Goal: Task Accomplishment & Management: Manage account settings

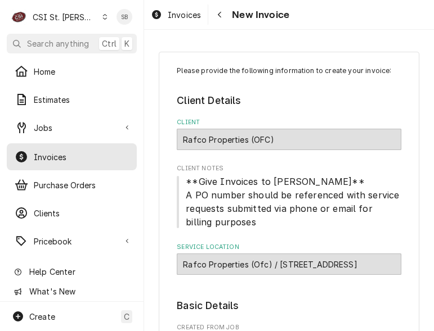
type textarea "x"
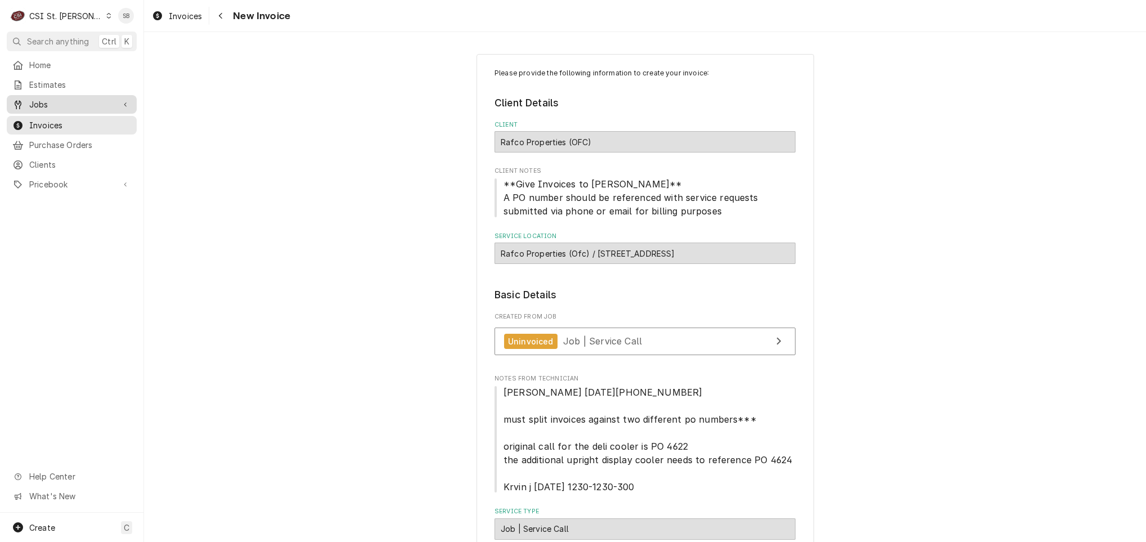
click at [39, 98] on span "Jobs" at bounding box center [71, 104] width 85 height 12
click at [46, 123] on span "Jobs" at bounding box center [80, 124] width 102 height 12
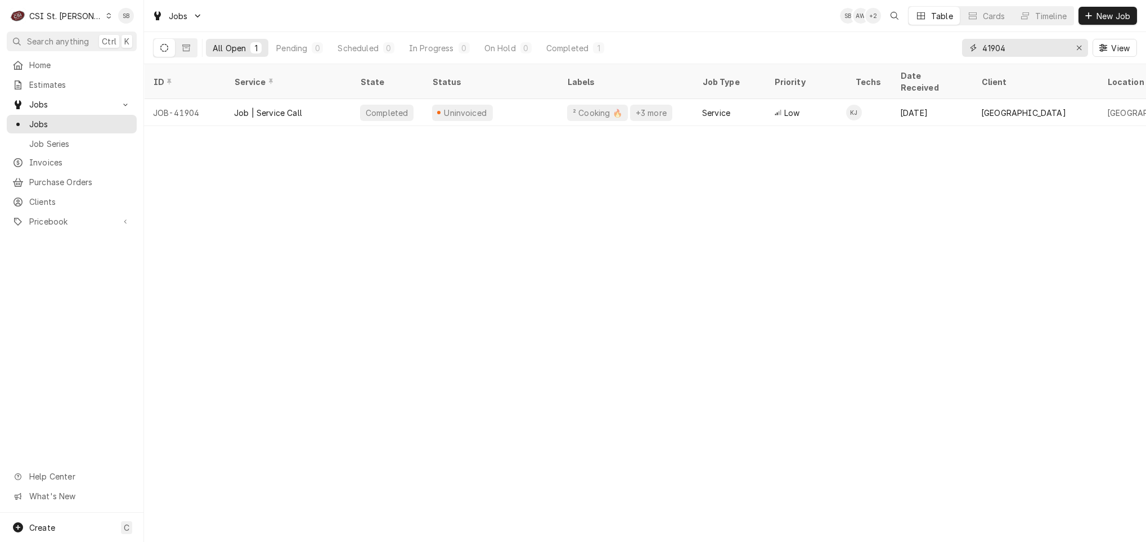
click at [1005, 41] on input "41904" at bounding box center [1024, 48] width 84 height 18
paste input "839"
click at [993, 51] on input "41839" at bounding box center [1024, 48] width 84 height 18
click at [994, 51] on input "41839" at bounding box center [1024, 48] width 84 height 18
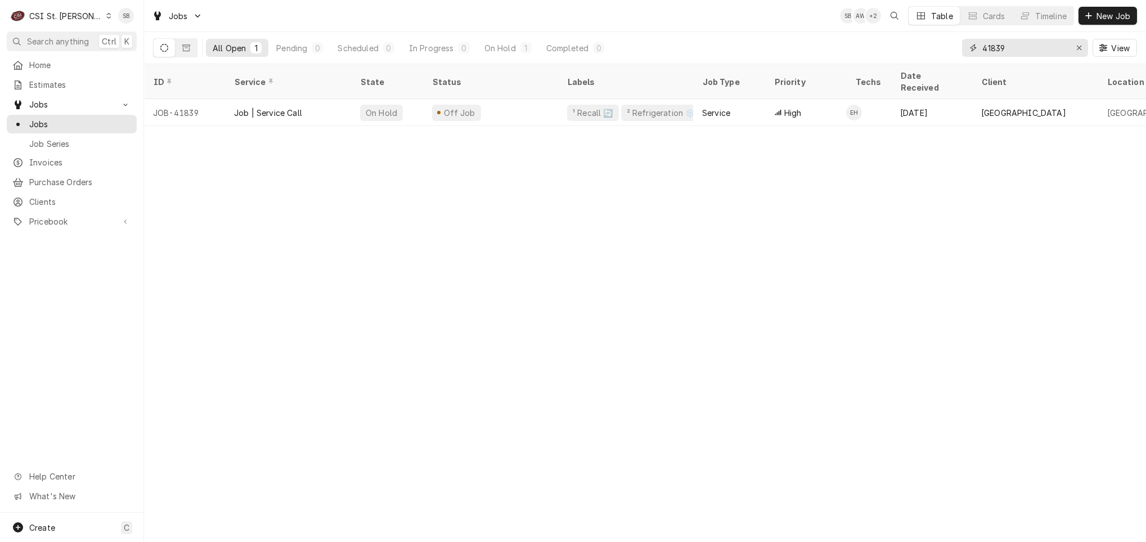
paste input "206"
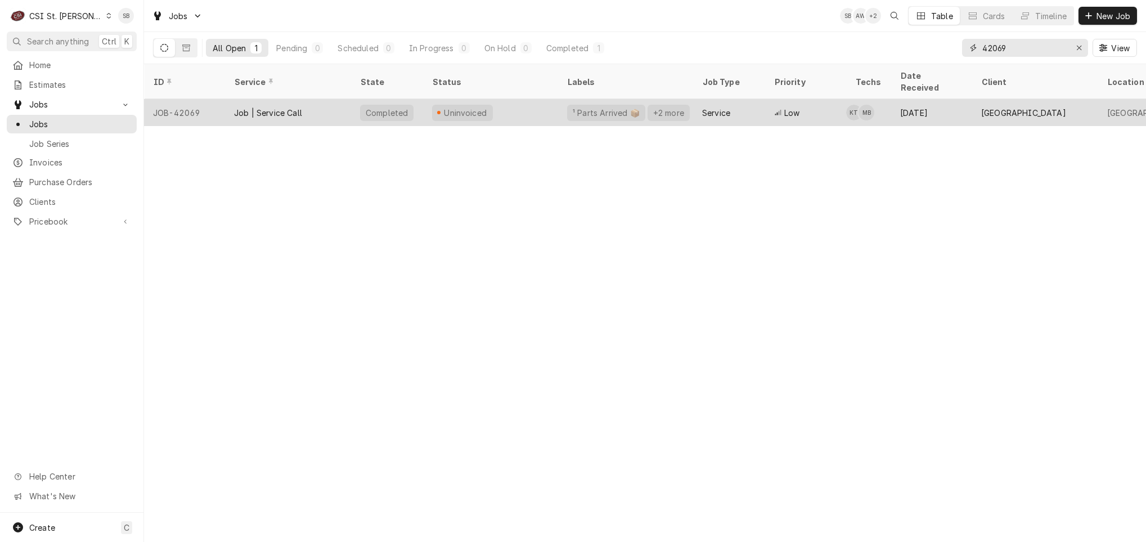
type input "42069"
click at [279, 107] on div "Job | Service Call" at bounding box center [268, 113] width 68 height 12
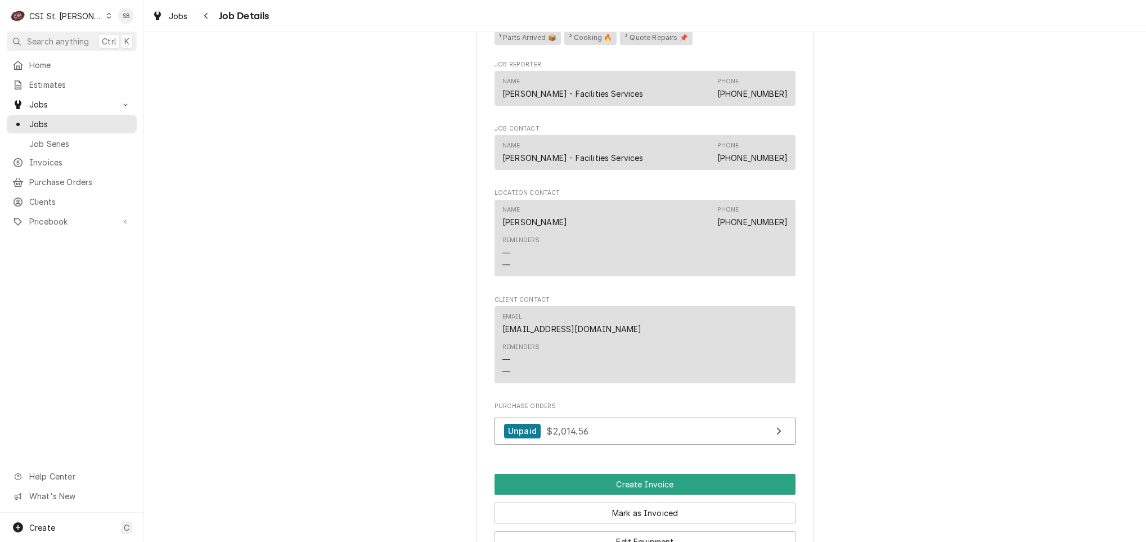
scroll to position [1266, 0]
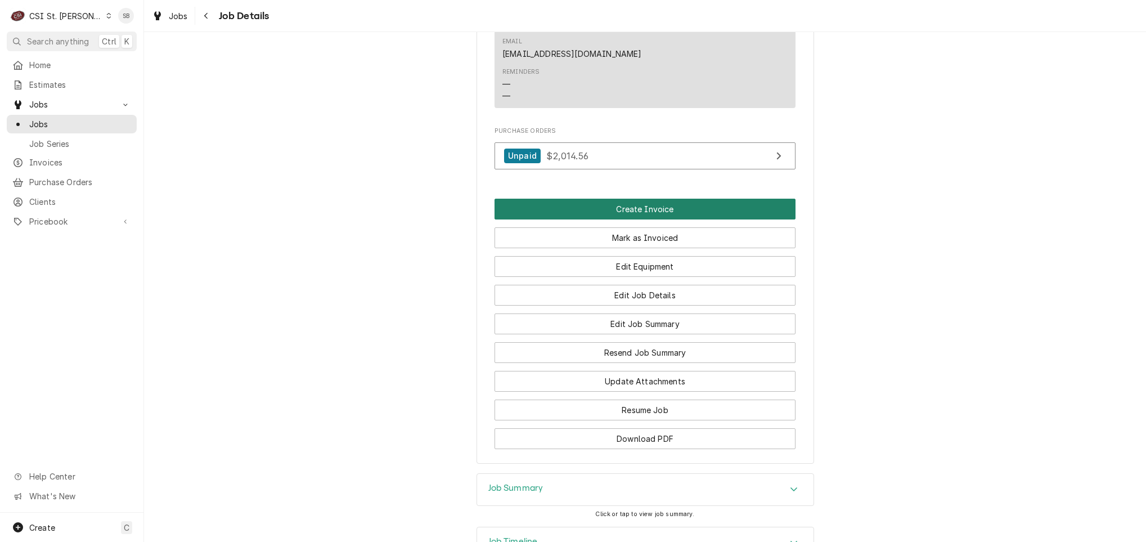
click at [629, 219] on button "Create Invoice" at bounding box center [644, 209] width 301 height 21
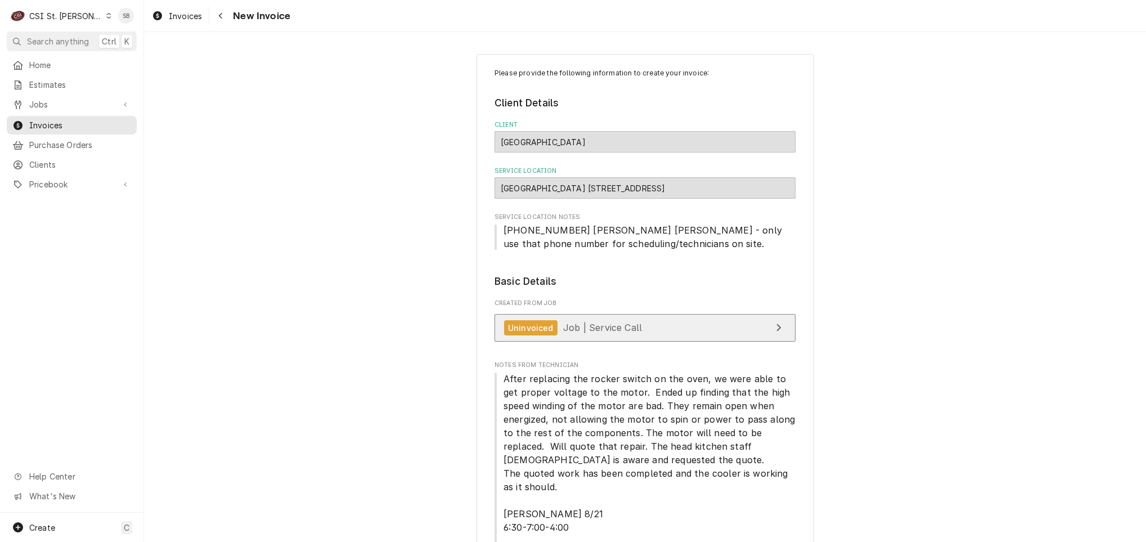
click at [593, 341] on link "Uninvoiced Job | Service Call" at bounding box center [644, 328] width 301 height 28
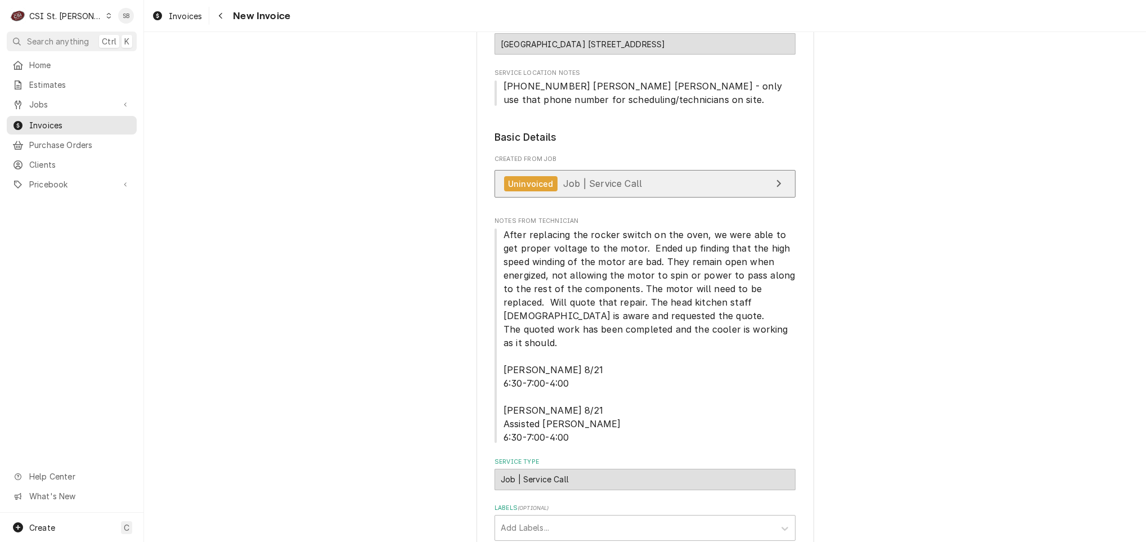
scroll to position [169, 0]
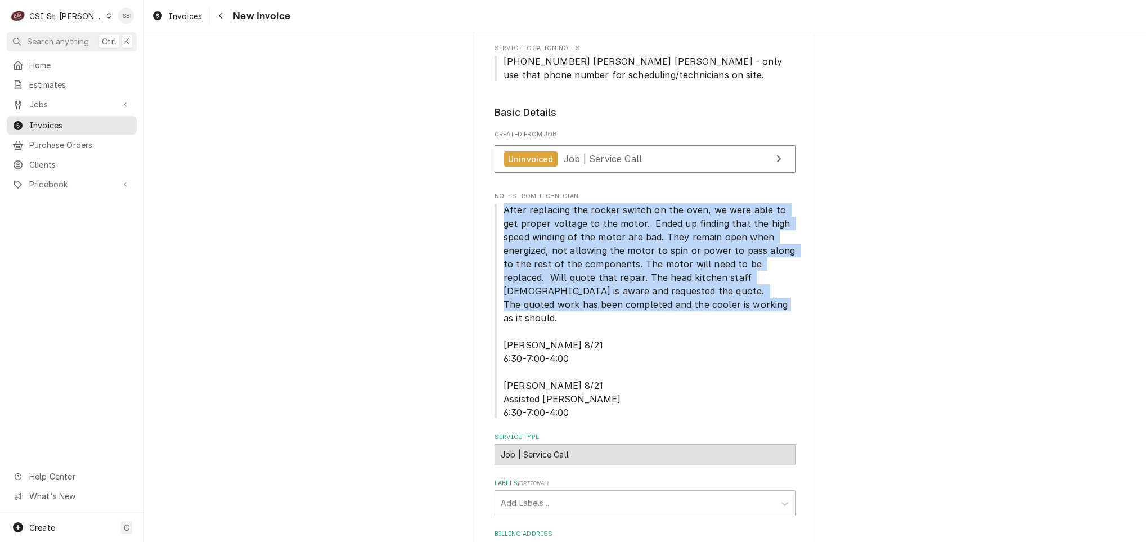
drag, startPoint x: 496, startPoint y: 208, endPoint x: 559, endPoint y: 320, distance: 128.2
click at [559, 320] on span "After replacing the rocker switch on the oven, we were able to get proper volta…" at bounding box center [644, 311] width 301 height 216
copy span "After replacing the rocker switch on the oven, we were able to get proper volta…"
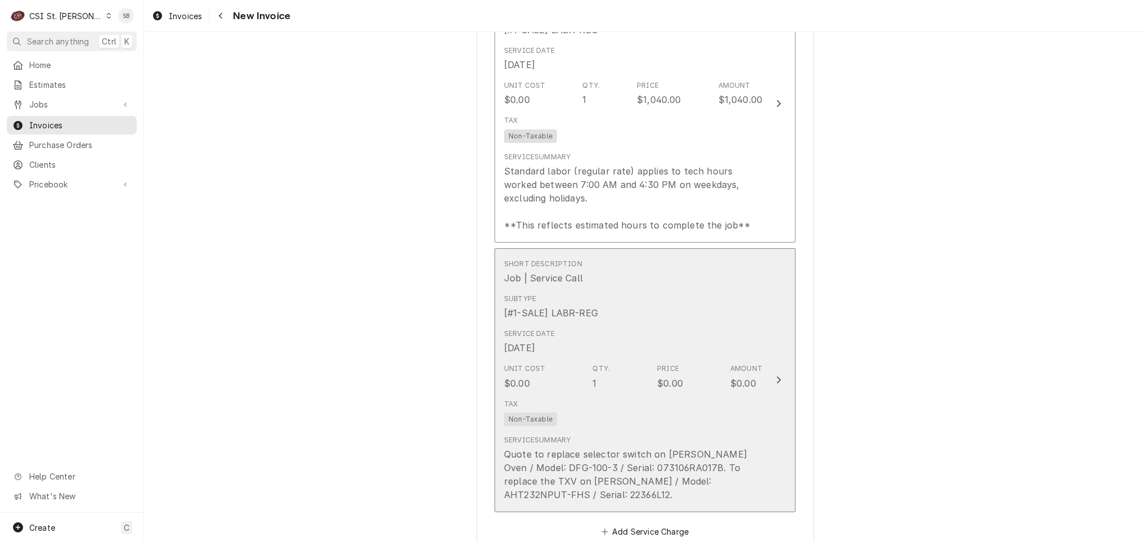
scroll to position [1350, 0]
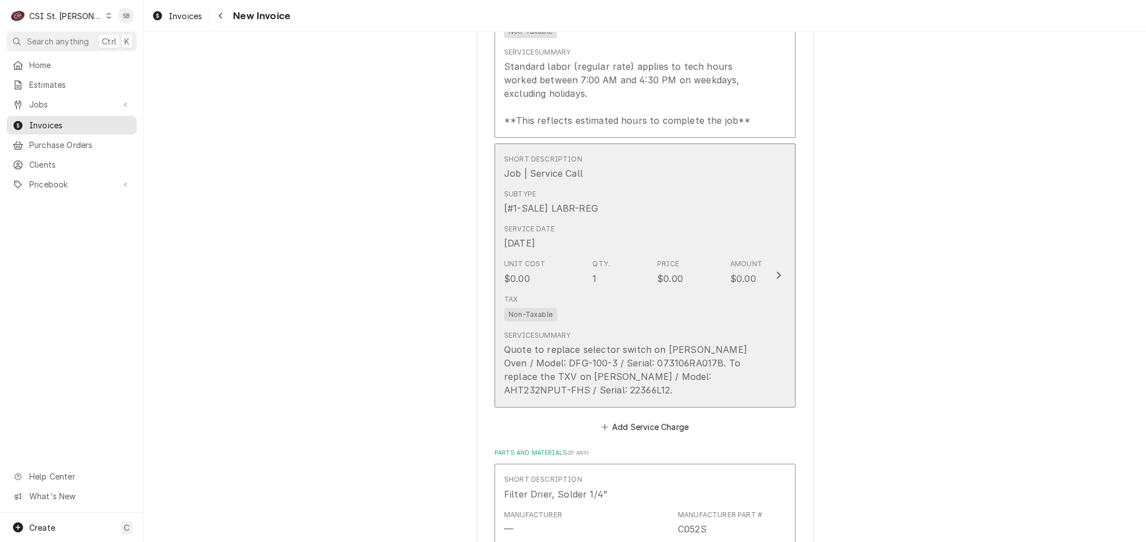
click at [623, 289] on div "Unit Cost $0.00 Qty. 1 Price $0.00 Amount $0.00" at bounding box center [633, 271] width 258 height 35
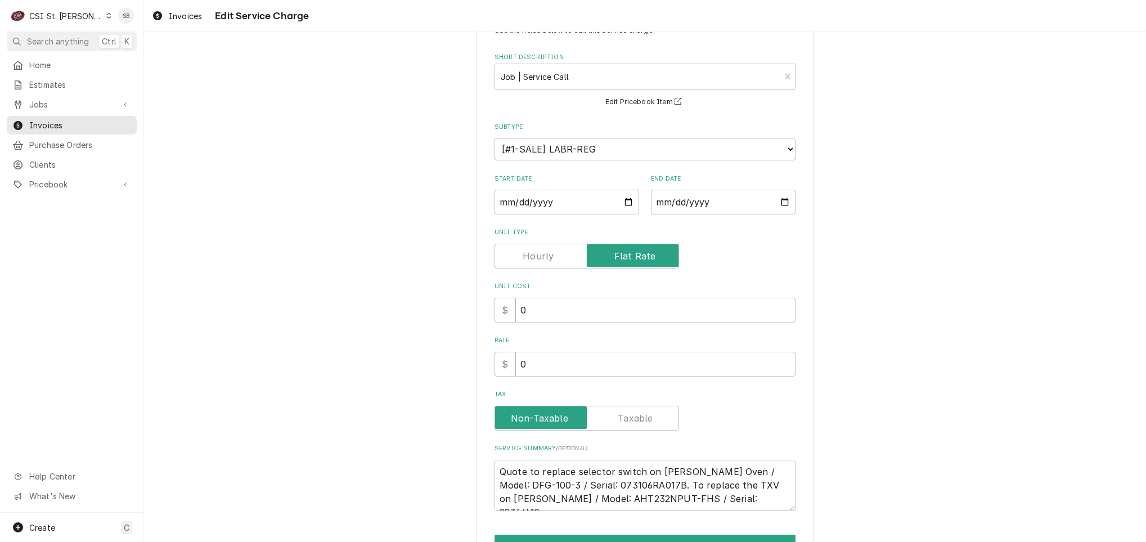
scroll to position [110, 0]
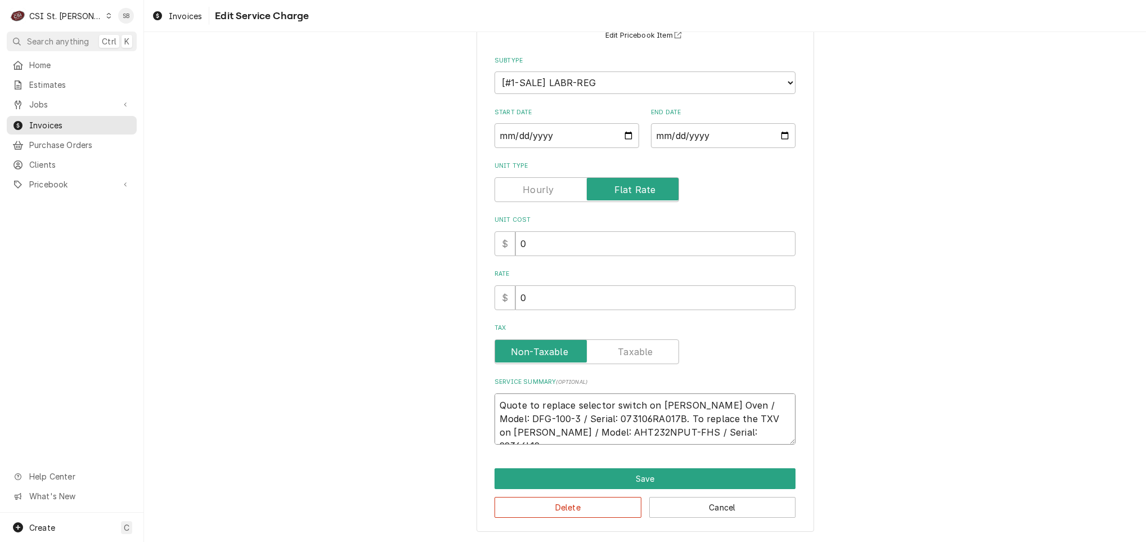
drag, startPoint x: 728, startPoint y: 432, endPoint x: 646, endPoint y: 392, distance: 90.8
click at [646, 393] on textarea "Quote to replace selector switch on Blodgett Oven / Model: DFG-100-3 / Serial: …" at bounding box center [644, 418] width 301 height 51
click at [596, 506] on button "Delete" at bounding box center [567, 507] width 147 height 21
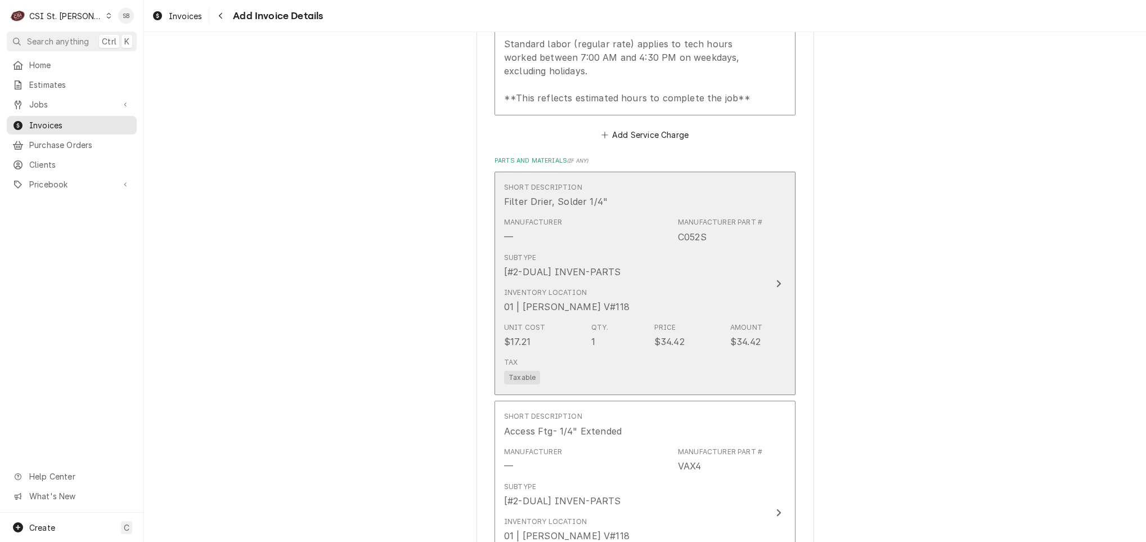
scroll to position [1035, 0]
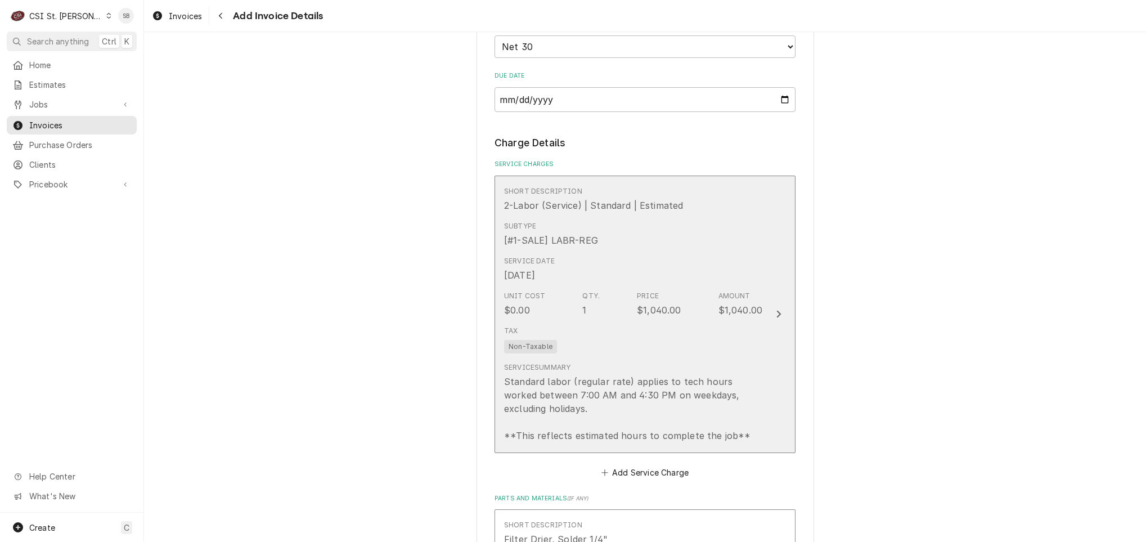
click at [581, 367] on div "Service Summary Standard labor (regular rate) applies to tech hours worked betw…" at bounding box center [633, 402] width 258 height 80
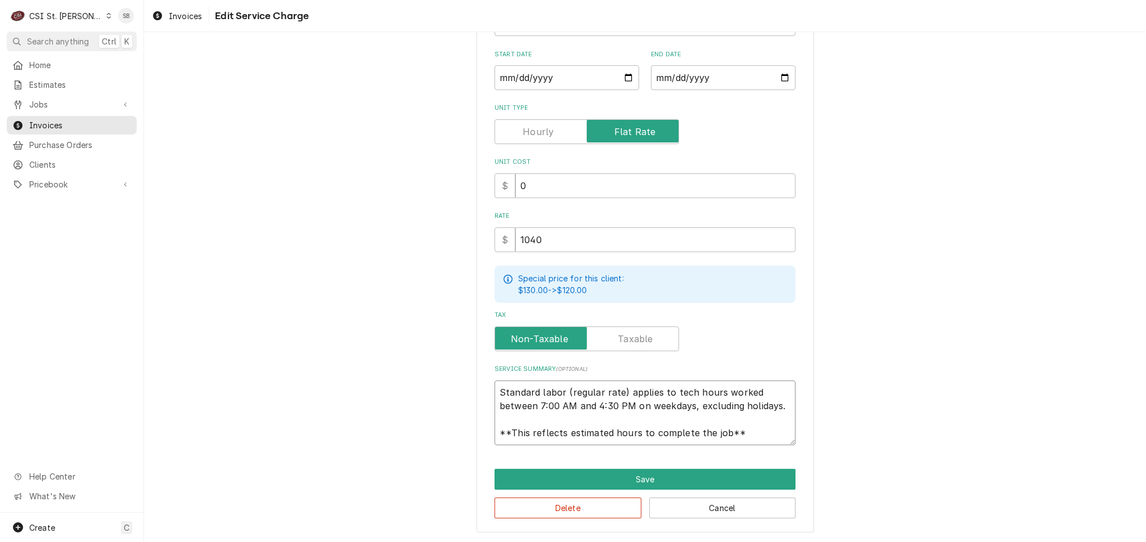
scroll to position [14, 0]
drag, startPoint x: 491, startPoint y: 386, endPoint x: 865, endPoint y: 503, distance: 391.4
click at [865, 503] on div "Use the fields below to edit this service charge Short Description 2-Labor (Ser…" at bounding box center [645, 209] width 1002 height 665
paste textarea "Blodgett Oven / Model: DFG-100-3 / Serial: 073106RA017B. To replace the TXV on …"
type textarea "x"
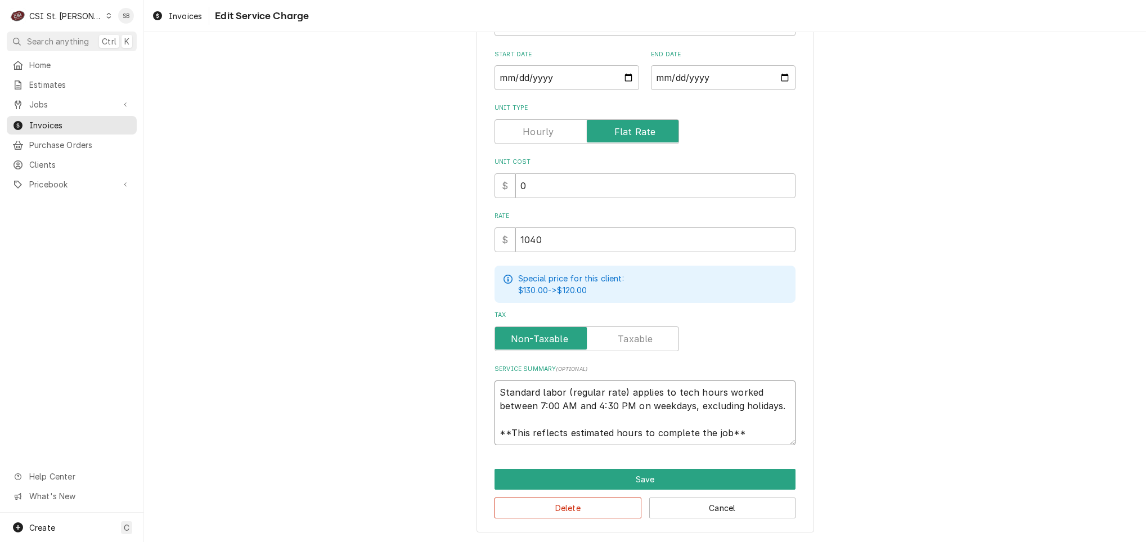
type textarea "Blodgett Oven / Model: DFG-100-3 / Serial: 073106RA017B. To replace the TXV on …"
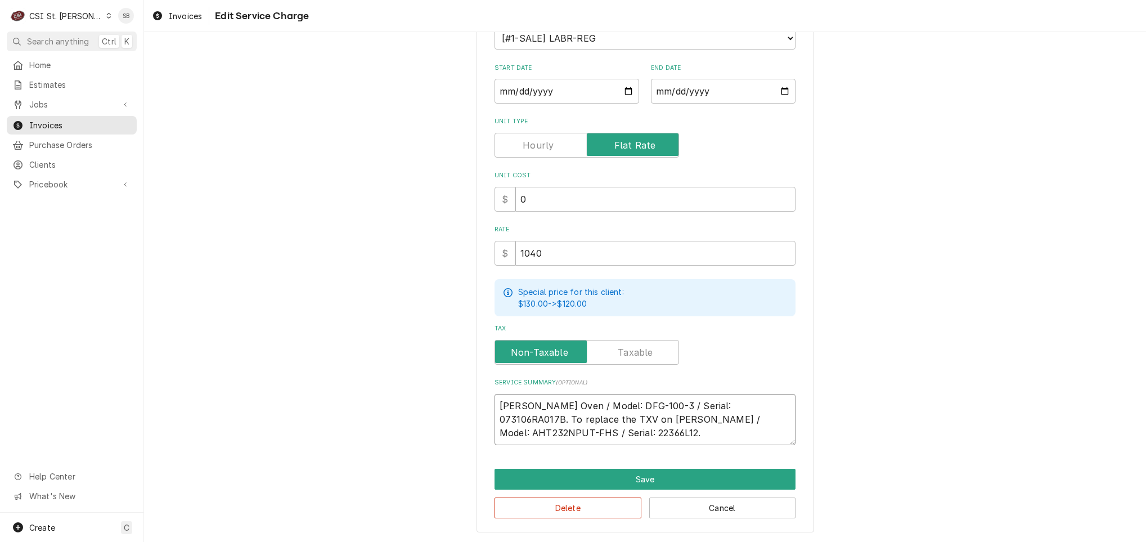
drag, startPoint x: 557, startPoint y: 402, endPoint x: 551, endPoint y: 403, distance: 6.3
click at [554, 402] on textarea "Blodgett Oven / Model: DFG-100-3 / Serial: 073106RA017B. To replace the TXV on …" at bounding box center [644, 419] width 301 height 51
click at [551, 404] on textarea "Blodgett Oven / Model: DFG-100-3 / Serial: 073106RA017B. To replace the TXV on …" at bounding box center [644, 419] width 301 height 51
click at [551, 405] on textarea "Blodgett Oven / Model: DFG-100-3 / Serial: 073106RA017B. To replace the TXV on …" at bounding box center [644, 419] width 301 height 51
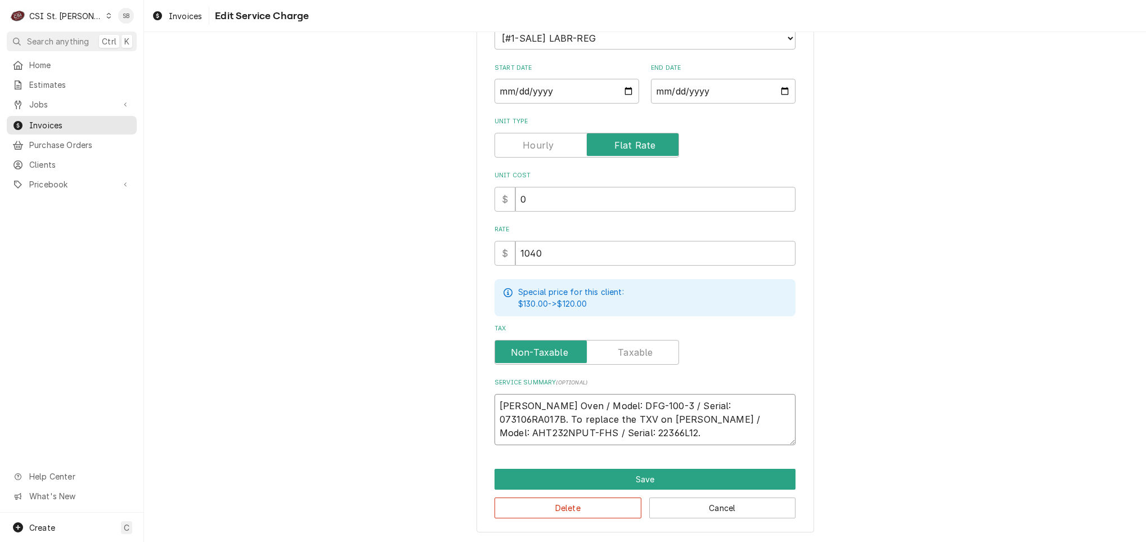
click at [569, 407] on textarea "Blodgett Oven / Model: DFG-100-3 / Serial: 073106RA017B. To replace the TXV on …" at bounding box center [644, 419] width 301 height 51
click at [552, 398] on textarea "Blodgett Oven / Model: DFG-100-3 / Serial: 073106RA017B. To replace the TXV on …" at bounding box center [644, 419] width 301 height 51
click at [554, 397] on textarea "Blodgett Oven / Model: DFG-100-3 / Serial: 073106RA017B. To replace the TXV on …" at bounding box center [644, 419] width 301 height 51
type textarea "x"
type textarea "Blodgett / Model: DFG-100-3 / Serial: 073106RA017B. To replace the TXV on Traul…"
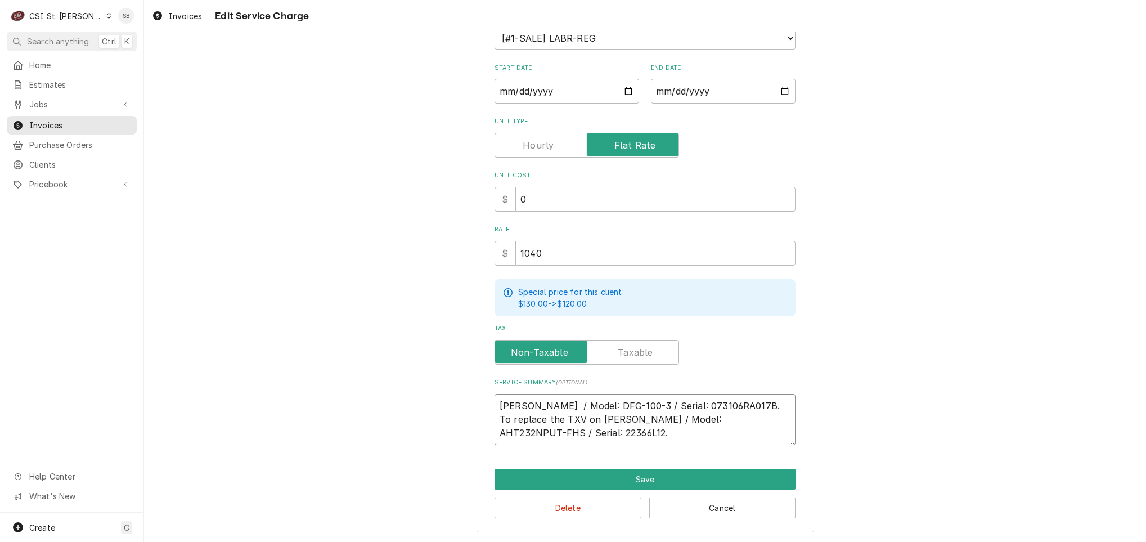
type textarea "x"
type textarea "Blodgett / Model: DFG-100-3 / Serial: 073106RA017B. To replace the TXV on Traul…"
type textarea "x"
type textarea "B Blodgett / Model: DFG-100-3 / Serial: 073106RA017B. To replace the TXV on Tra…"
type textarea "x"
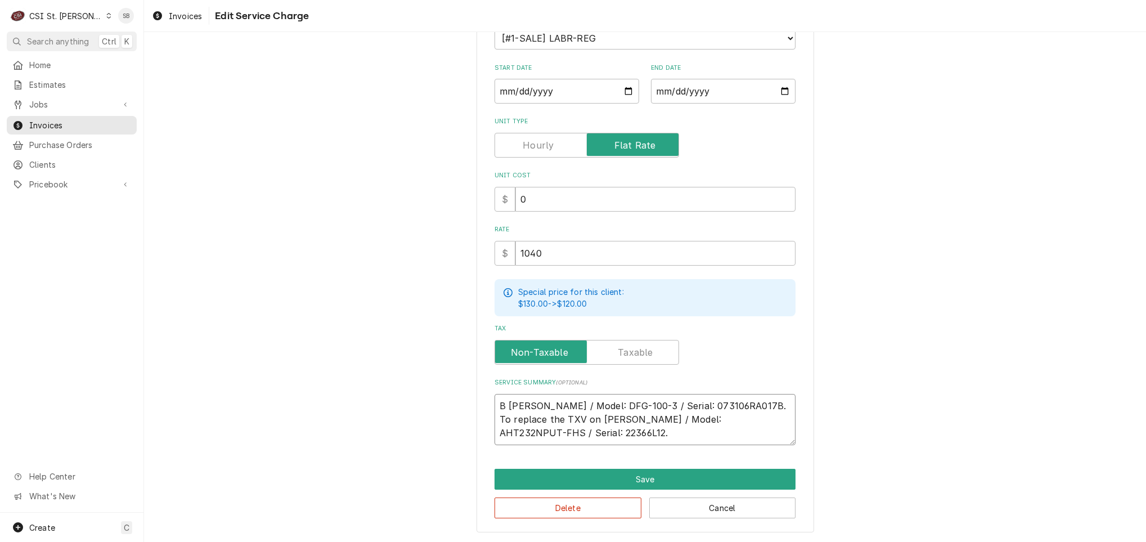
type textarea "Br Blodgett / Model: DFG-100-3 / Serial: 073106RA017B. To replace the TXV on Tr…"
type textarea "x"
type textarea "Bran Blodgett / Model: DFG-100-3 / Serial: 073106RA017B. To replace the TXV on …"
type textarea "x"
type textarea "Brand Blodgett / Model: DFG-100-3 / Serial: 073106RA017B. To replace the TXV on…"
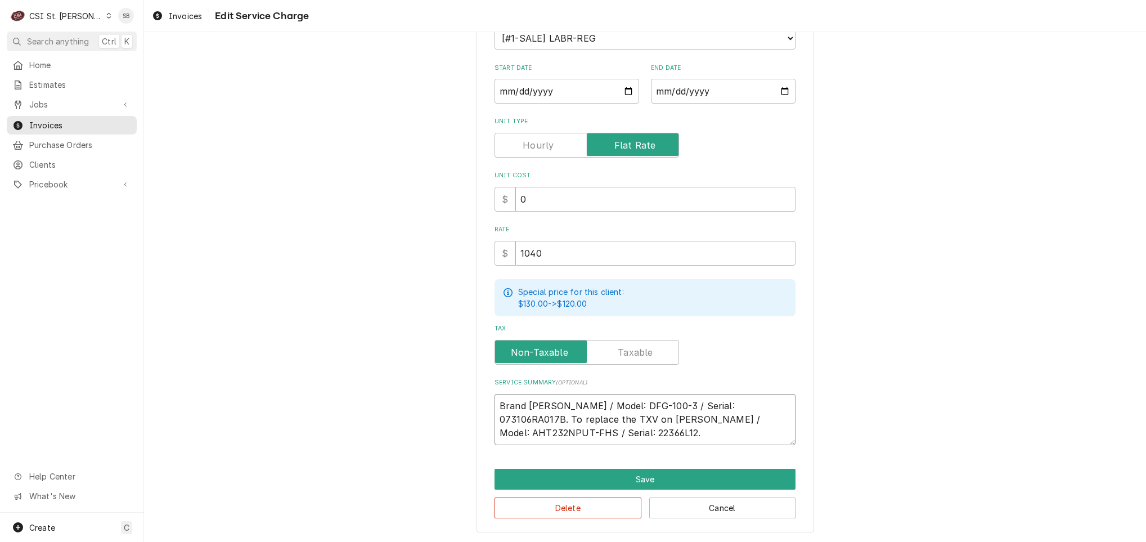
type textarea "x"
type textarea "Brand: Blodgett / Model: DFG-100-3 / Serial: 073106RA017B. To replace the TXV o…"
type textarea "x"
type textarea "Brand: Blodgett / Model: DFG-100-3 / Serial: 073106RA017B. To replace the TXV o…"
type textarea "x"
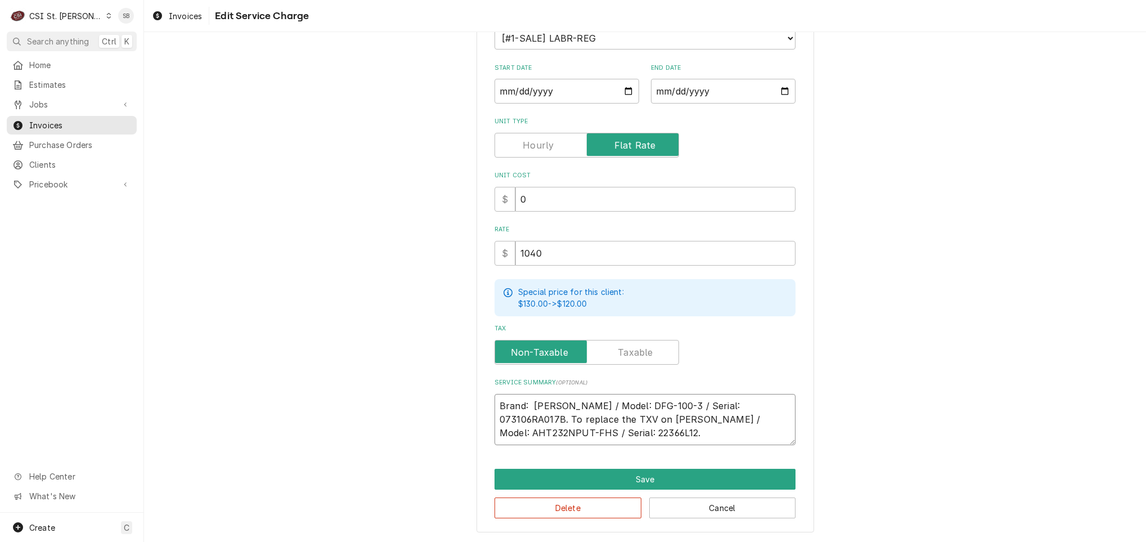
type textarea "Brand: Blodgett / Model: DFG-100-3 / Serial: 073106RA017B. To replace the TXV o…"
drag, startPoint x: 749, startPoint y: 401, endPoint x: 584, endPoint y: 420, distance: 166.0
click at [584, 420] on textarea "Brand: Blodgett / Model: DFG-100-3 / Serial: 073106RA017B. To replace the TXV o…" at bounding box center [644, 419] width 301 height 51
type textarea "x"
type textarea "Brand: Blodgett / Model: DFG-100-3 / Serial: 073106RA017Braulsen RIC / Model: A…"
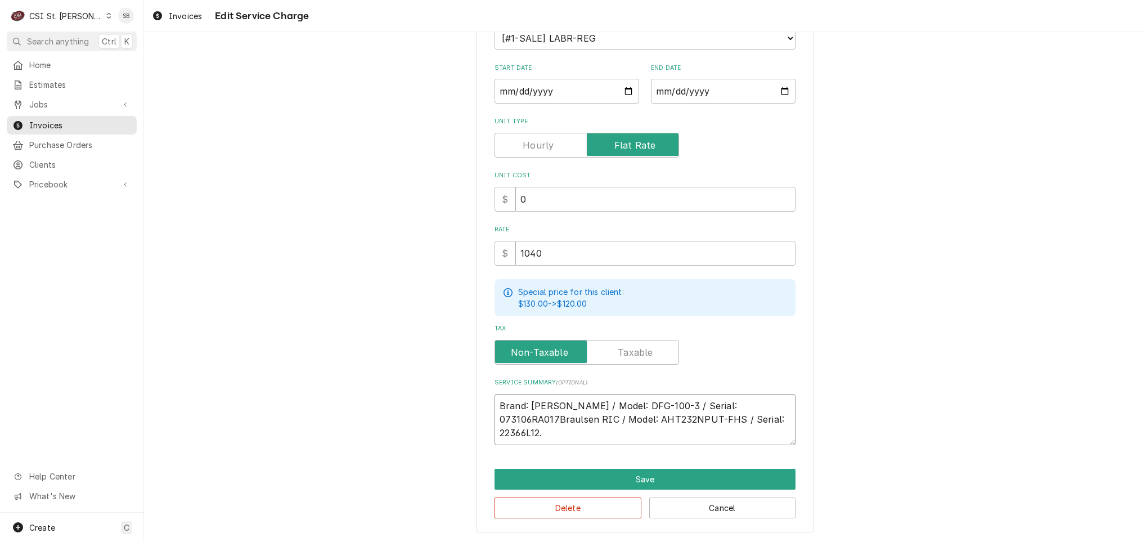
type textarea "x"
type textarea "Brand: Blodgett / Model: DFG-100-3 / Serial: 073106RA017B raulsen RIC / Model: …"
type textarea "x"
type textarea "Brand: Blodgett / Model: DFG-100-3 / Serial: 073106RA017B Braulsen RIC / Model:…"
type textarea "x"
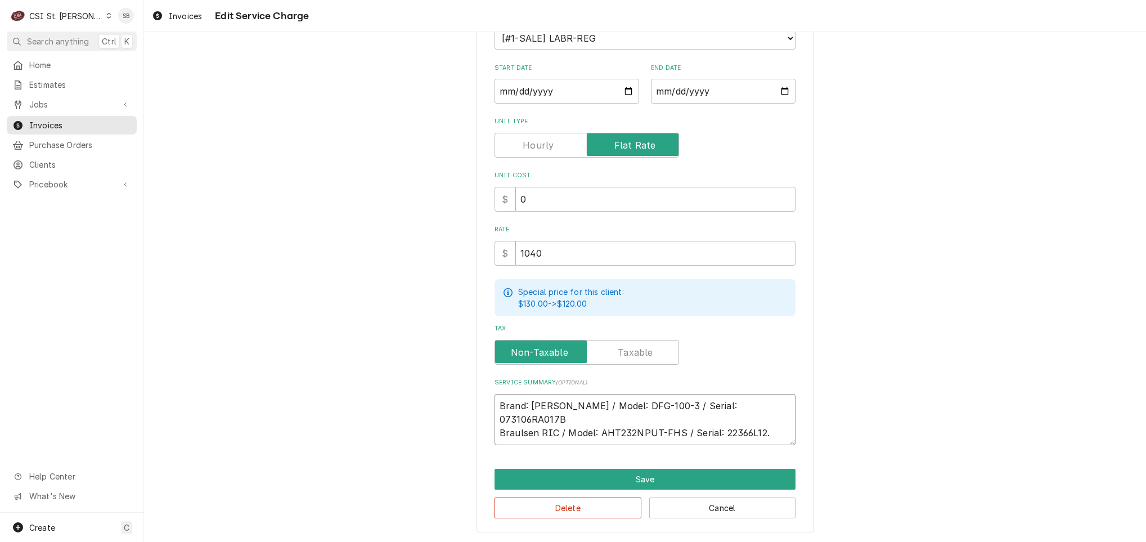
type textarea "Brand: Blodgett / Model: DFG-100-3 / Serial: 073106RA017B Brraulsen RIC / Model…"
type textarea "x"
type textarea "Brand: Blodgett / Model: DFG-100-3 / Serial: 073106RA017B Branraulsen RIC / Mod…"
type textarea "x"
type textarea "Brand: Blodgett / Model: DFG-100-3 / Serial: 073106RA017B Brandraulsen RIC / Mo…"
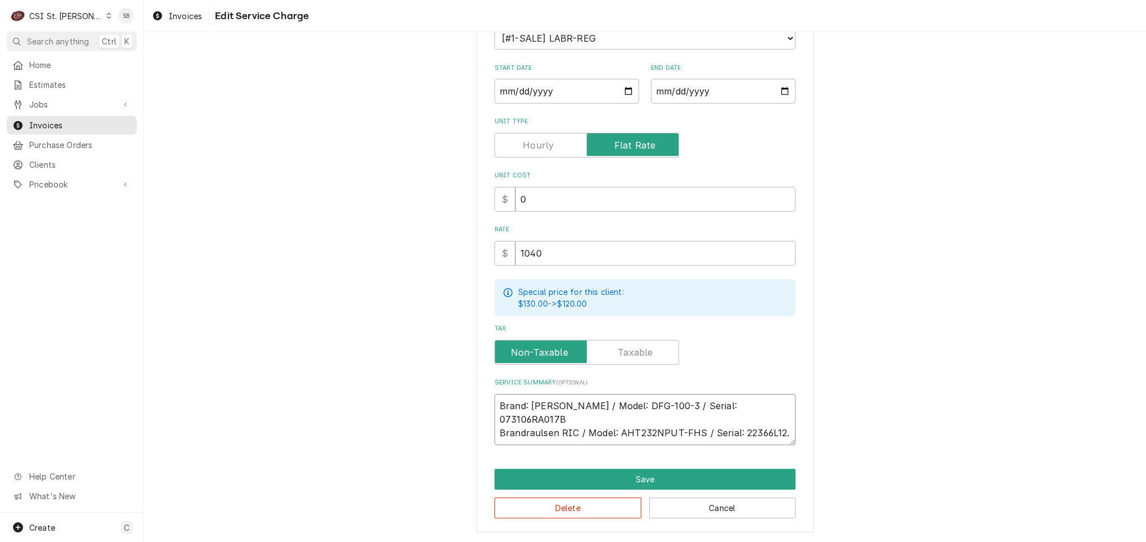
type textarea "x"
type textarea "Brand: Blodgett / Model: DFG-100-3 / Serial: 073106RA017B Brand:raulsen RIC / M…"
type textarea "x"
type textarea "Brand: Blodgett / Model: DFG-100-3 / Serial: 073106RA017B Brand: raulsen RIC / …"
type textarea "x"
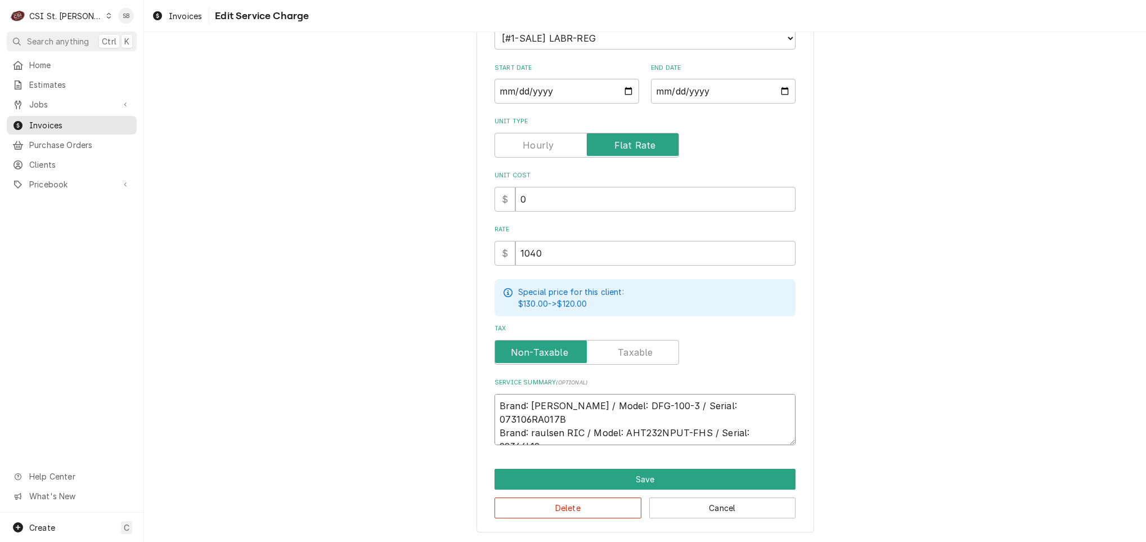
type textarea "Brand: Blodgett / Model: DFG-100-3 / Serial: 073106RA017B Brand: Traulsen RIC /…"
click at [575, 419] on textarea "Brand: Blodgett / Model: DFG-100-3 / Serial: 073106RA017B Brand: Traulsen RIC /…" at bounding box center [644, 419] width 301 height 51
type textarea "x"
type textarea "Brand: Blodgett / Model: DFG-100-3 / Serial: 073106RA017B Brand: Traulsen / Mod…"
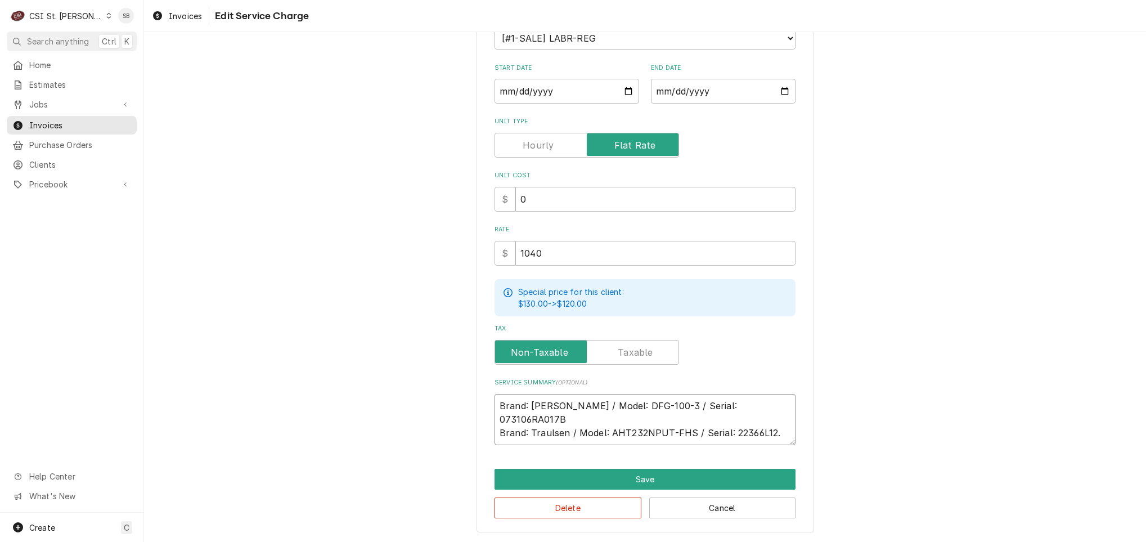
click at [699, 420] on textarea "Brand: Blodgett / Model: DFG-100-3 / Serial: 073106RA017B Brand: Traulsen / Mod…" at bounding box center [644, 419] width 301 height 51
click at [780, 416] on textarea "Brand: Blodgett / Model: DFG-100-3 / Serial: 073106RA017B Brand: Traulsen / Mod…" at bounding box center [644, 419] width 301 height 51
type textarea "x"
type textarea "Brand: Blodgett / Model: DFG-100-3 / Serial: 073106RA017B Brand: Traulsen / Mod…"
type textarea "x"
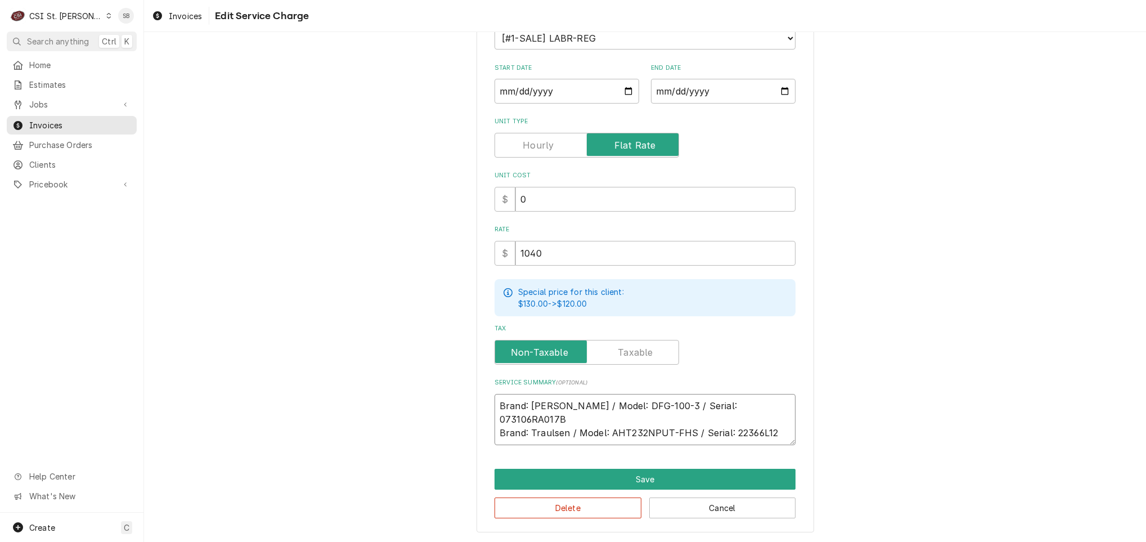
type textarea "Brand: Blodgett / Model: DFG-100-3 / Serial: 073106RA017B Brand: Traulsen / Mod…"
type textarea "x"
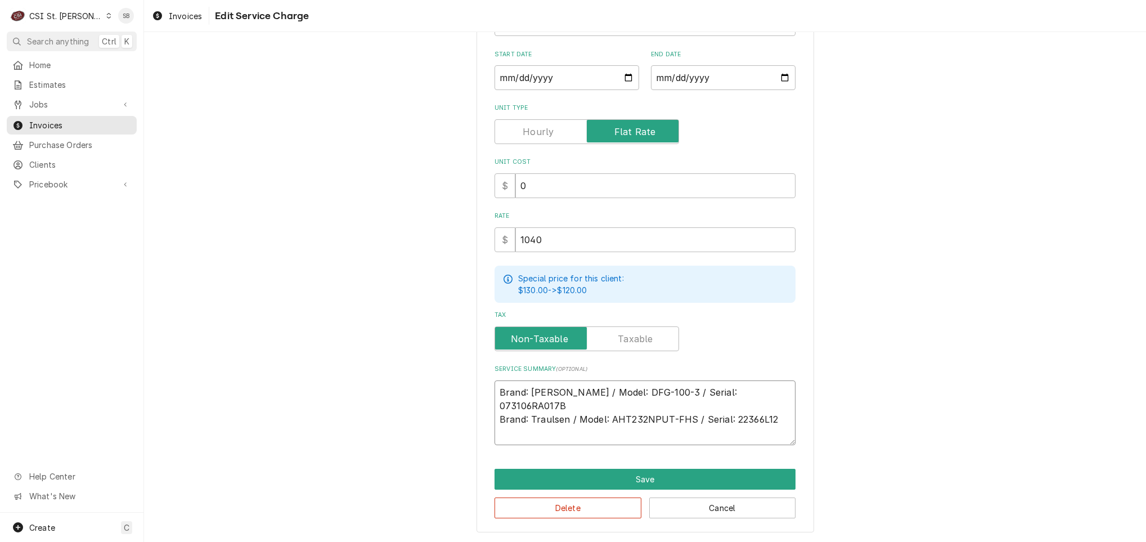
type textarea "Brand: Blodgett / Model: DFG-100-3 / Serial: 073106RA017B Brand: Traulsen / Mod…"
paste textarea "On 8/25, after replacing the rocker switch on the oven, proper voltage was rest…"
type textarea "x"
type textarea "Brand: Blodgett / Model: DFG-100-3 / Serial: 073106RA017B Brand: Traulsen / Mod…"
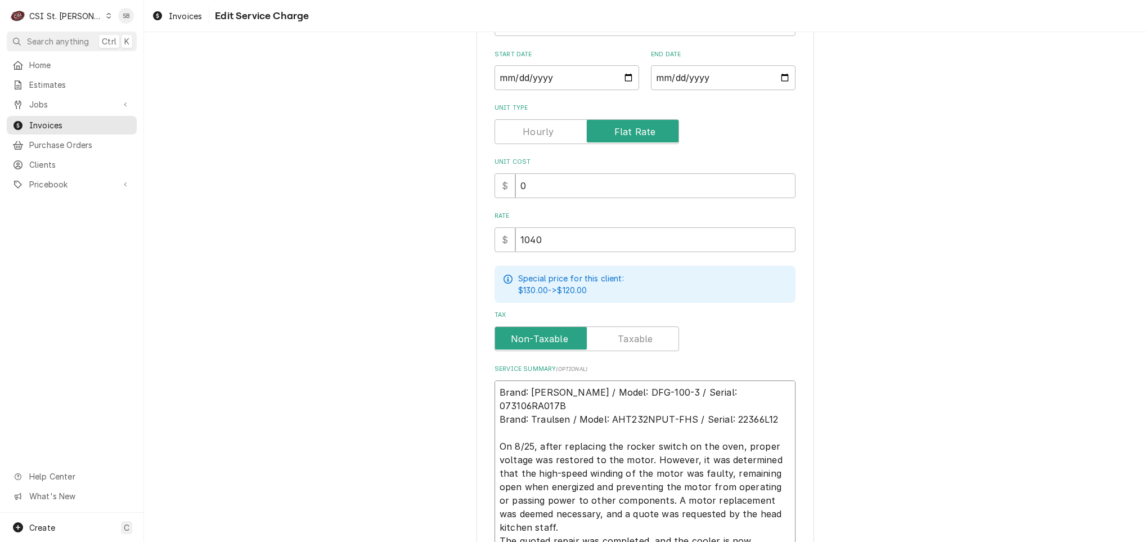
scroll to position [170, 0]
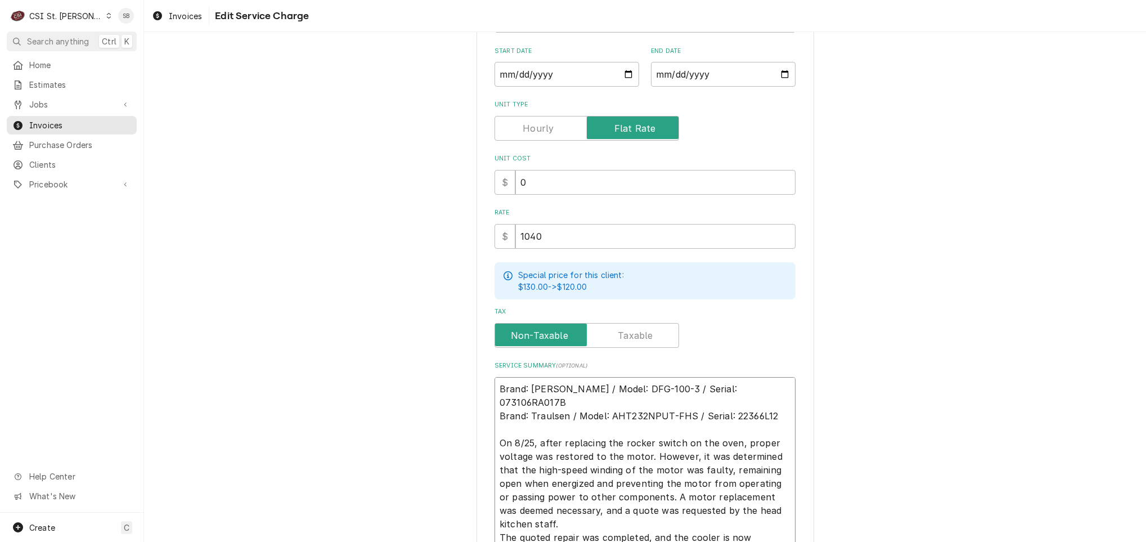
click at [530, 426] on textarea "Brand: Blodgett / Model: DFG-100-3 / Serial: 073106RA017B Brand: Traulsen / Mod…" at bounding box center [644, 463] width 301 height 173
type textarea "x"
type textarea "Brand: Blodgett / Model: DFG-100-3 / Serial: 073106RA017B Brand: Traulsen / Mod…"
type textarea "x"
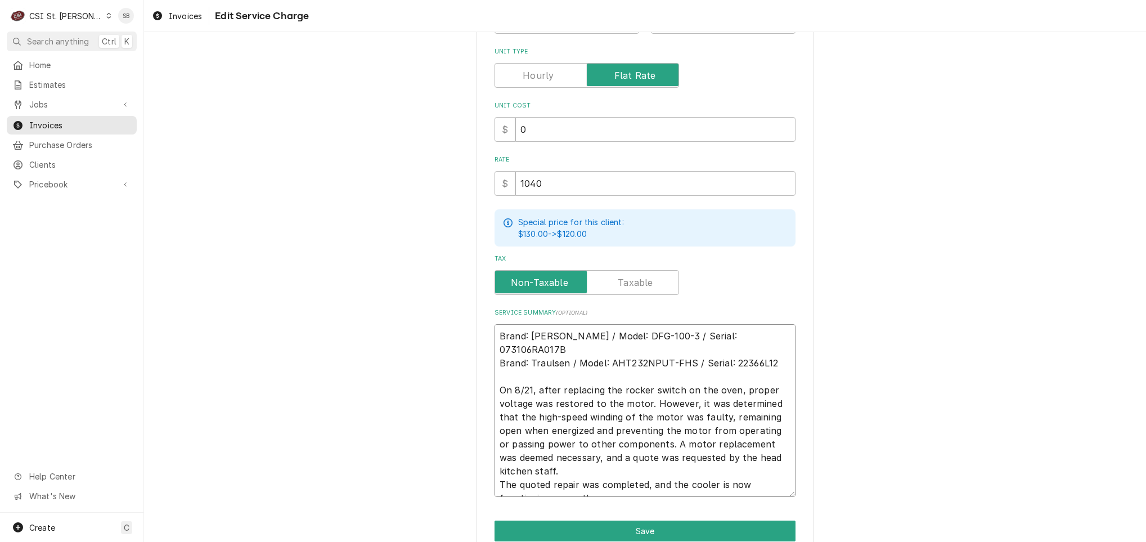
scroll to position [275, 0]
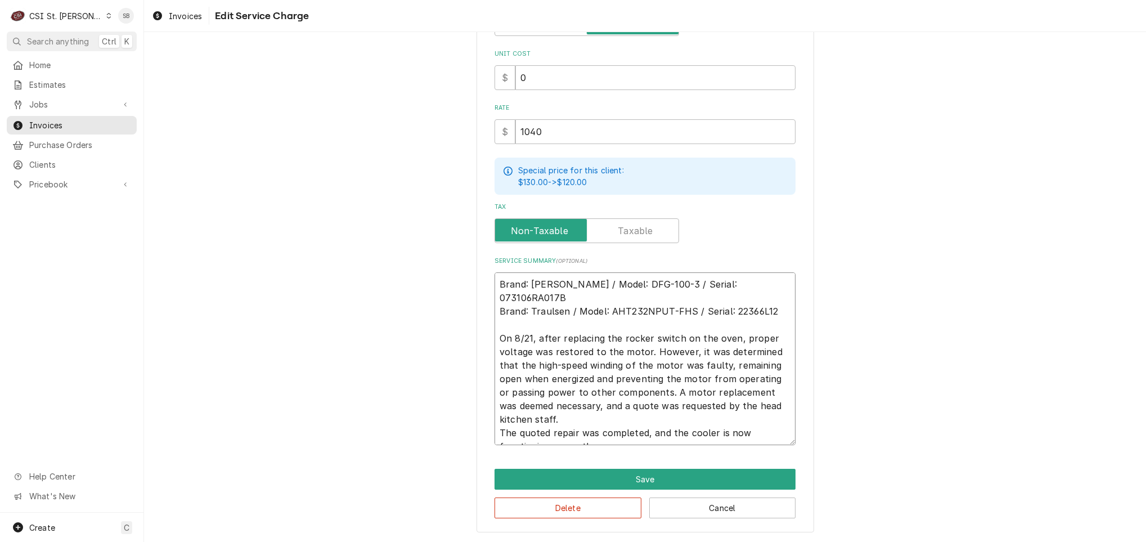
click at [646, 338] on textarea "Brand: Blodgett / Model: DFG-100-3 / Serial: 073106RA017B Brand: Traulsen / Mod…" at bounding box center [644, 358] width 301 height 173
type textarea "Brand: Blodgett / Model: DFG-100-3 / Serial: 073106RA017B Brand: Traulsen / Mod…"
click at [640, 404] on textarea "Brand: Blodgett / Model: DFG-100-3 / Serial: 073106RA017B Brand: Traulsen / Mod…" at bounding box center [644, 358] width 301 height 173
type textarea "x"
type textarea "Brand: Blodgett / Model: DFG-100-3 / Serial: 073106RA017B Brand: Traulsen / Mod…"
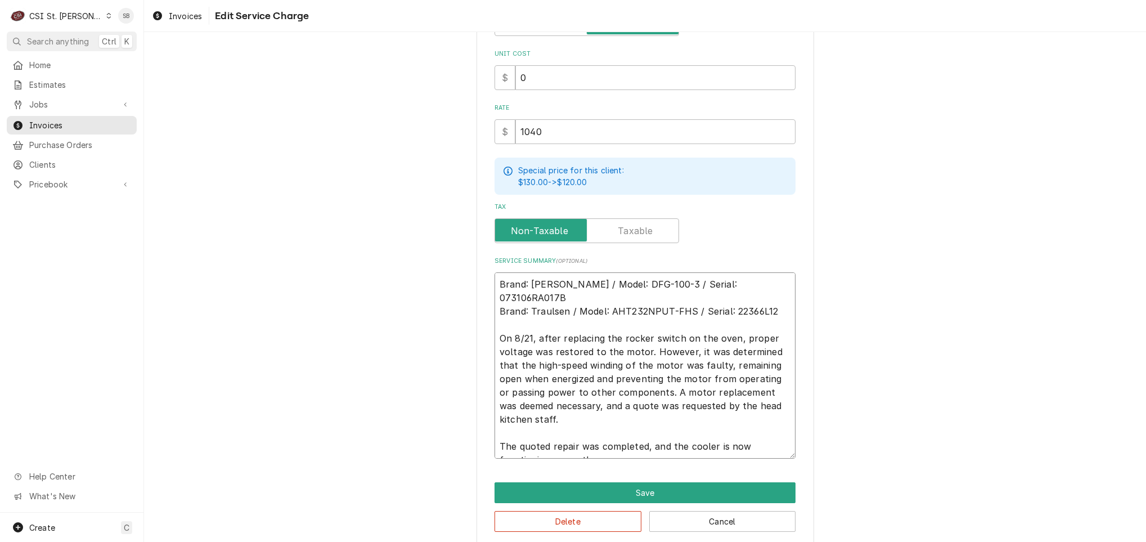
type textarea "x"
type textarea "Brand: Blodgett / Model: DFG-100-3 / Serial: 073106RA017B Brand: Traulsen / Mod…"
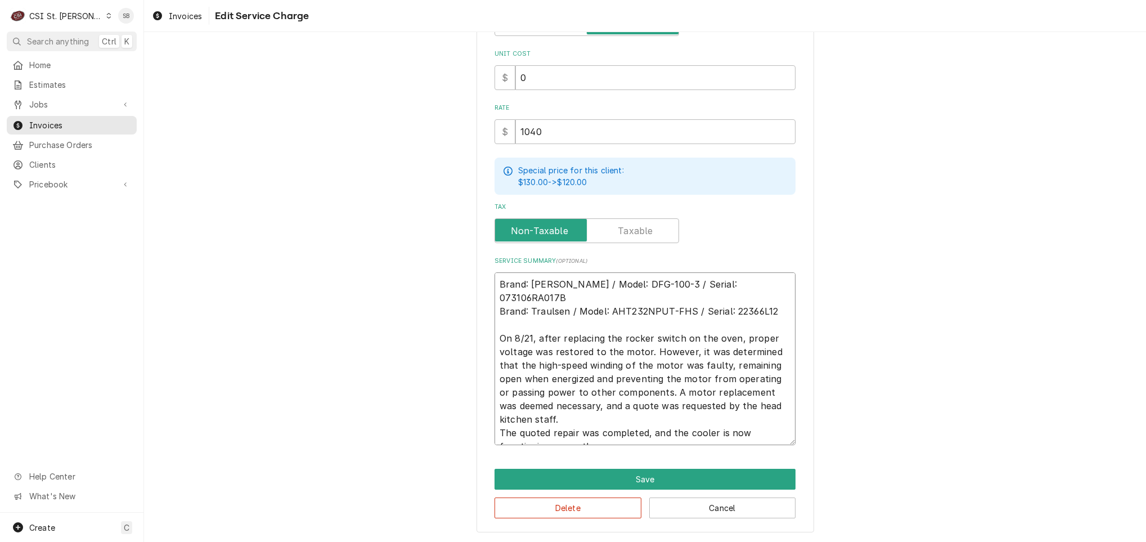
type textarea "x"
type textarea "Brand: Blodgett / Model: DFG-100-3 / Serial: 073106RA017B Brand: Traulsen / Mod…"
type textarea "x"
type textarea "Brand: Blodgett / Model: DFG-100-3 / Serial: 073106RA017B Brand: Traulsen / Mod…"
type textarea "x"
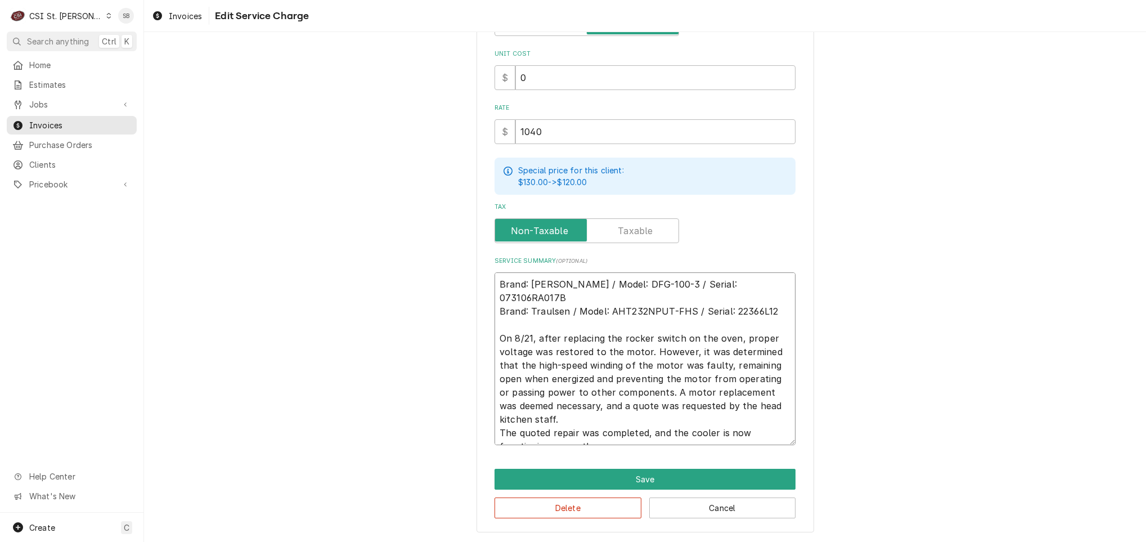
type textarea "Brand: Blodgett / Model: DFG-100-3 / Serial: 073106RA017B Brand: Traulsen / Mod…"
type textarea "x"
type textarea "Brand: Blodgett / Model: DFG-100-3 / Serial: 073106RA017B Brand: Traulsen / Mod…"
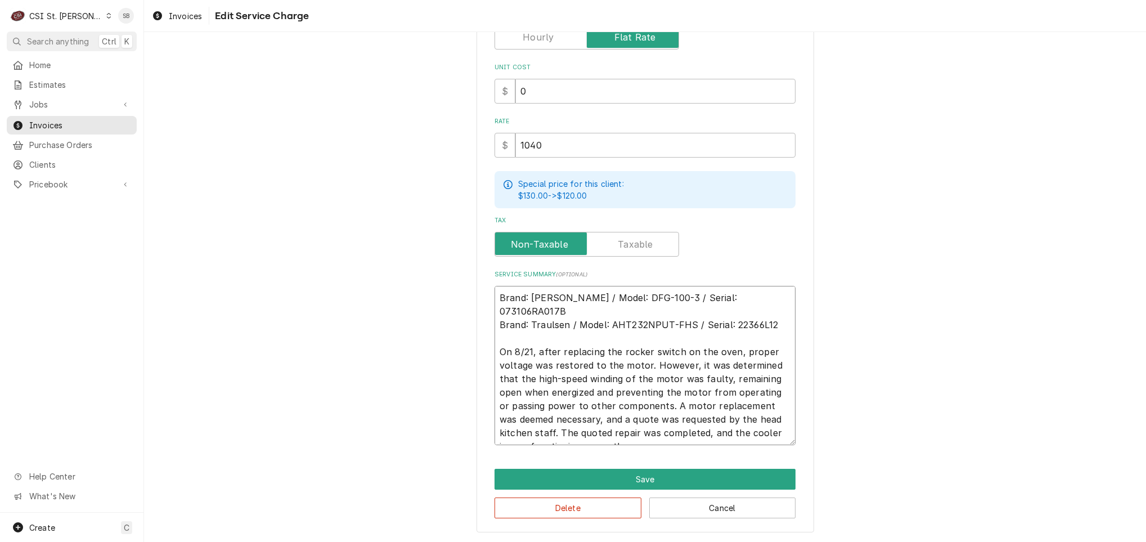
click at [705, 417] on textarea "Brand: Blodgett / Model: DFG-100-3 / Serial: 073106RA017B Brand: Traulsen / Mod…" at bounding box center [644, 365] width 301 height 159
type textarea "x"
type textarea "Brand: Blodgett / Model: DFG-100-3 / Serial: 073106RA017B Brand: Traulsen / Mod…"
type textarea "x"
type textarea "Brand: Blodgett / Model: DFG-100-3 / Serial: 073106RA017B Brand: Traulsen / Mod…"
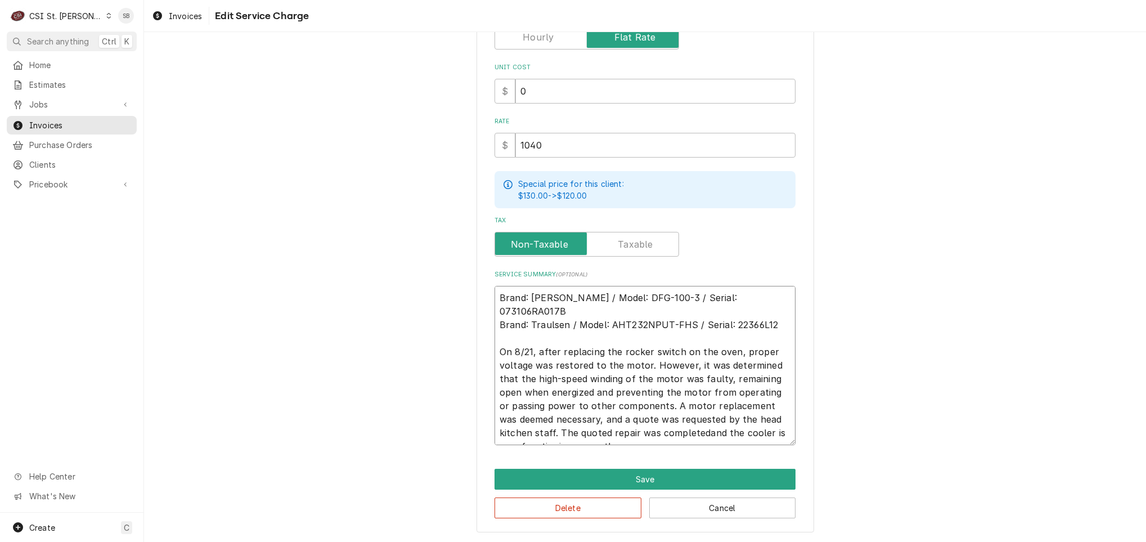
type textarea "x"
type textarea "Brand: Blodgett / Model: DFG-100-3 / Serial: 073106RA017B Brand: Traulsen / Mod…"
type textarea "x"
type textarea "Brand: Blodgett / Model: DFG-100-3 / Serial: 073106RA017B Brand: Traulsen / Mod…"
type textarea "x"
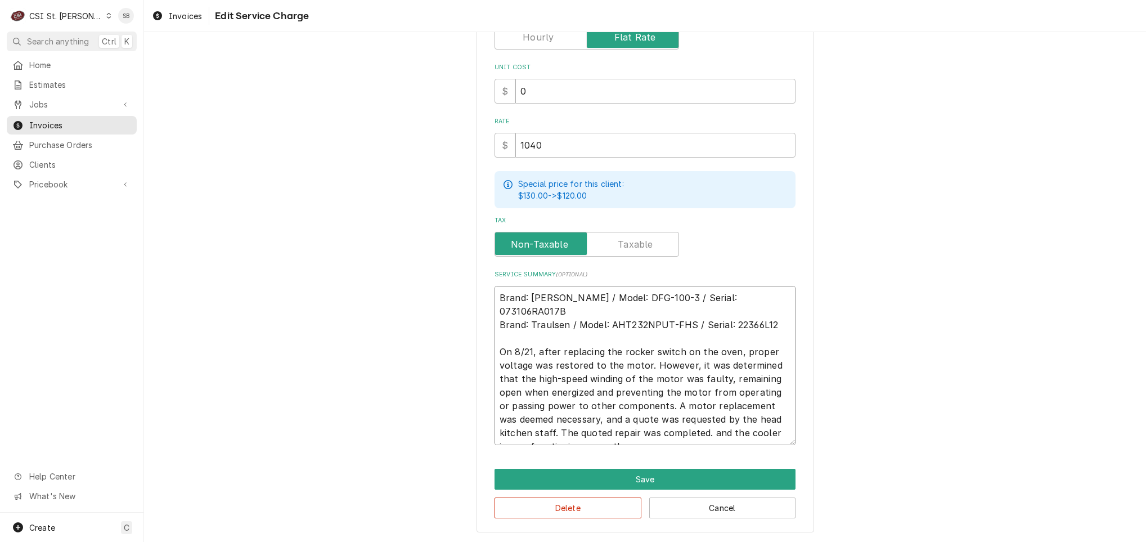
type textarea "Brand: Blodgett / Model: DFG-100-3 / Serial: 073106RA017B Brand: Traulsen / Mod…"
type textarea "x"
type textarea "Brand: Blodgett / Model: DFG-100-3 / Serial: 073106RA017B Brand: Traulsen / Mod…"
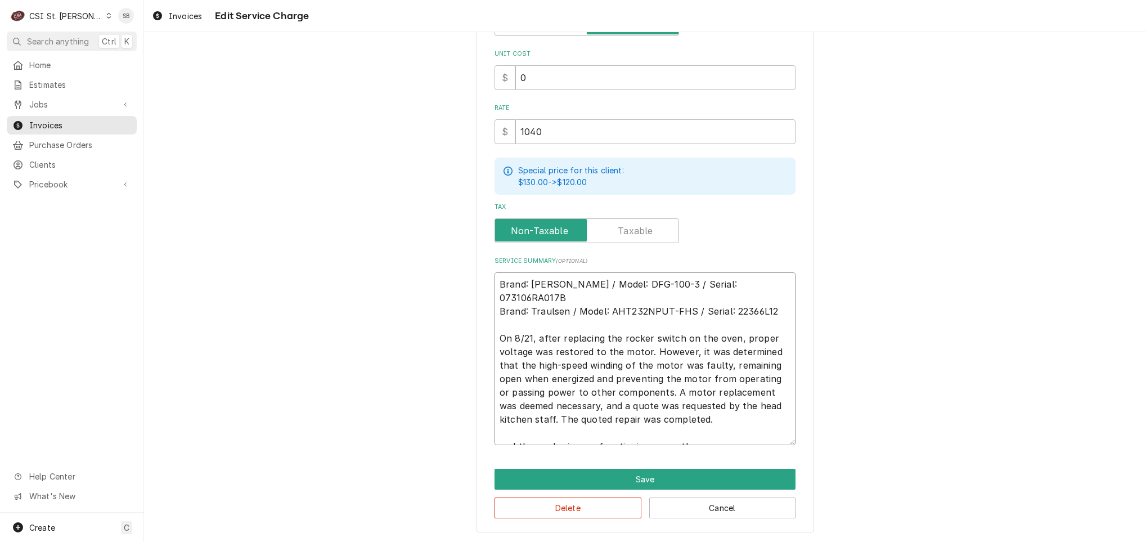
type textarea "x"
type textarea "Brand: Blodgett / Model: DFG-100-3 / Serial: 073106RA017B Brand: Traulsen / Mod…"
type textarea "x"
type textarea "Brand: Blodgett / Model: DFG-100-3 / Serial: 073106RA017B Brand: Traulsen / Mod…"
type textarea "x"
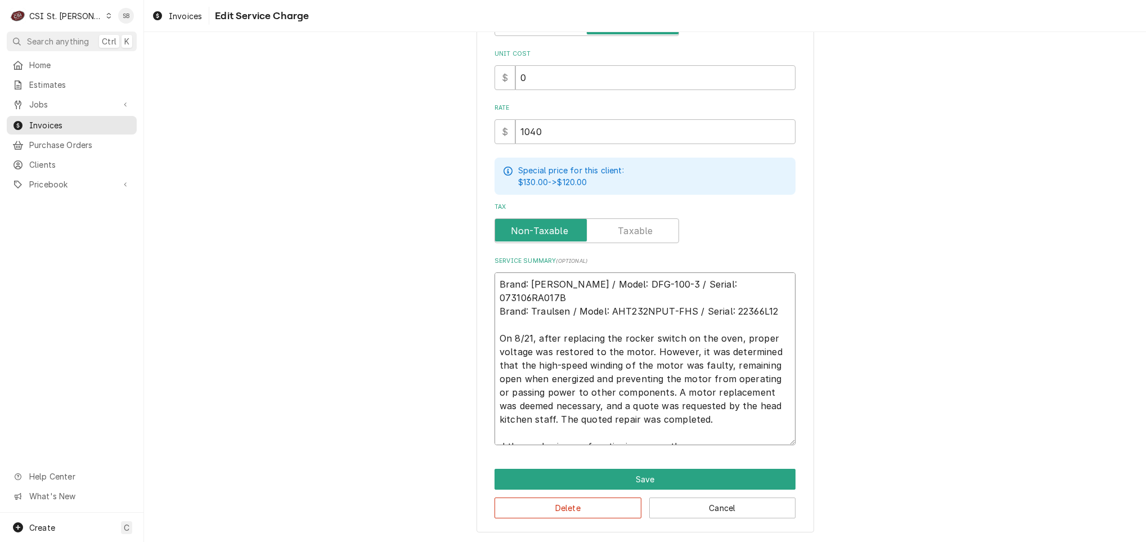
type textarea "Brand: Blodgett / Model: DFG-100-3 / Serial: 073106RA017B Brand: Traulsen / Mod…"
type textarea "x"
type textarea "Brand: Blodgett / Model: DFG-100-3 / Serial: 073106RA017B Brand: Traulsen / Mod…"
type textarea "x"
type textarea "Brand: Blodgett / Model: DFG-100-3 / Serial: 073106RA017B Brand: Traulsen / Mod…"
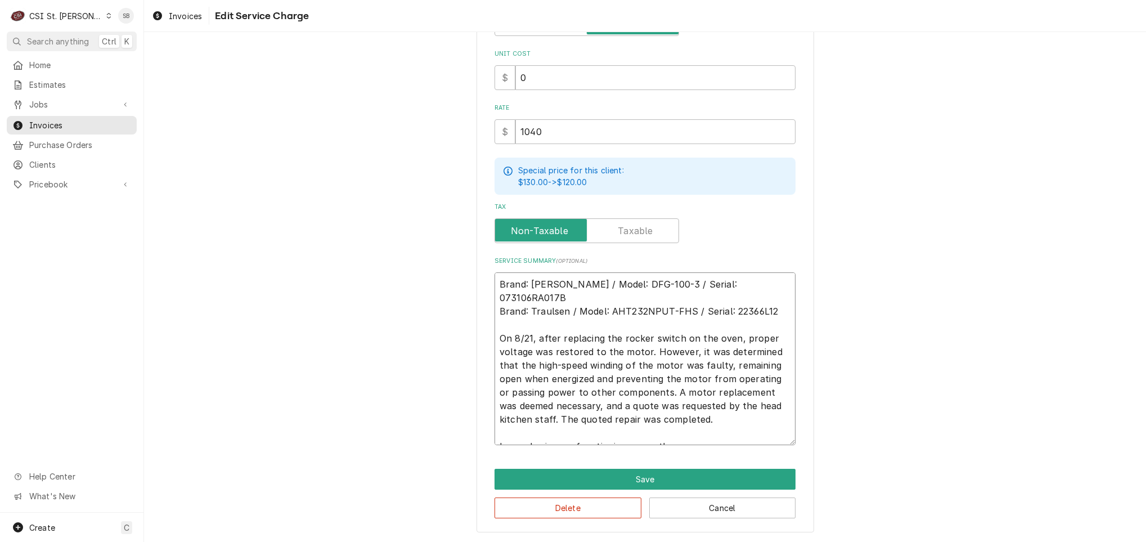
type textarea "x"
type textarea "Brand: Blodgett / Model: DFG-100-3 / Serial: 073106RA017B Brand: Traulsen / Mod…"
type textarea "x"
type textarea "Brand: Blodgett / Model: DFG-100-3 / Serial: 073106RA017B Brand: Traulsen / Mod…"
type textarea "x"
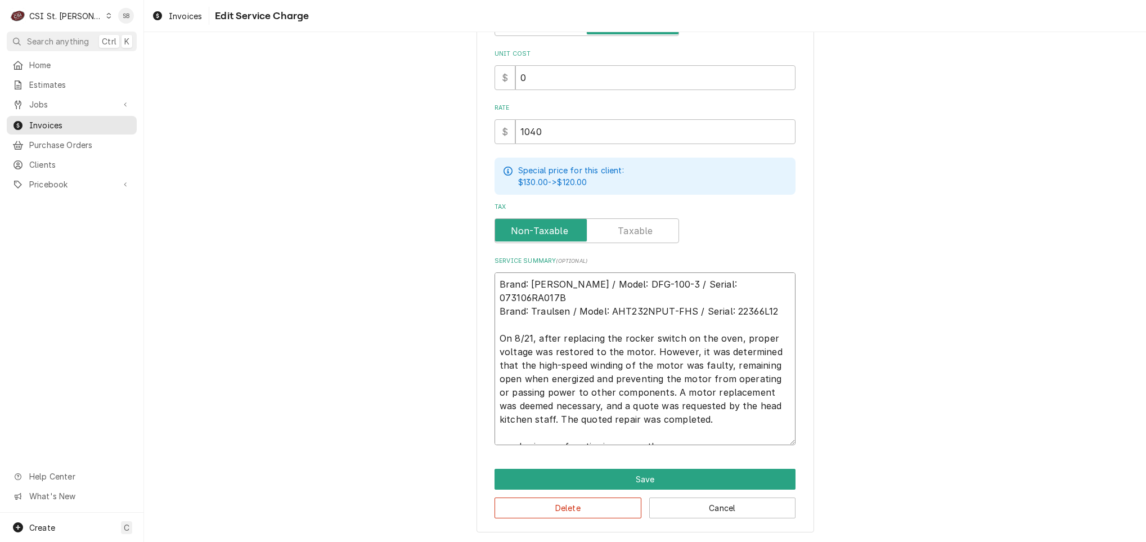
type textarea "Brand: Blodgett / Model: DFG-100-3 / Serial: 073106RA017B Brand: Traulsen / Mod…"
type textarea "x"
type textarea "Brand: Blodgett / Model: DFG-100-3 / Serial: 073106RA017B Brand: Traulsen / Mod…"
type textarea "x"
type textarea "Brand: Blodgett / Model: DFG-100-3 / Serial: 073106RA017B Brand: Traulsen / Mod…"
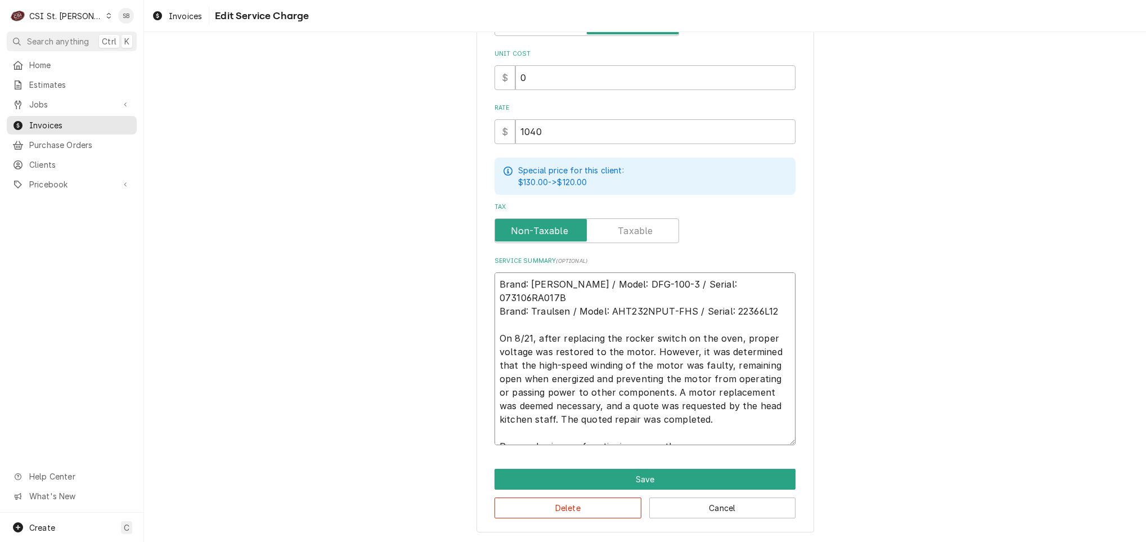
type textarea "x"
type textarea "Brand: Blodgett / Model: DFG-100-3 / Serial: 073106RA017B Brand: Traulsen / Mod…"
type textarea "x"
type textarea "Brand: Blodgett / Model: DFG-100-3 / Serial: 073106RA017B Brand: Traulsen / Mod…"
type textarea "x"
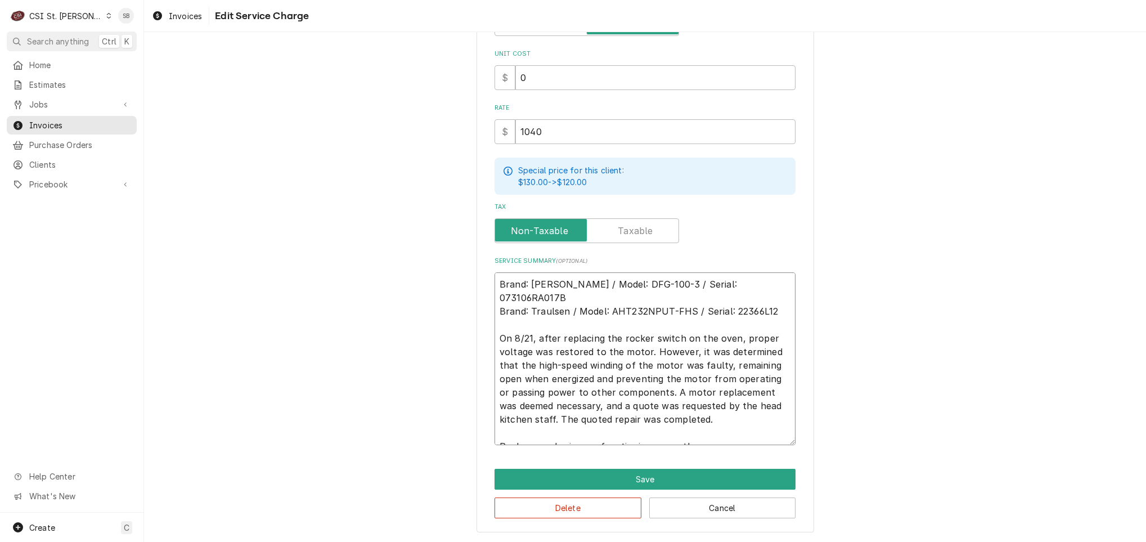
type textarea "Brand: Blodgett / Model: DFG-100-3 / Serial: 073106RA017B Brand: Traulsen / Mod…"
type textarea "x"
type textarea "Brand: Blodgett / Model: DFG-100-3 / Serial: 073106RA017B Brand: Traulsen / Mod…"
type textarea "x"
type textarea "Brand: Blodgett / Model: DFG-100-3 / Serial: 073106RA017B Brand: Traulsen / Mod…"
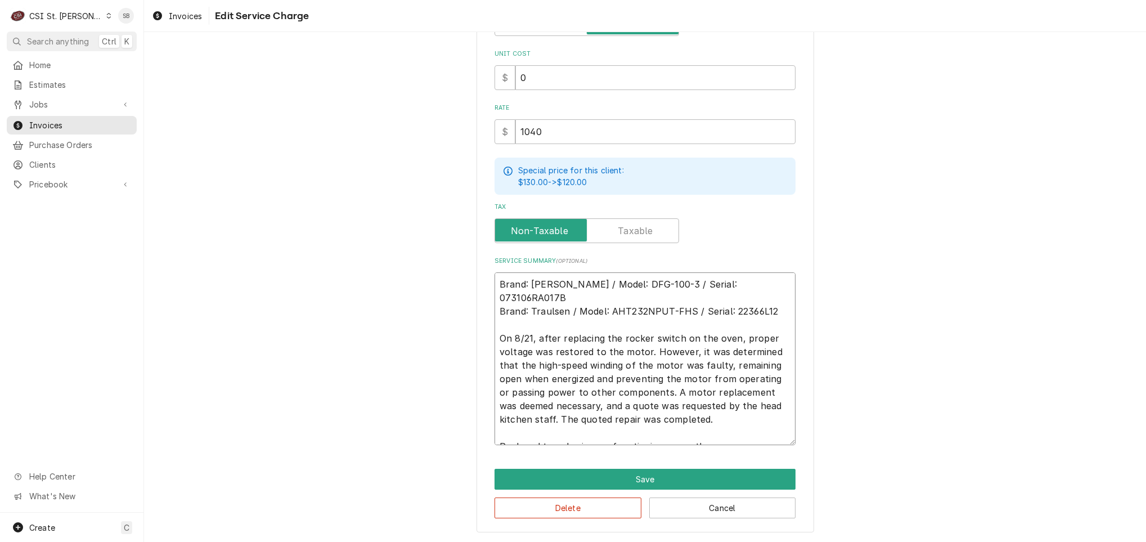
type textarea "x"
type textarea "Brand: Blodgett / Model: DFG-100-3 / Serial: 073106RA017B Brand: Traulsen / Mod…"
type textarea "x"
type textarea "Brand: Blodgett / Model: DFG-100-3 / Serial: 073106RA017B Brand: Traulsen / Mod…"
type textarea "x"
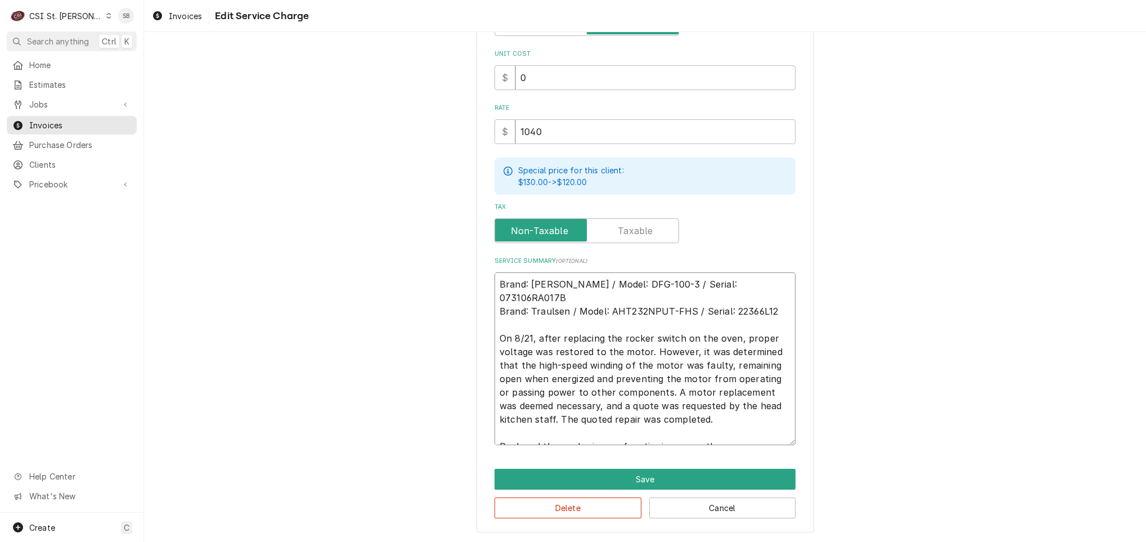
type textarea "Brand: Blodgett / Model: DFG-100-3 / Serial: 073106RA017B Brand: Traulsen / Mod…"
type textarea "x"
type textarea "Brand: Blodgett / Model: DFG-100-3 / Serial: 073106RA017B Brand: Traulsen / Mod…"
type textarea "x"
type textarea "Brand: Blodgett / Model: DFG-100-3 / Serial: 073106RA017B Brand: Traulsen / Mod…"
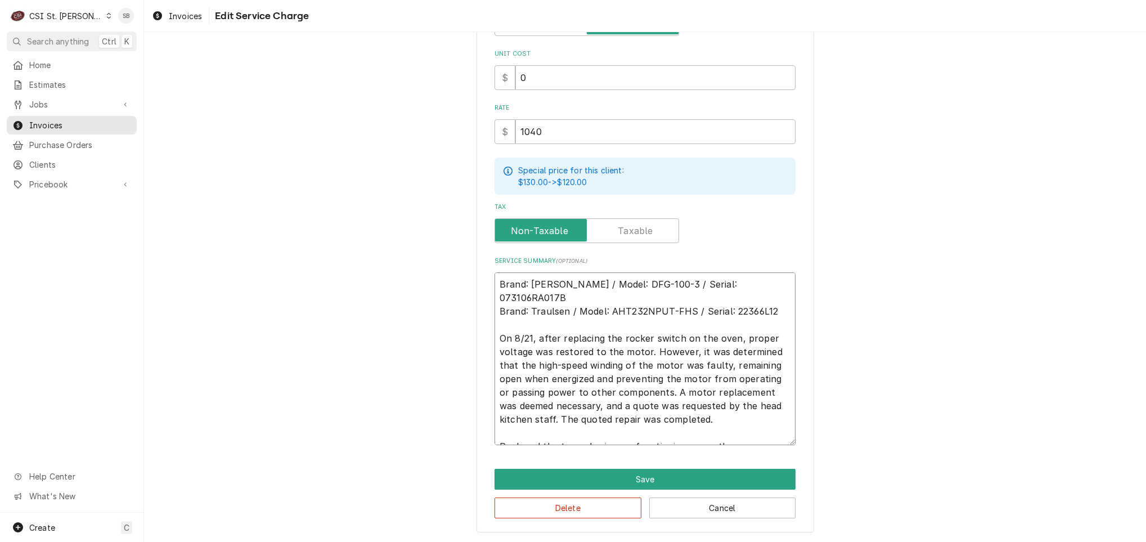
type textarea "x"
type textarea "Brand: Blodgett / Model: DFG-100-3 / Serial: 073106RA017B Brand: Traulsen / Mod…"
type textarea "x"
type textarea "Brand: Blodgett / Model: DFG-100-3 / Serial: 073106RA017B Brand: Traulsen / Mod…"
type textarea "x"
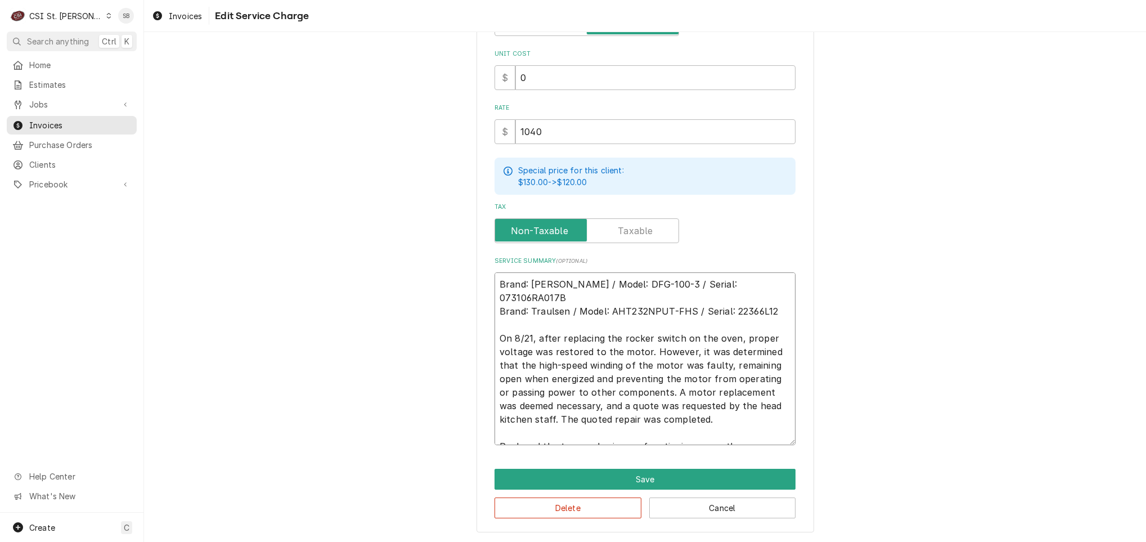
type textarea "Brand: Blodgett / Model: DFG-100-3 / Serial: 073106RA017B Brand: Traulsen / Mod…"
type textarea "x"
type textarea "Brand: Blodgett / Model: DFG-100-3 / Serial: 073106RA017B Brand: Traulsen / Mod…"
type textarea "x"
type textarea "Brand: Blodgett / Model: DFG-100-3 / Serial: 073106RA017B Brand: Traulsen / Mod…"
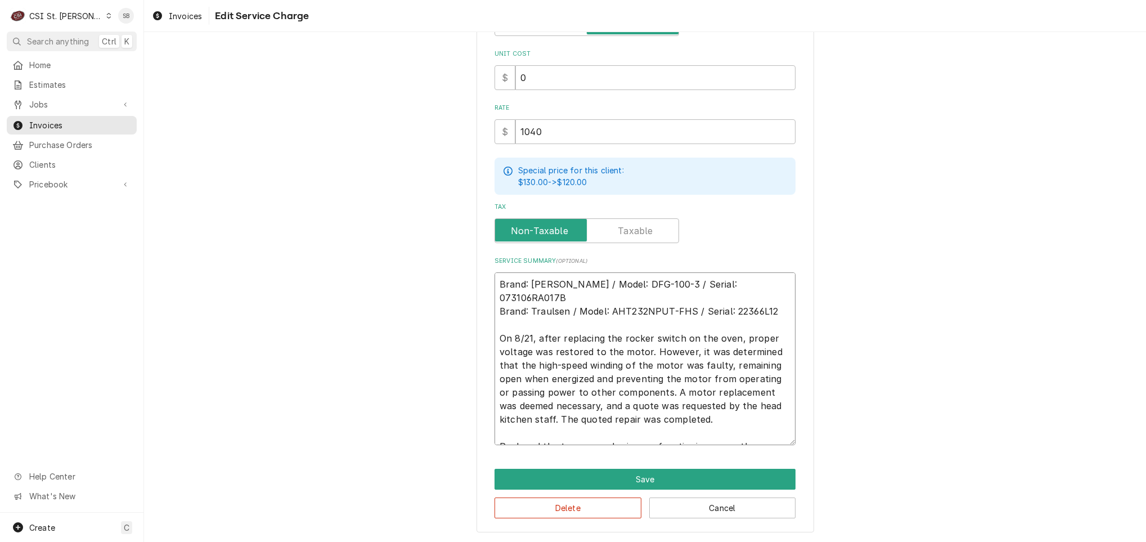
type textarea "x"
type textarea "Brand: Blodgett / Model: DFG-100-3 / Serial: 073106RA017B Brand: Traulsen / Mod…"
type textarea "x"
type textarea "Brand: Blodgett / Model: DFG-100-3 / Serial: 073106RA017B Brand: Traulsen / Mod…"
type textarea "x"
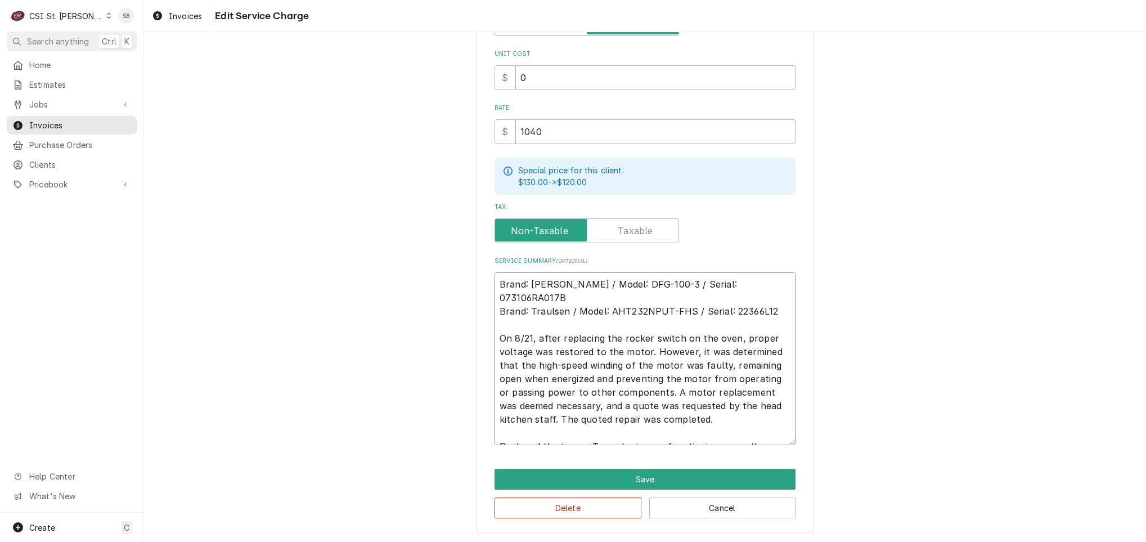
type textarea "Brand: Blodgett / Model: DFG-100-3 / Serial: 073106RA017B Brand: Traulsen / Mod…"
type textarea "x"
type textarea "Brand: Blodgett / Model: DFG-100-3 / Serial: 073106RA017B Brand: Traulsen / Mod…"
type textarea "x"
type textarea "Brand: Blodgett / Model: DFG-100-3 / Serial: 073106RA017B Brand: Traulsen / Mod…"
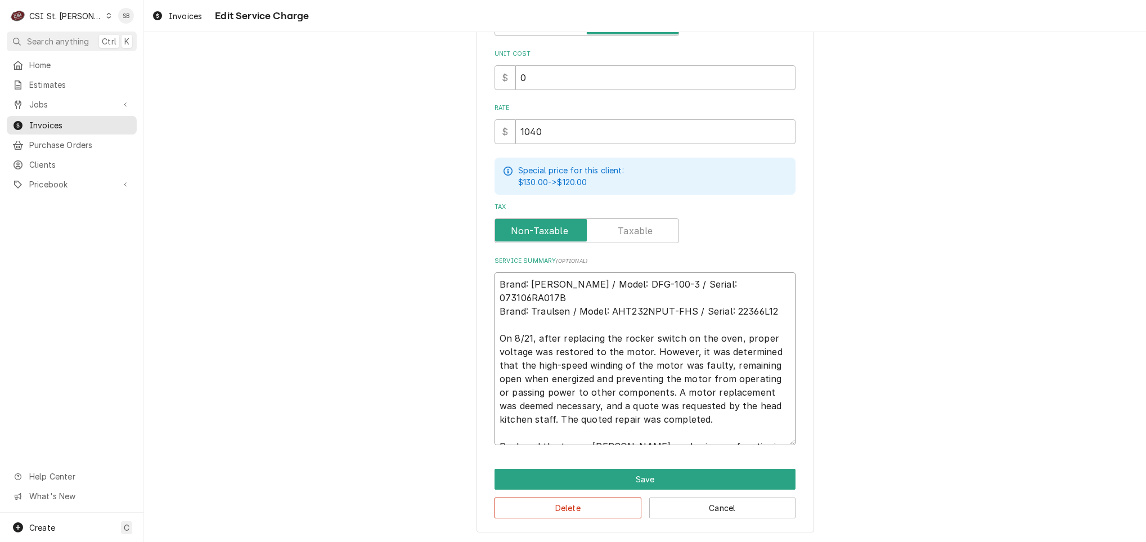
type textarea "x"
type textarea "Brand: Blodgett / Model: DFG-100-3 / Serial: 073106RA017B Brand: Traulsen / Mod…"
type textarea "x"
type textarea "Brand: Blodgett / Model: DFG-100-3 / Serial: 073106RA017B Brand: Traulsen / Mod…"
type textarea "x"
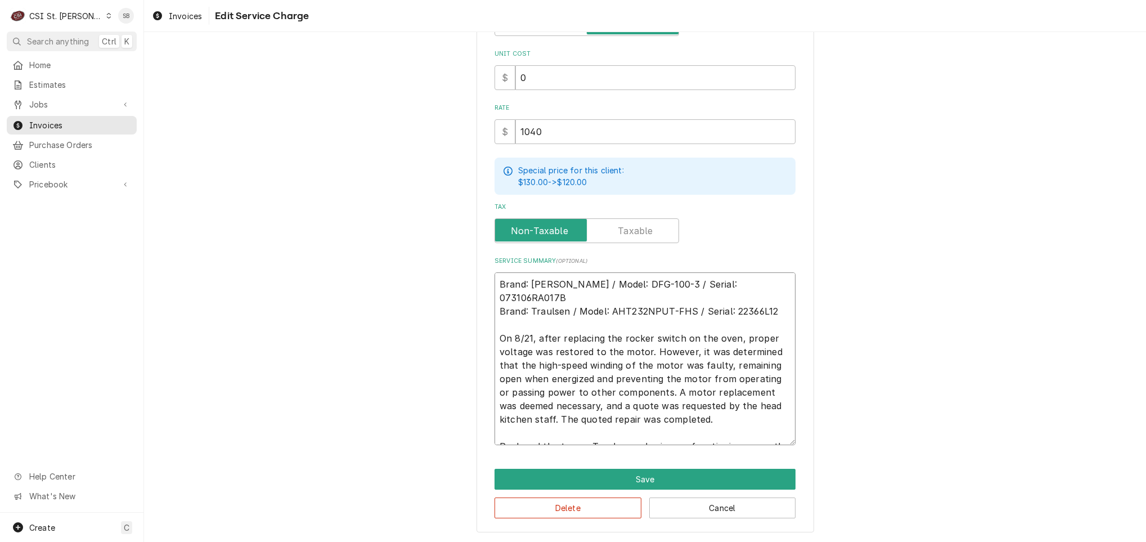
type textarea "Brand: Blodgett / Model: DFG-100-3 / Serial: 073106RA017B Brand: Traulsen / Mod…"
type textarea "x"
type textarea "Brand: Blodgett / Model: DFG-100-3 / Serial: 073106RA017B Brand: Traulsen / Mod…"
type textarea "x"
type textarea "Brand: Blodgett / Model: DFG-100-3 / Serial: 073106RA017B Brand: Traulsen / Mod…"
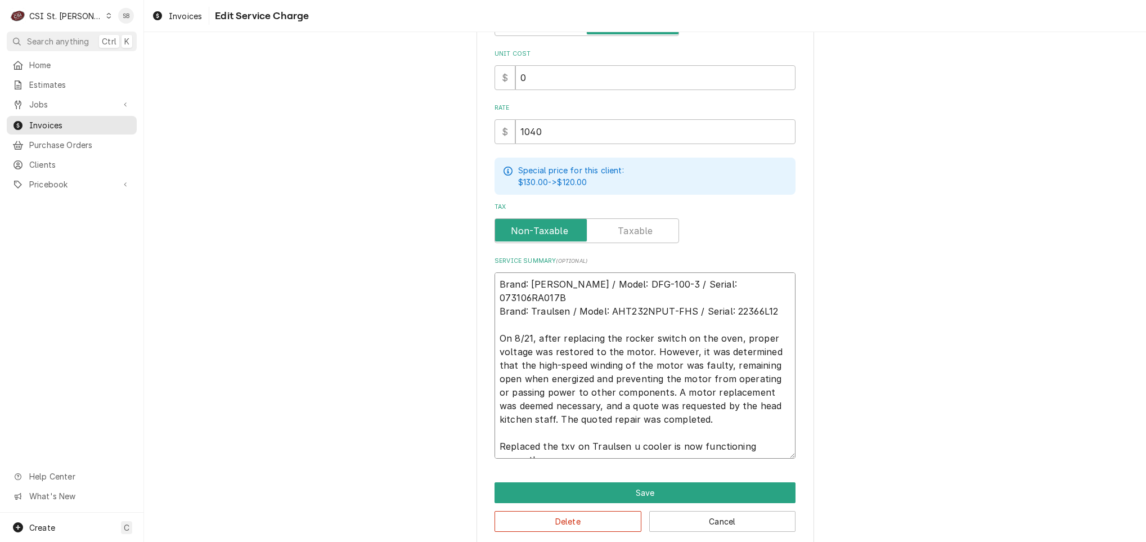
type textarea "x"
type textarea "Brand: Blodgett / Model: DFG-100-3 / Serial: 073106RA017B Brand: Traulsen / Mod…"
type textarea "x"
type textarea "Brand: Blodgett / Model: DFG-100-3 / Serial: 073106RA017B Brand: Traulsen / Mod…"
type textarea "x"
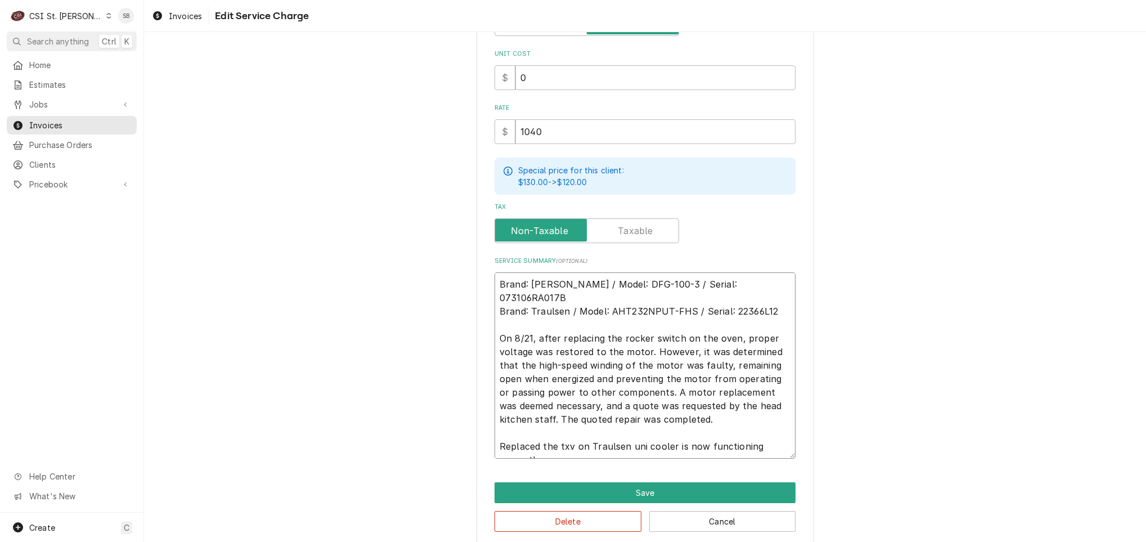
type textarea "Brand: Blodgett / Model: DFG-100-3 / Serial: 073106RA017B Brand: Traulsen / Mod…"
type textarea "x"
type textarea "Brand: Blodgett / Model: DFG-100-3 / Serial: 073106RA017B Brand: Traulsen / Mod…"
type textarea "x"
type textarea "Brand: Blodgett / Model: DFG-100-3 / Serial: 073106RA017B Brand: Traulsen / Mod…"
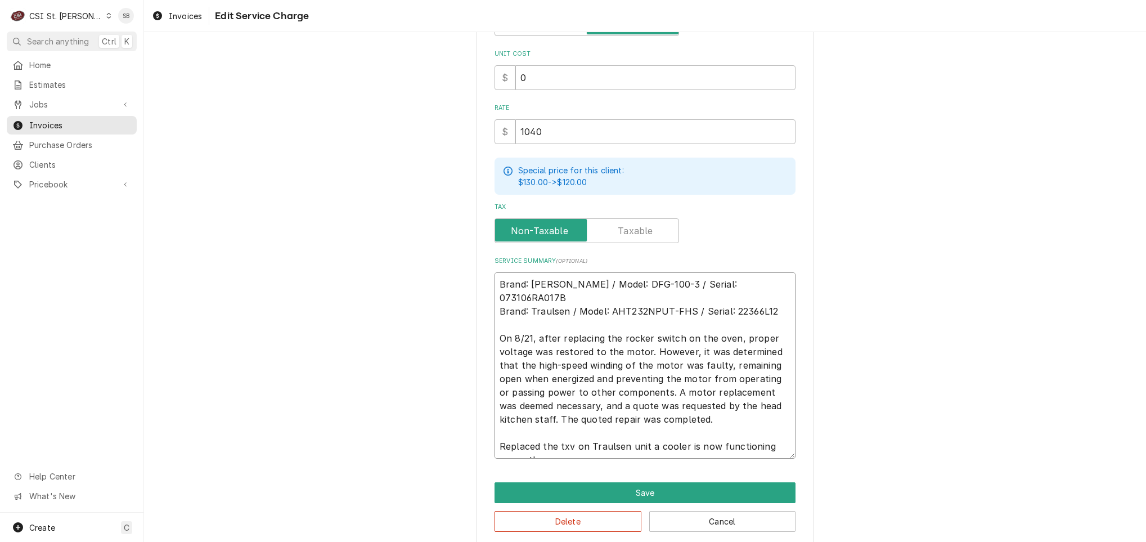
type textarea "x"
type textarea "Brand: Blodgett / Model: DFG-100-3 / Serial: 073106RA017B Brand: Traulsen / Mod…"
type textarea "x"
type textarea "Brand: Blodgett / Model: DFG-100-3 / Serial: 073106RA017B Brand: Traulsen / Mod…"
click at [625, 458] on div "Use the fields below to edit this service charge Short Description 2-Labor (Ser…" at bounding box center [645, 162] width 338 height 767
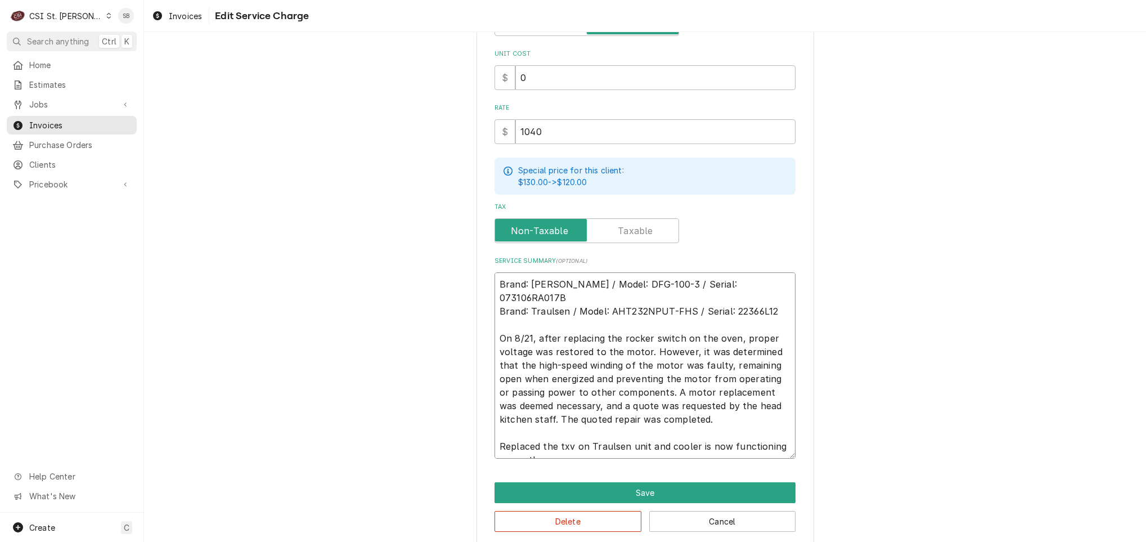
click at [628, 446] on textarea "Brand: Blodgett / Model: DFG-100-3 / Serial: 073106RA017B Brand: Traulsen / Mod…" at bounding box center [644, 365] width 301 height 186
click at [564, 403] on textarea "Brand: Blodgett / Model: DFG-100-3 / Serial: 073106RA017B Brand: Traulsen / Mod…" at bounding box center [644, 365] width 301 height 186
type textarea "x"
type textarea "Brand: Blodgett / Model: DFG-100-3 / Serial: 073106RA017B Brand: Traulsen / Mod…"
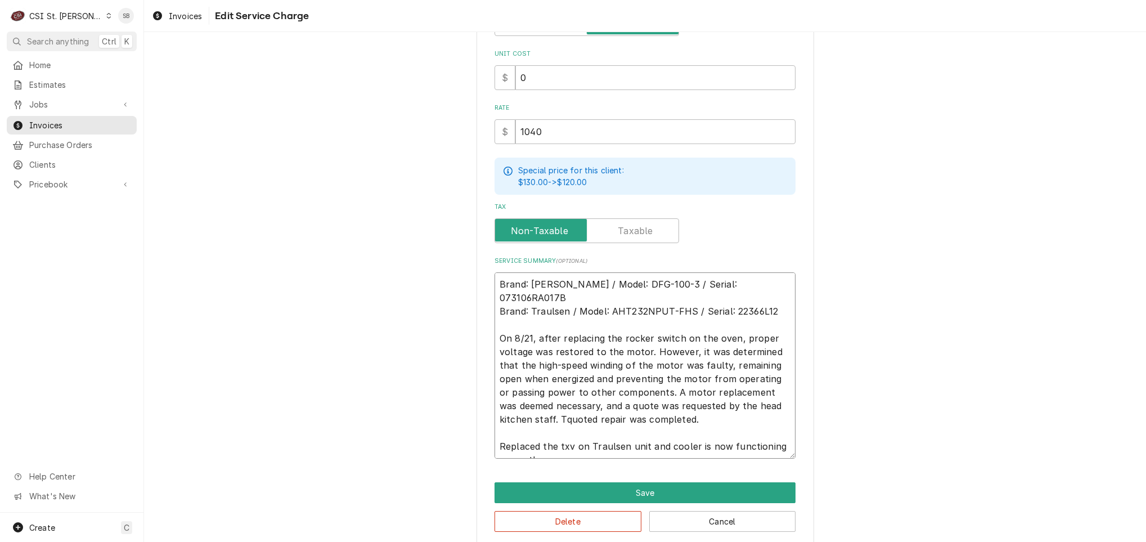
type textarea "x"
type textarea "Brand: Blodgett / Model: DFG-100-3 / Serial: 073106RA017B Brand: Traulsen / Mod…"
type textarea "x"
type textarea "Brand: Blodgett / Model: DFG-100-3 / Serial: 073106RA017B Brand: Traulsen / Mod…"
type textarea "x"
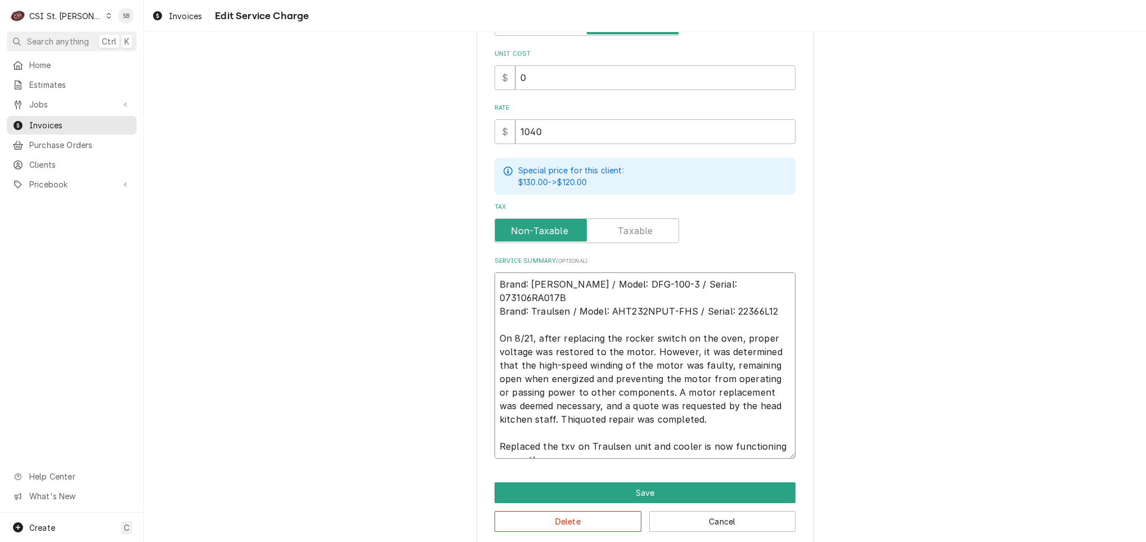
type textarea "Brand: Blodgett / Model: DFG-100-3 / Serial: 073106RA017B Brand: Traulsen / Mod…"
type textarea "x"
type textarea "Brand: Blodgett / Model: DFG-100-3 / Serial: 073106RA017B Brand: Traulsen / Mod…"
drag, startPoint x: 636, startPoint y: 402, endPoint x: 645, endPoint y: 404, distance: 8.7
click at [637, 402] on textarea "Brand: Blodgett / Model: DFG-100-3 / Serial: 073106RA017B Brand: Traulsen / Mod…" at bounding box center [644, 365] width 301 height 186
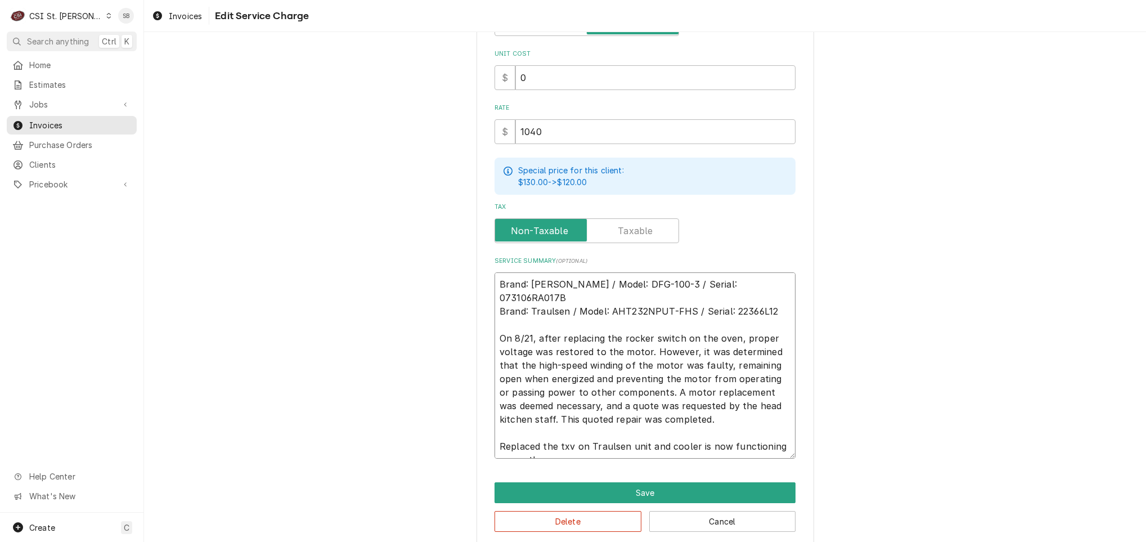
type textarea "x"
type textarea "Brand: Blodgett / Model: DFG-100-3 / Serial: 073106RA017B Brand: Traulsen / Mod…"
type textarea "x"
type textarea "Brand: Blodgett / Model: DFG-100-3 / Serial: 073106RA017B Brand: Traulsen / Mod…"
type textarea "x"
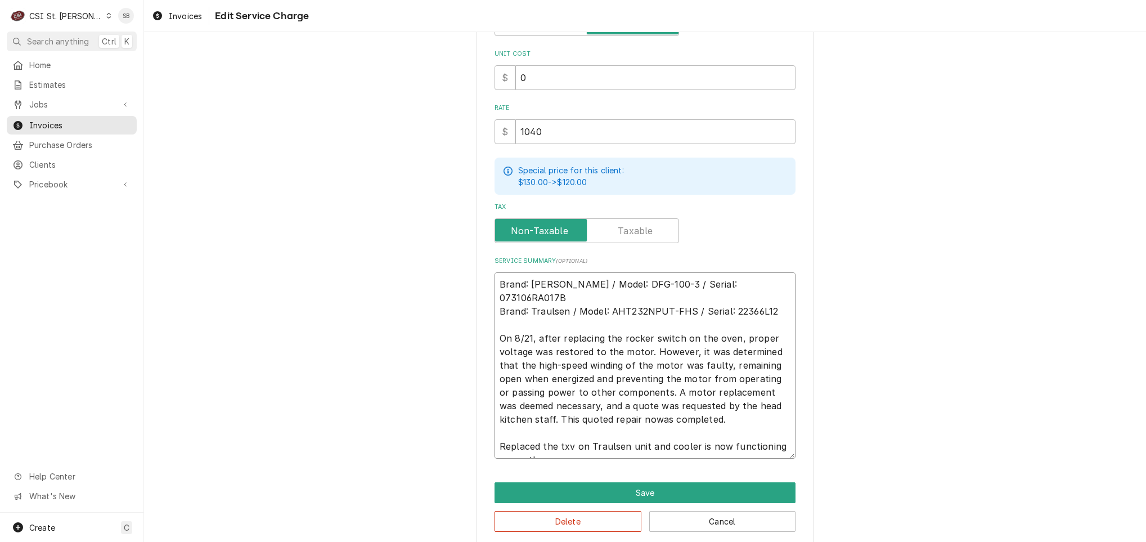
type textarea "Brand: Blodgett / Model: DFG-100-3 / Serial: 073106RA017B Brand: Traulsen / Mod…"
type textarea "x"
type textarea "Brand: Blodgett / Model: DFG-100-3 / Serial: 073106RA017B Brand: Traulsen / Mod…"
type textarea "x"
type textarea "Brand: Blodgett / Model: DFG-100-3 / Serial: 073106RA017B Brand: Traulsen / Mod…"
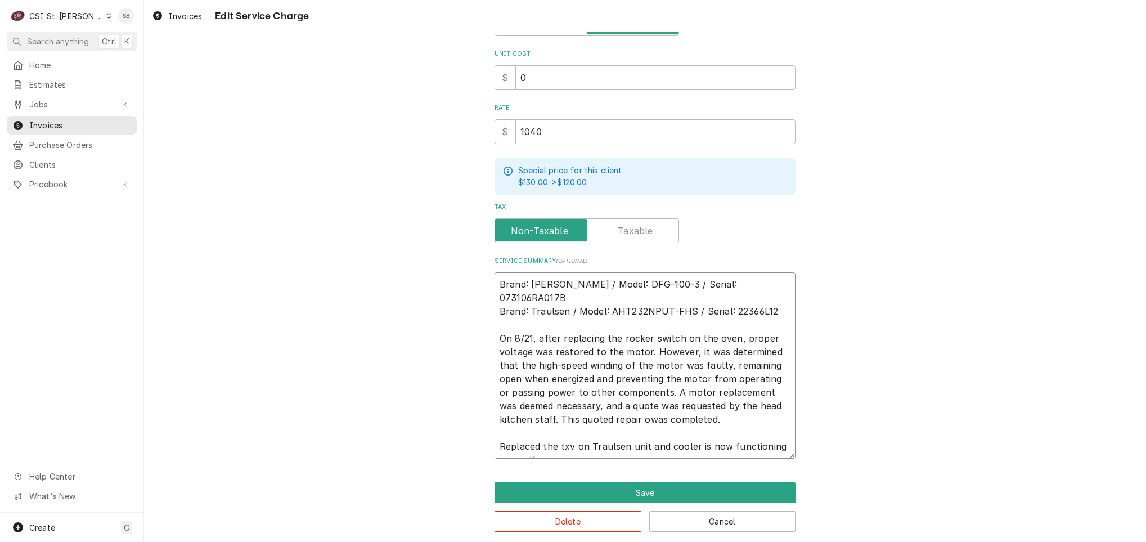
type textarea "x"
type textarea "Brand: Blodgett / Model: DFG-100-3 / Serial: 073106RA017B Brand: Traulsen / Mod…"
type textarea "x"
type textarea "Brand: Blodgett / Model: DFG-100-3 / Serial: 073106RA017B Brand: Traulsen / Mod…"
type textarea "x"
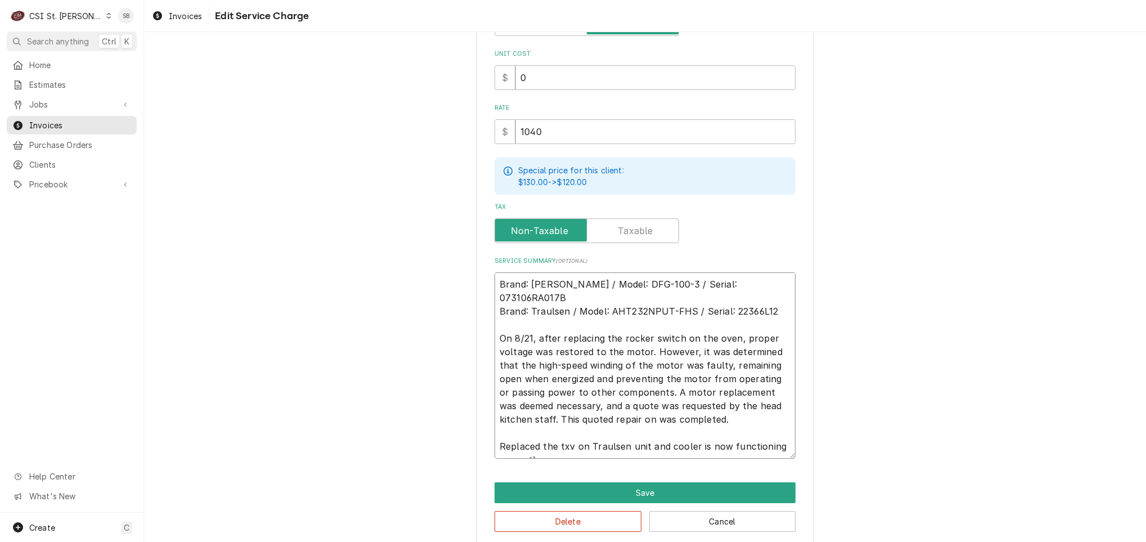
type textarea "Brand: Blodgett / Model: DFG-100-3 / Serial: 073106RA017B Brand: Traulsen / Mod…"
type textarea "x"
type textarea "Brand: Blodgett / Model: DFG-100-3 / Serial: 073106RA017B Brand: Traulsen / Mod…"
type textarea "x"
type textarea "Brand: Blodgett / Model: DFG-100-3 / Serial: 073106RA017B Brand: Traulsen / Mod…"
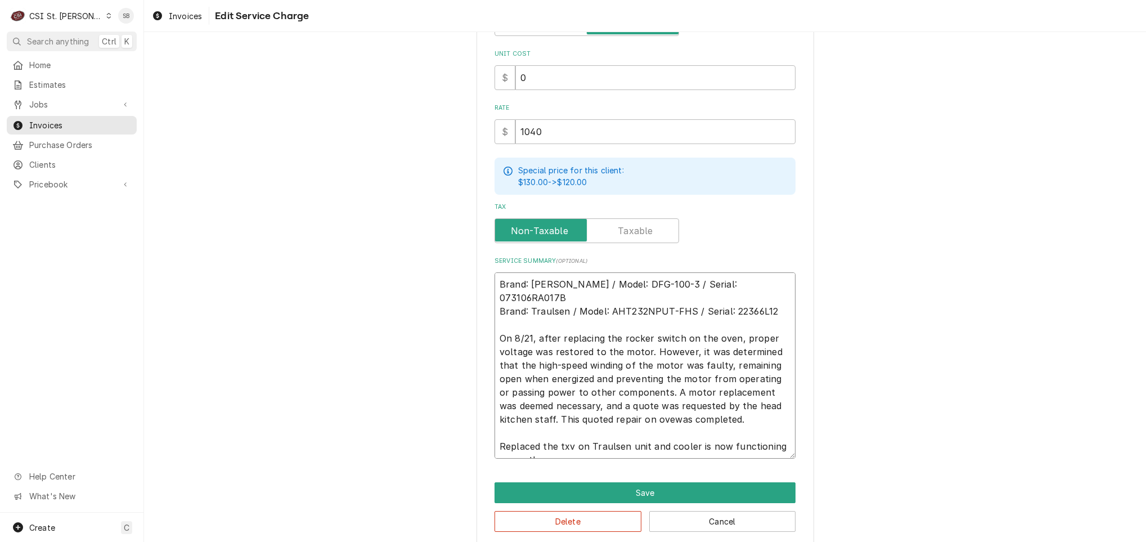
type textarea "x"
type textarea "Brand: Blodgett / Model: DFG-100-3 / Serial: 073106RA017B Brand: Traulsen / Mod…"
type textarea "x"
type textarea "Brand: Blodgett / Model: DFG-100-3 / Serial: 073106RA017B Brand: Traulsen / Mod…"
click at [629, 457] on div "Use the fields below to edit this service charge Short Description 2-Labor (Ser…" at bounding box center [645, 162] width 338 height 767
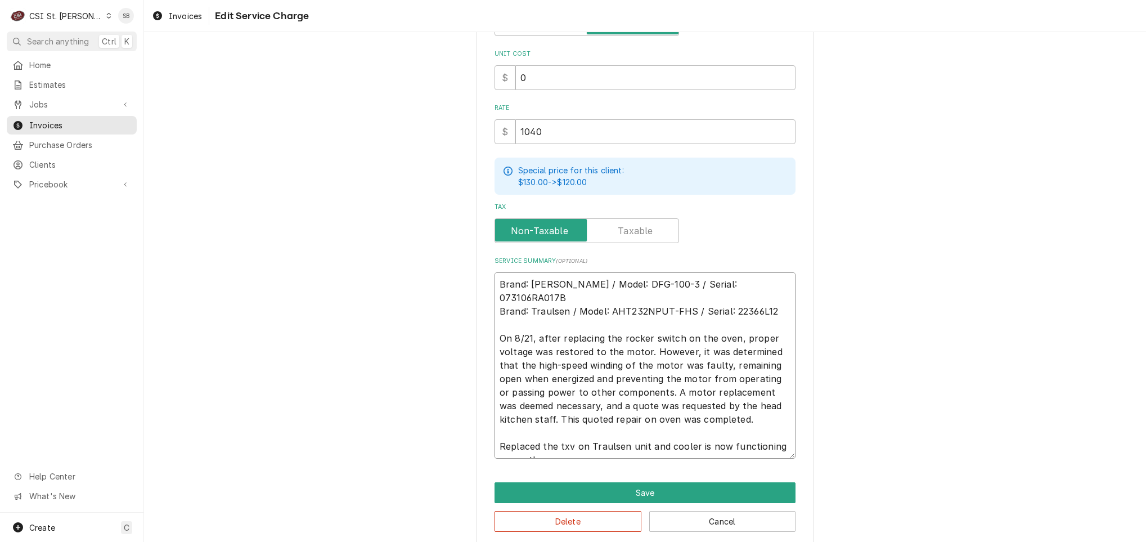
drag, startPoint x: 554, startPoint y: 406, endPoint x: 770, endPoint y: 408, distance: 216.0
click at [770, 408] on textarea "Brand: Blodgett / Model: DFG-100-3 / Serial: 073106RA017B Brand: Traulsen / Mod…" at bounding box center [644, 365] width 301 height 186
type textarea "x"
type textarea "Brand: Blodgett / Model: DFG-100-3 / Serial: 073106RA017B Brand: Traulsen / Mod…"
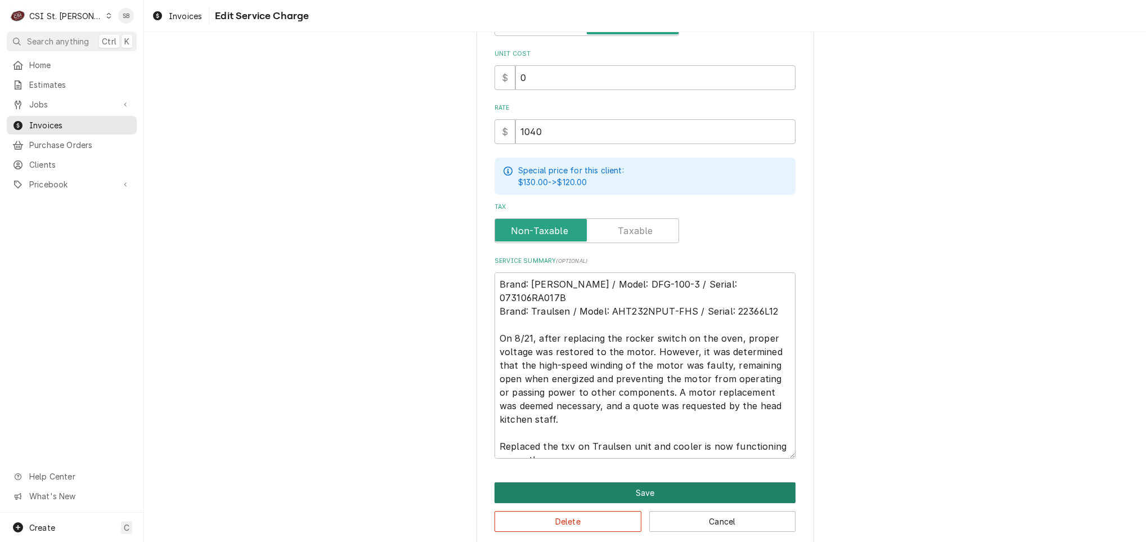
click at [559, 488] on button "Save" at bounding box center [644, 492] width 301 height 21
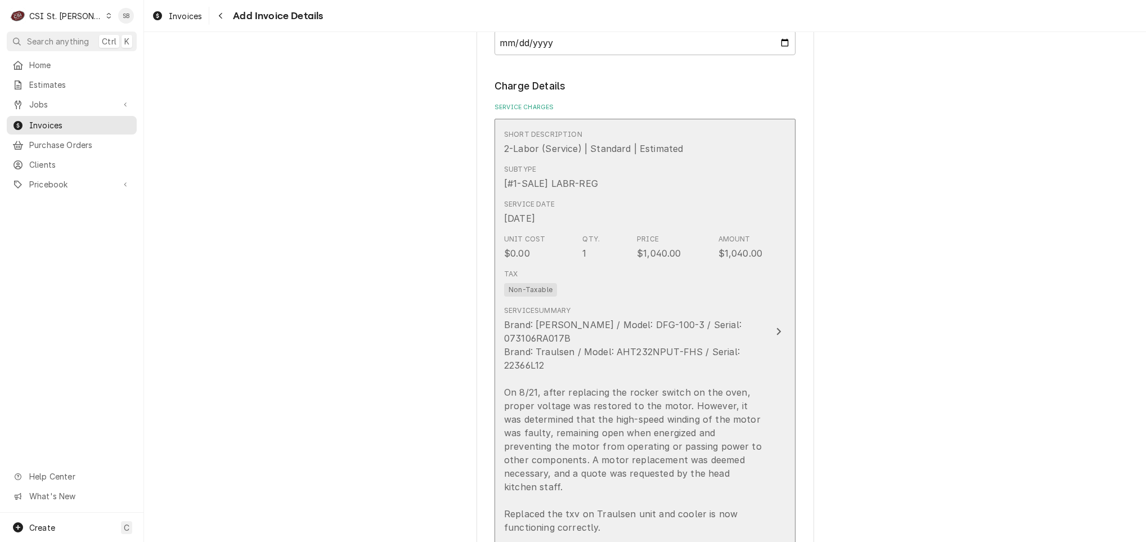
click at [617, 332] on div "Brand: Blodgett / Model: DFG-100-3 / Serial: 073106RA017B Brand: Traulsen / Mod…" at bounding box center [633, 426] width 258 height 216
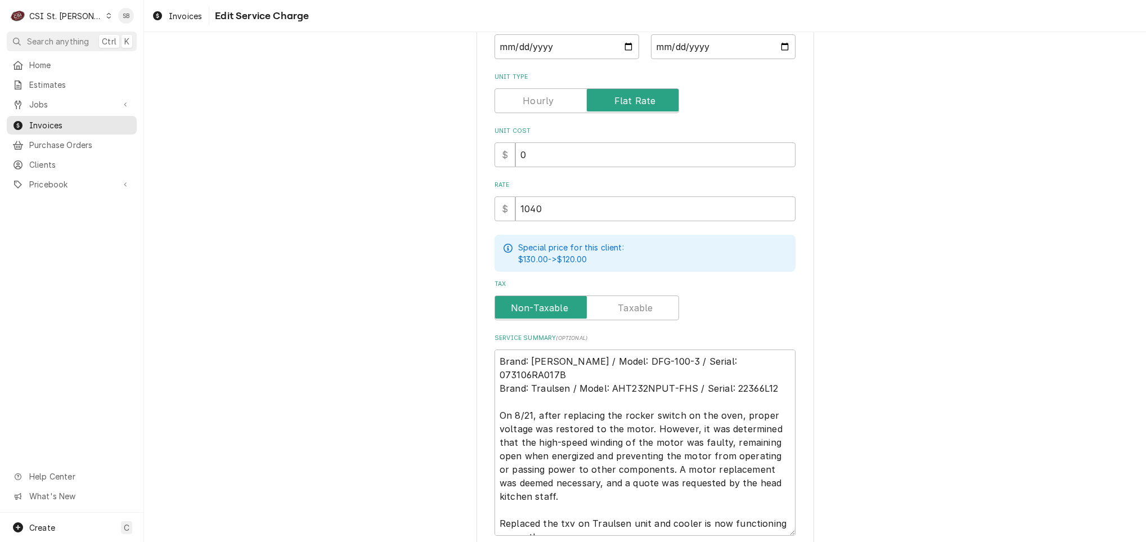
scroll to position [289, 0]
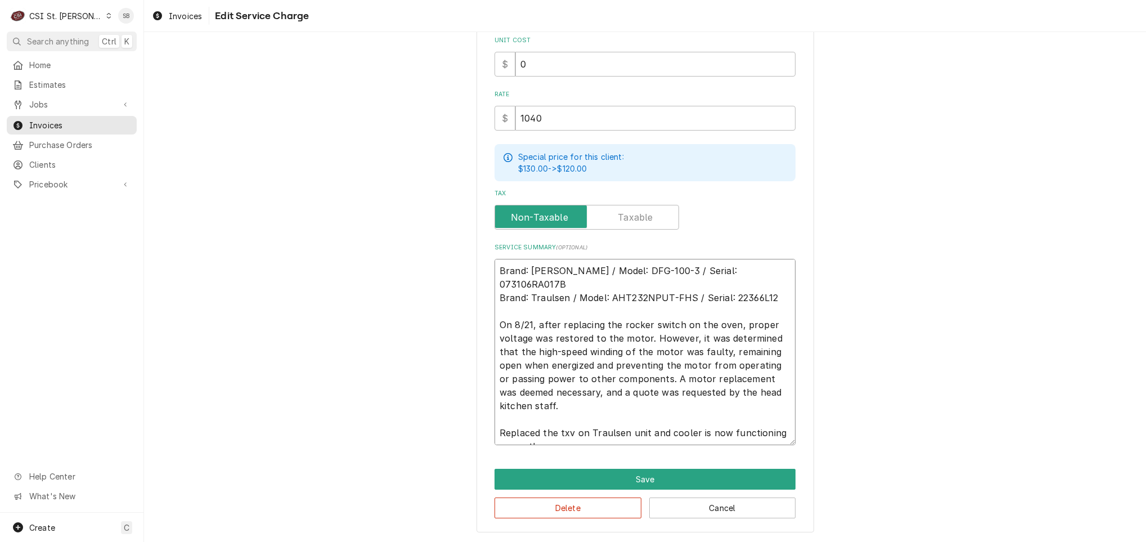
drag, startPoint x: 491, startPoint y: 264, endPoint x: 674, endPoint y: 488, distance: 289.5
click at [674, 488] on div "Use the fields below to edit this service charge Short Description 2-Labor (Ser…" at bounding box center [645, 148] width 338 height 767
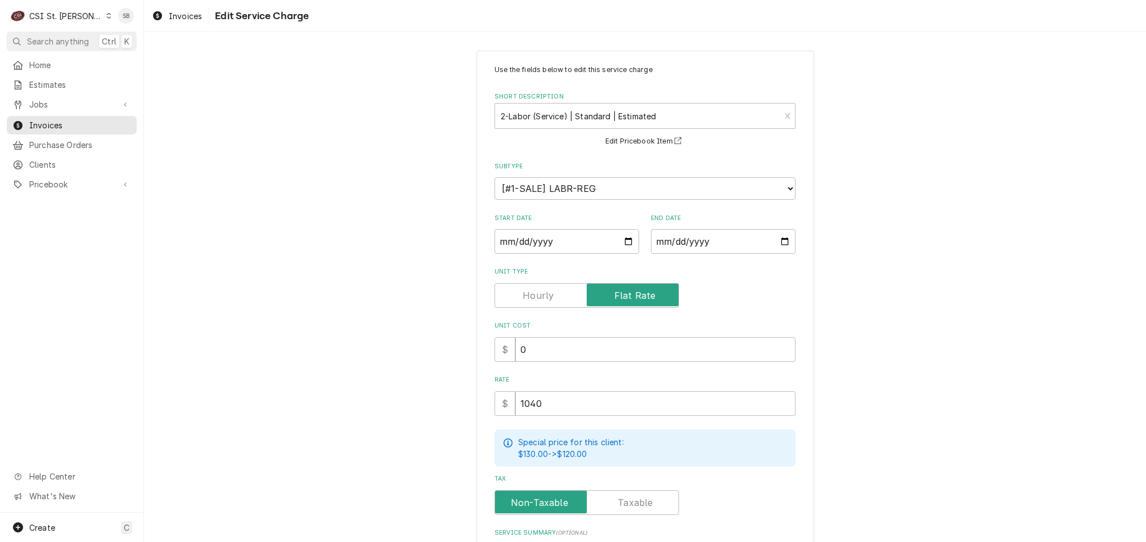
scroll to position [0, 0]
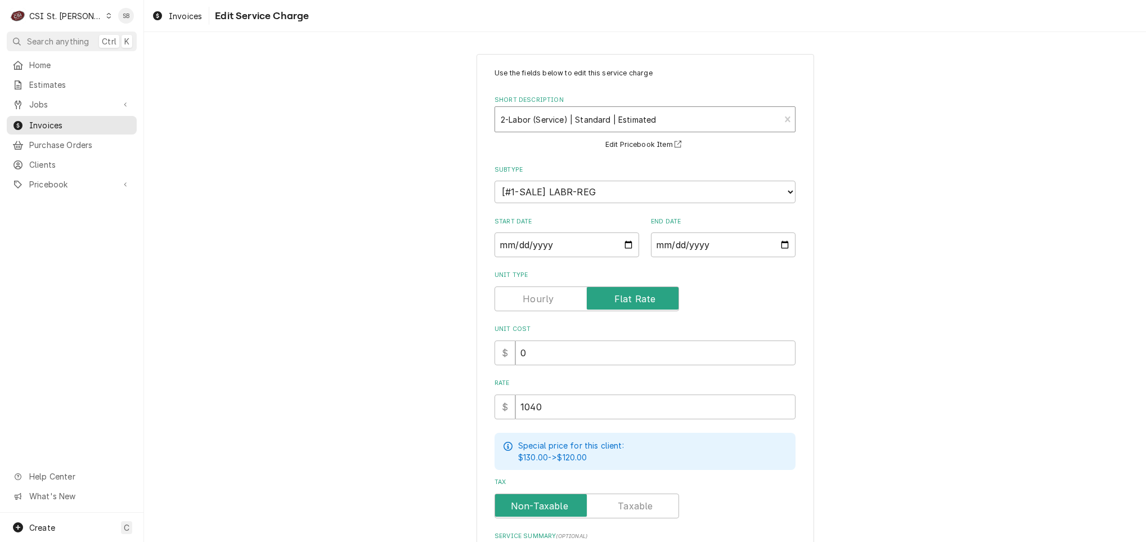
click at [560, 128] on div "Short Description" at bounding box center [637, 119] width 273 height 20
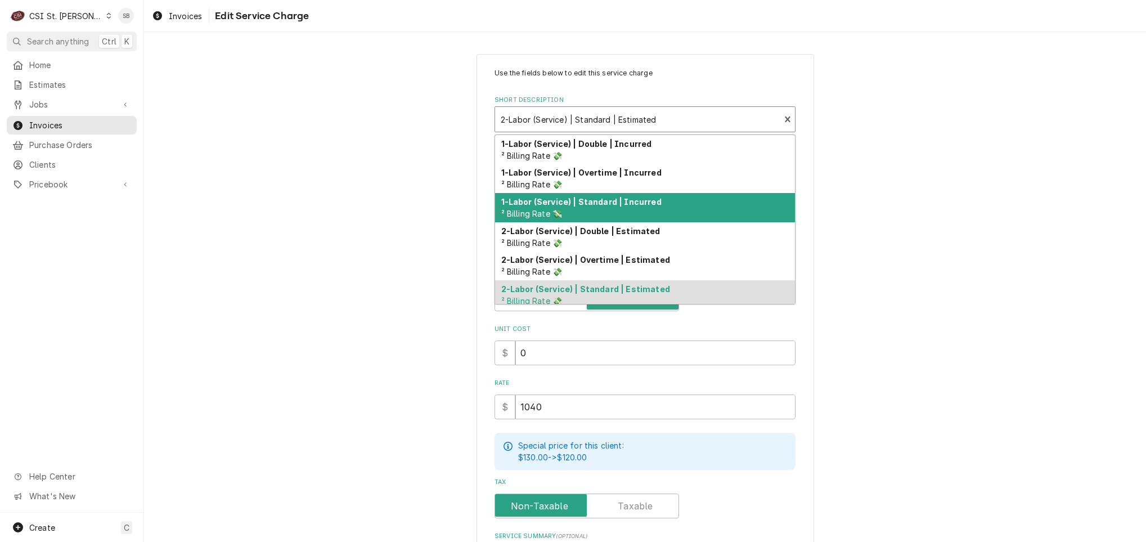
click at [575, 209] on div "1-Labor (Service) | Standard | Incurred ² Billing Rate 💸" at bounding box center [645, 207] width 300 height 29
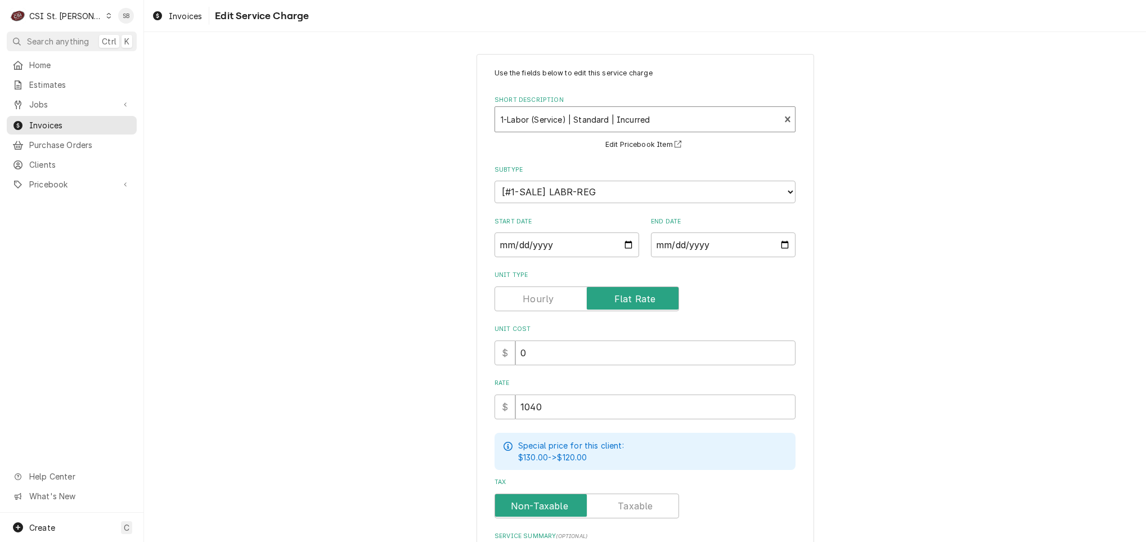
type textarea "x"
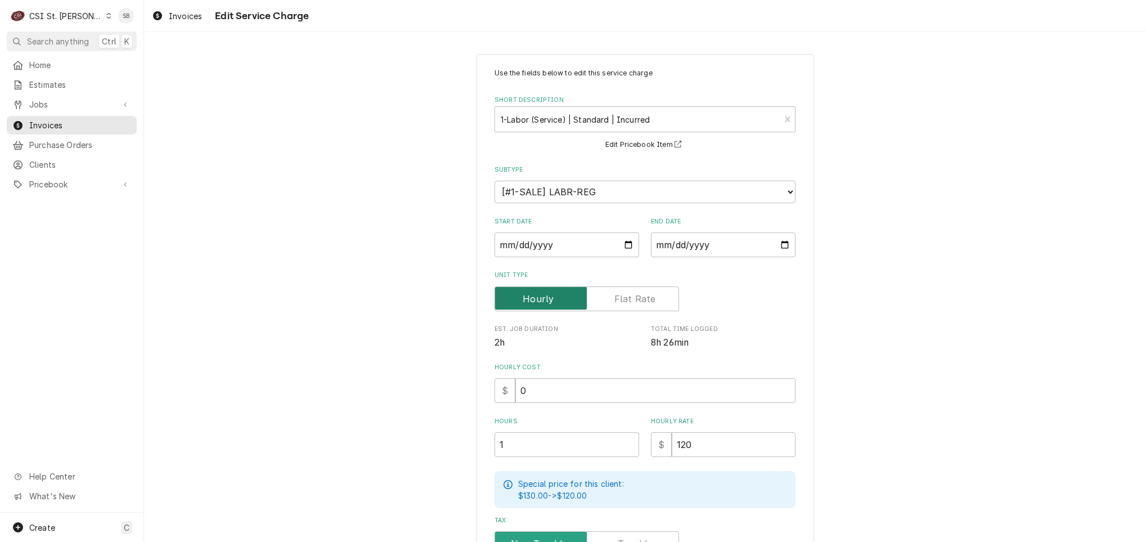
click at [619, 311] on input "Unit Type" at bounding box center [587, 298] width 174 height 25
checkbox input "true"
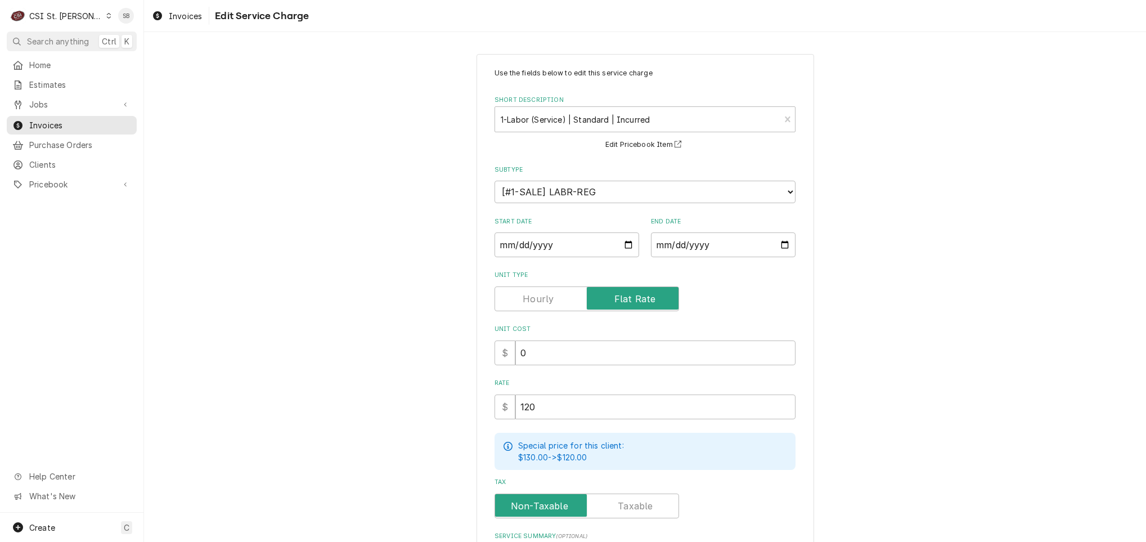
drag, startPoint x: 554, startPoint y: 338, endPoint x: 434, endPoint y: 341, distance: 119.9
click at [434, 341] on div "Use the fields below to edit this service charge Short Description 1-Labor (Ser…" at bounding box center [645, 376] width 1002 height 665
drag, startPoint x: 554, startPoint y: 405, endPoint x: 441, endPoint y: 406, distance: 112.5
click at [446, 406] on div "Use the fields below to edit this service charge Short Description 1-Labor (Ser…" at bounding box center [645, 376] width 1002 height 665
type textarea "x"
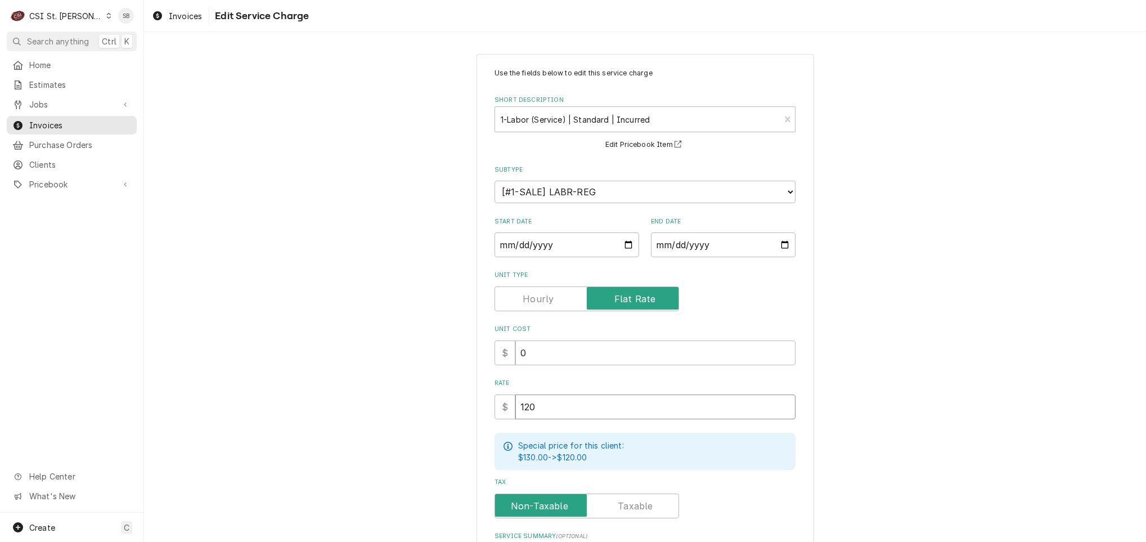
type input "1"
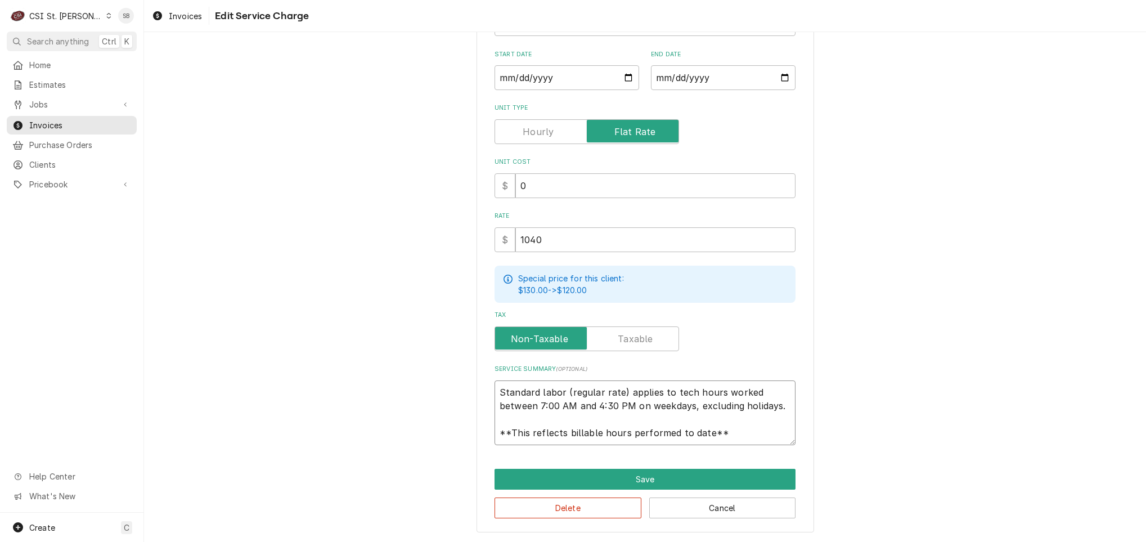
scroll to position [14, 0]
drag, startPoint x: 512, startPoint y: 395, endPoint x: 824, endPoint y: 503, distance: 330.4
click at [824, 503] on div "Use the fields below to edit this service charge Short Description 1-Labor (Ser…" at bounding box center [645, 209] width 1002 height 665
paste textarea "Brand: Blodgett / Model: DFG-100-3 / Serial: 073106RA017B Brand: Traulsen / Mod…"
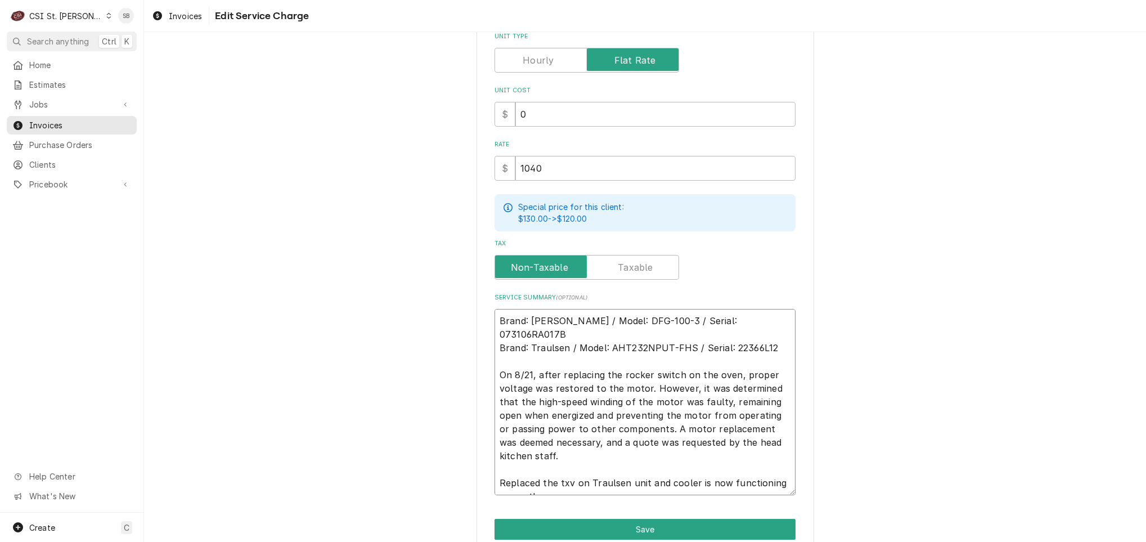
scroll to position [289, 0]
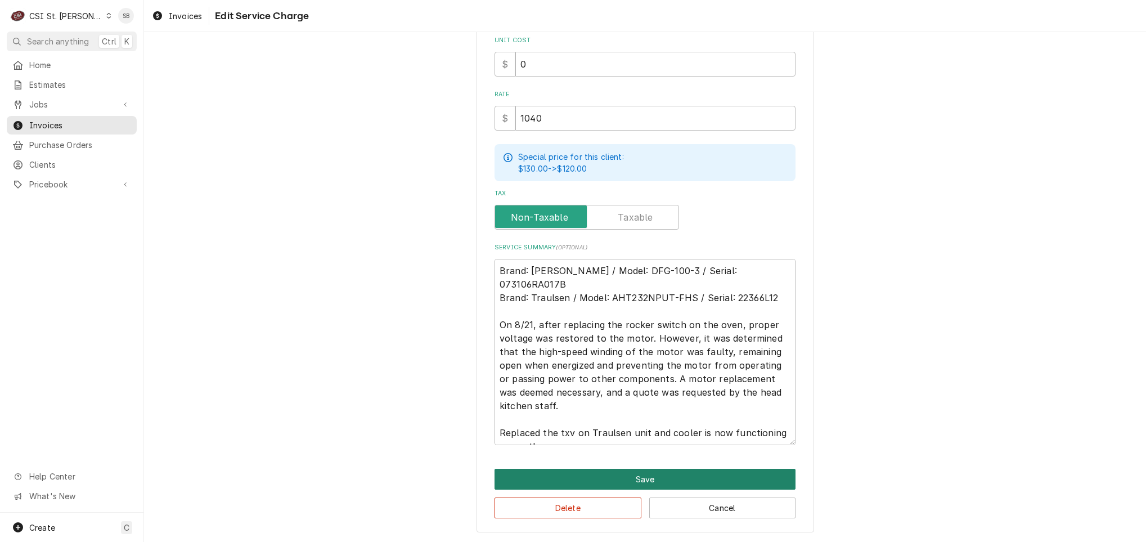
click at [672, 473] on button "Save" at bounding box center [644, 479] width 301 height 21
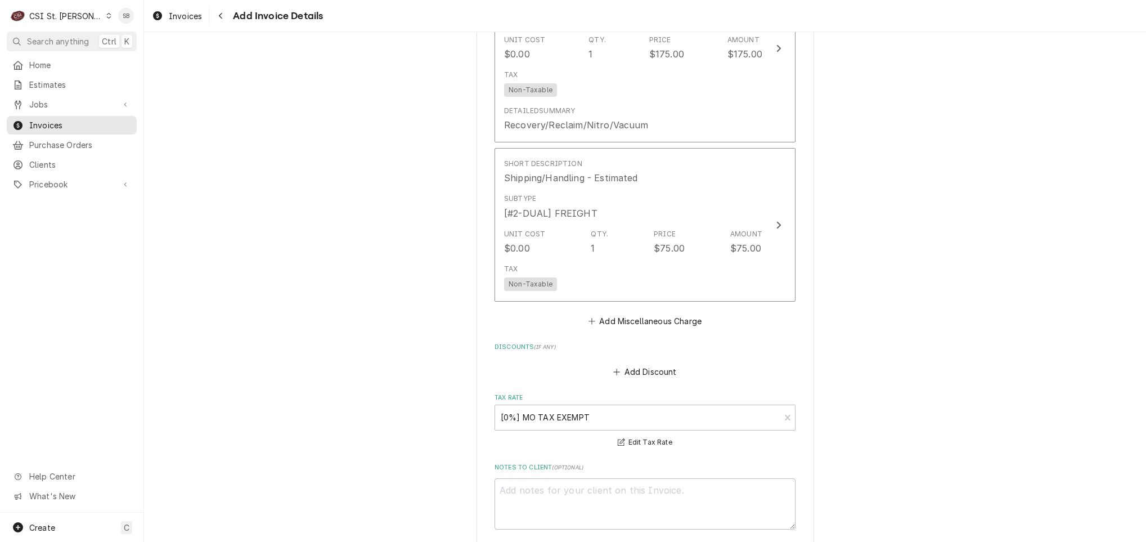
scroll to position [2766, 0]
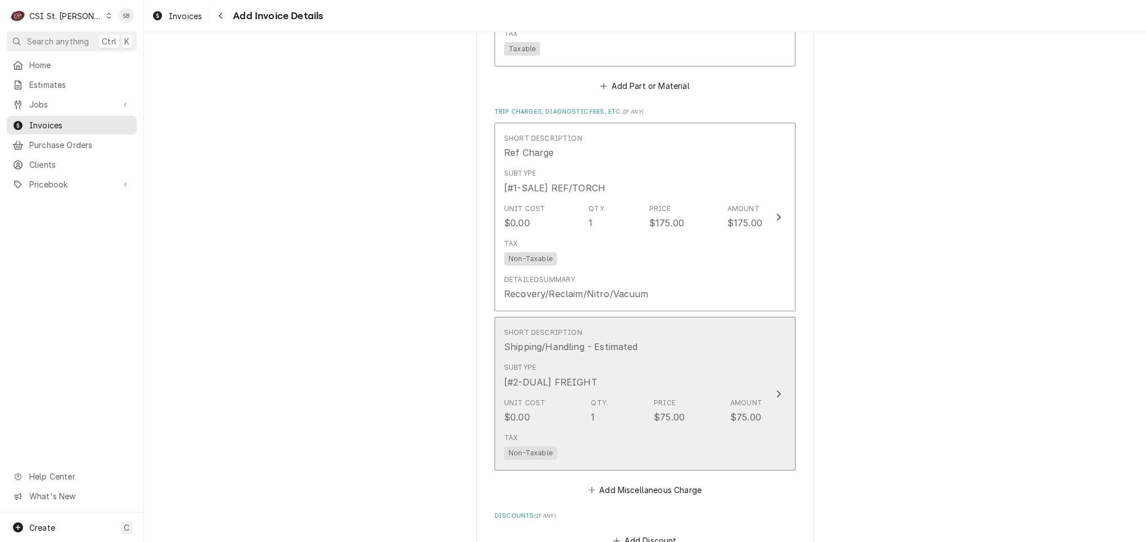
click at [692, 453] on div "Tax Non-Taxable" at bounding box center [633, 446] width 258 height 36
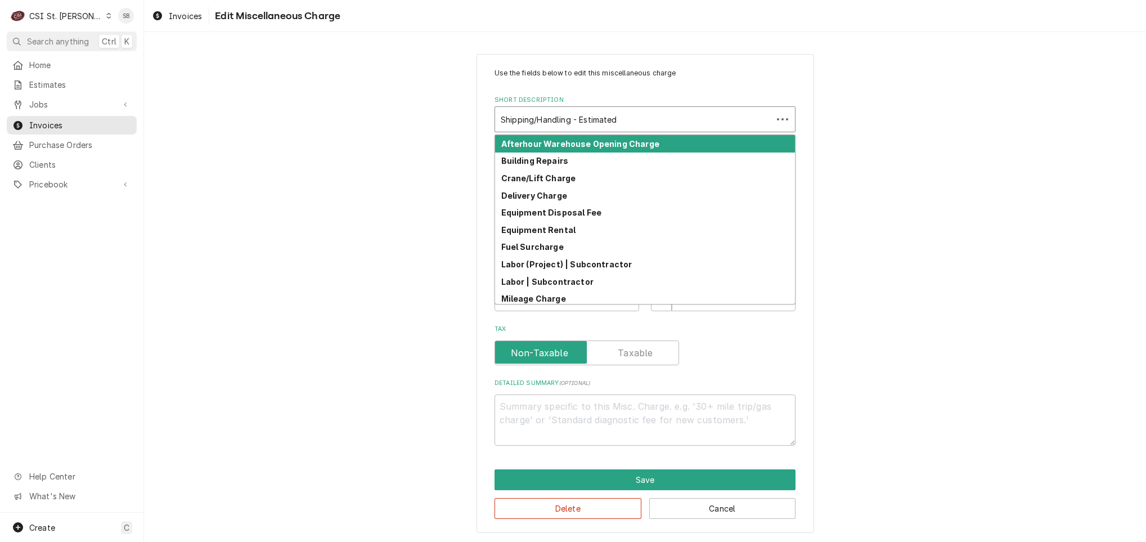
click at [606, 123] on div "Short Description" at bounding box center [634, 119] width 266 height 20
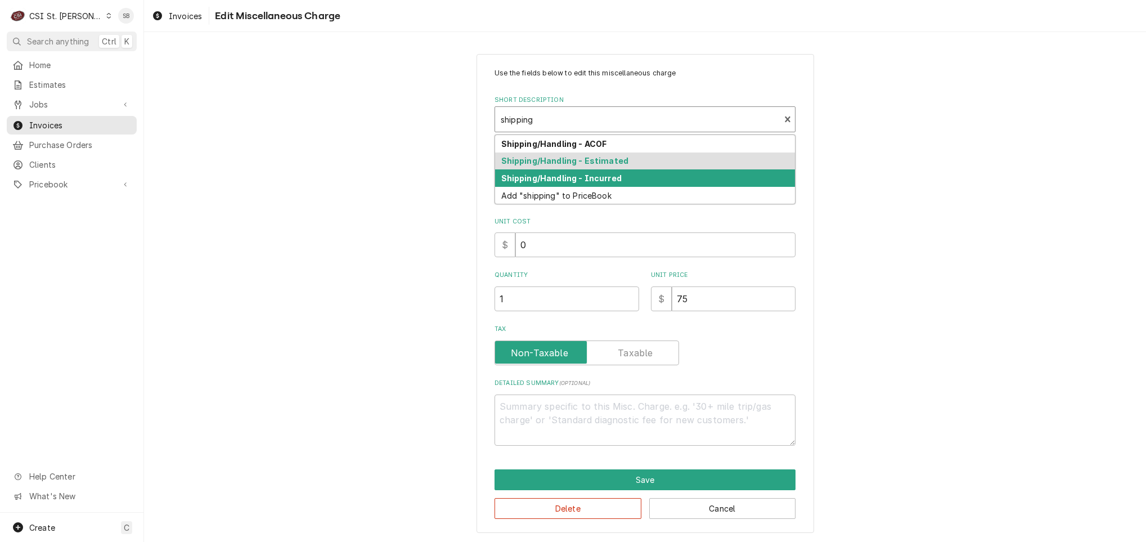
click at [564, 186] on div "Shipping/Handling - Incurred" at bounding box center [645, 177] width 300 height 17
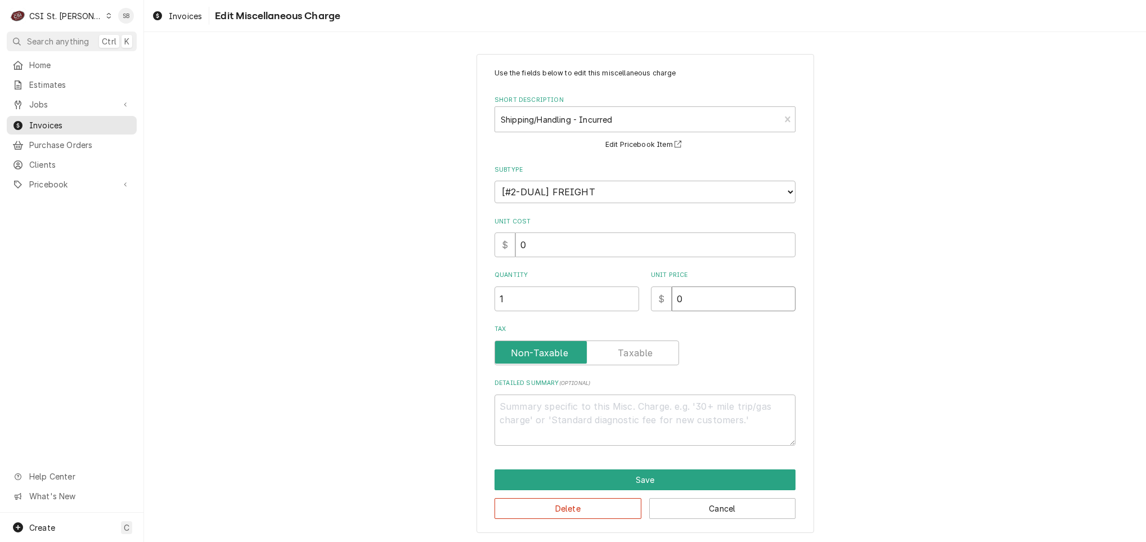
click at [593, 322] on div "Use the fields below to edit this miscellaneous charge Short Description Shippi…" at bounding box center [644, 256] width 301 height 377
click at [581, 480] on button "Save" at bounding box center [644, 479] width 301 height 21
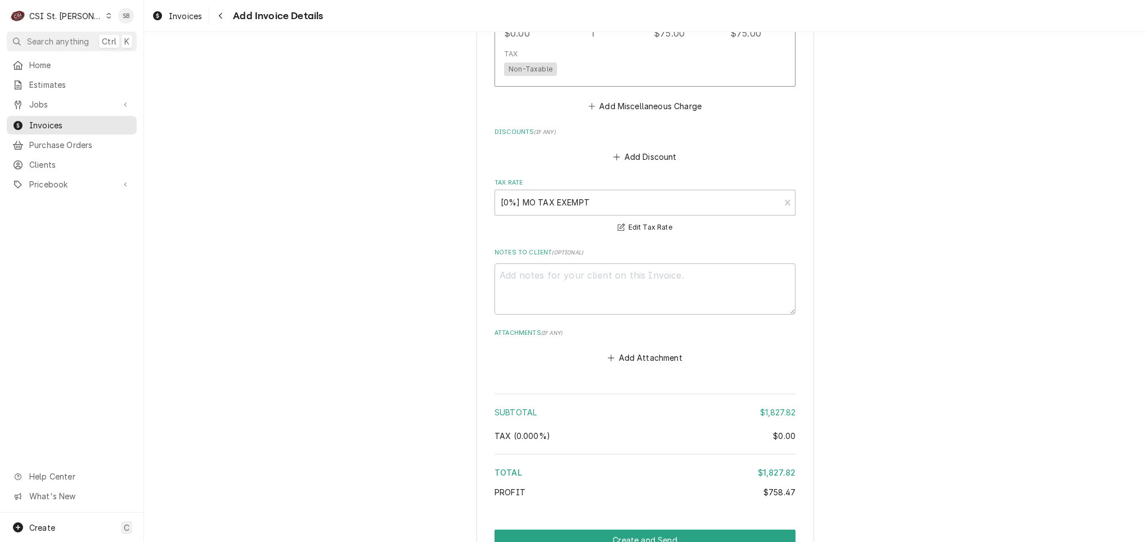
scroll to position [3210, 0]
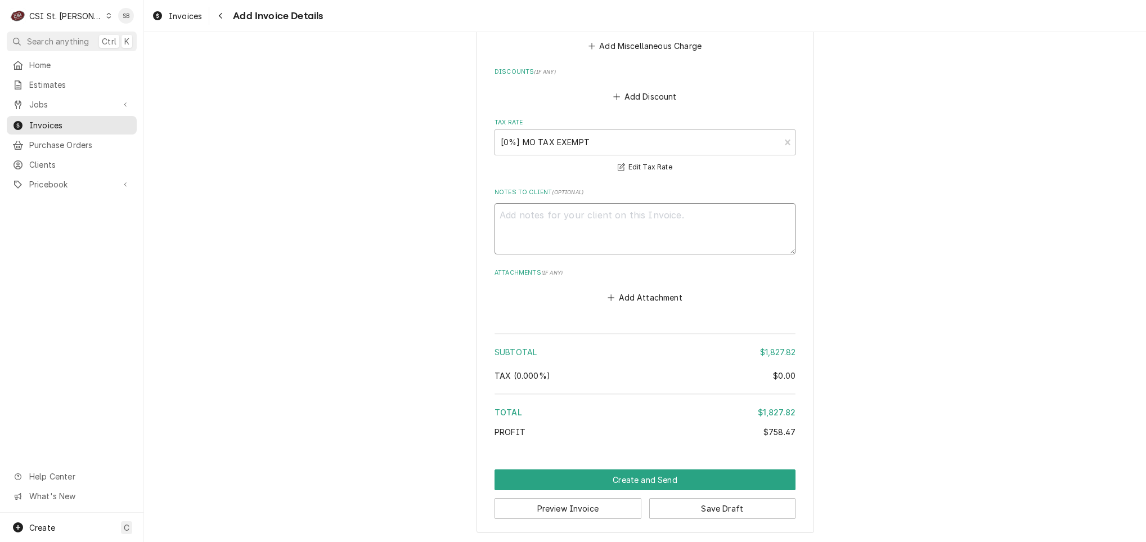
click at [522, 216] on textarea "Notes to Client ( optional )" at bounding box center [644, 228] width 301 height 51
paste textarea "EST-400584"
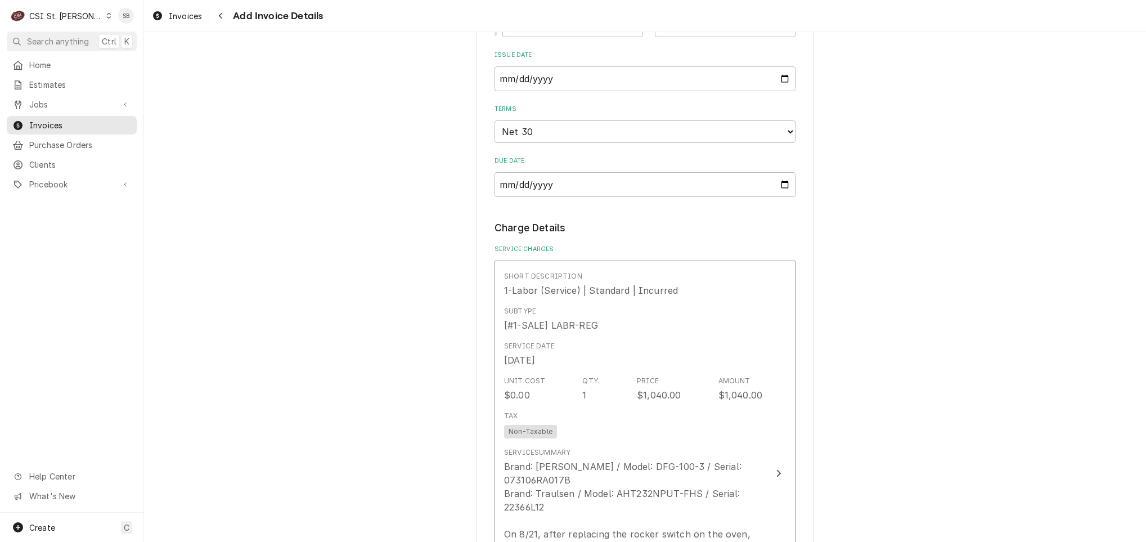
scroll to position [847, 0]
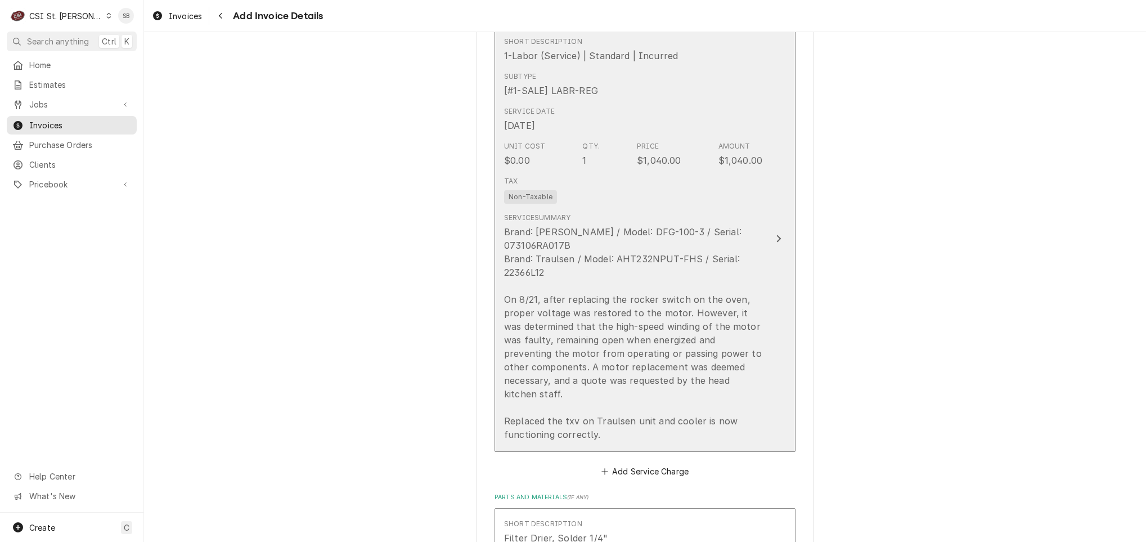
click at [571, 326] on div "Brand: Blodgett / Model: DFG-100-3 / Serial: 073106RA017B Brand: Traulsen / Mod…" at bounding box center [633, 333] width 258 height 216
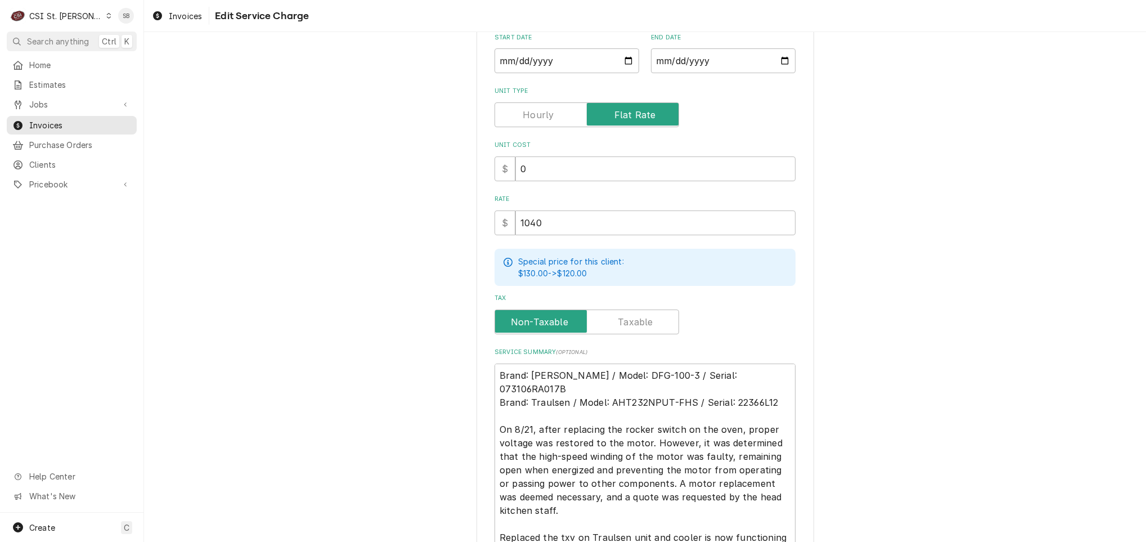
scroll to position [289, 0]
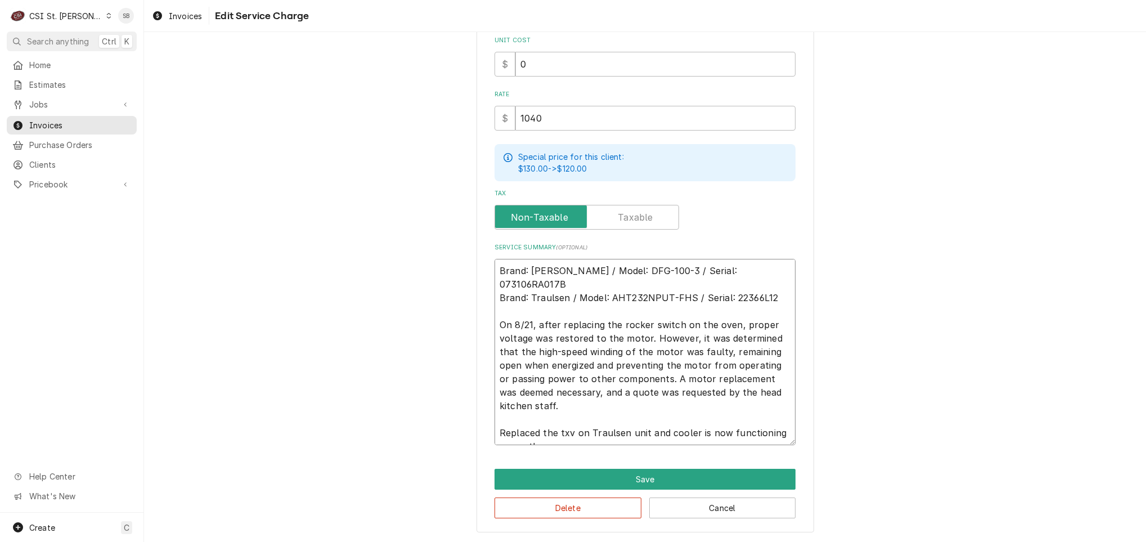
drag, startPoint x: 490, startPoint y: 309, endPoint x: 655, endPoint y: 453, distance: 218.9
click at [655, 453] on div "Use the fields below to edit this service charge Short Description 1-Labor (Ser…" at bounding box center [645, 148] width 338 height 767
click at [604, 479] on button "Save" at bounding box center [644, 479] width 301 height 21
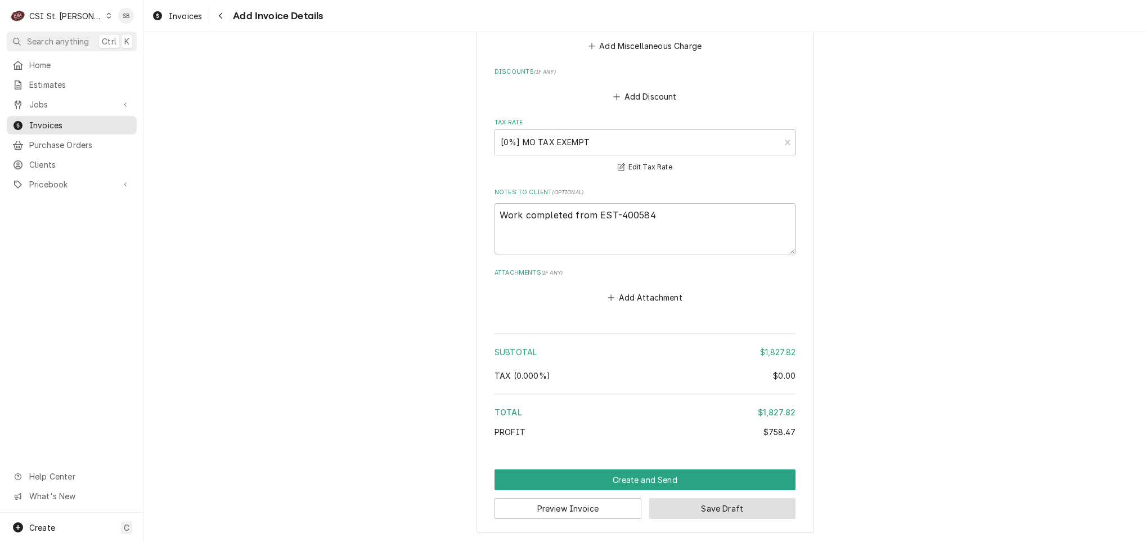
click at [743, 506] on button "Save Draft" at bounding box center [722, 508] width 147 height 21
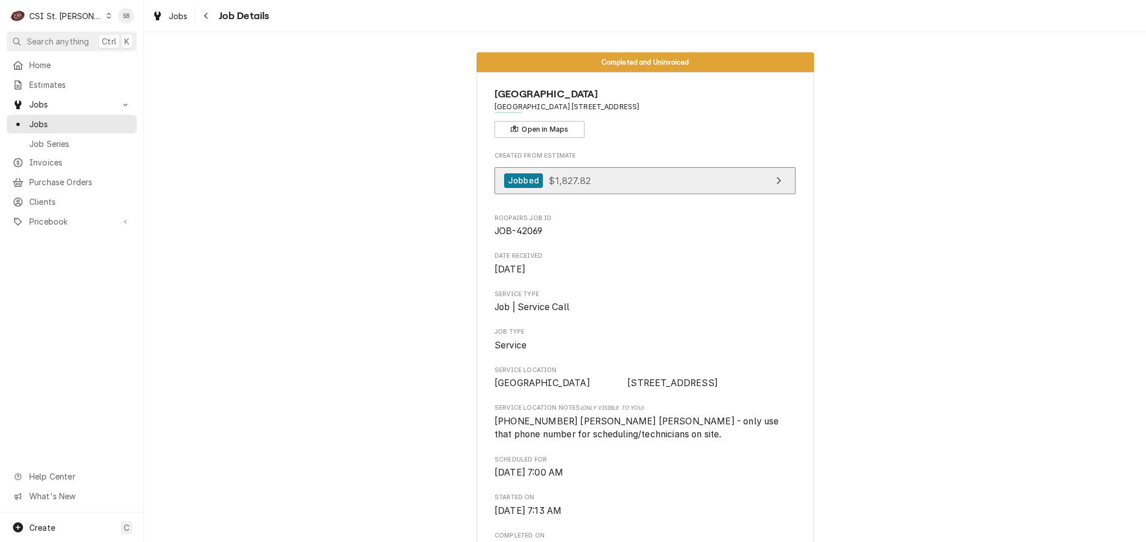
click at [527, 179] on div "Jobbed" at bounding box center [523, 180] width 39 height 15
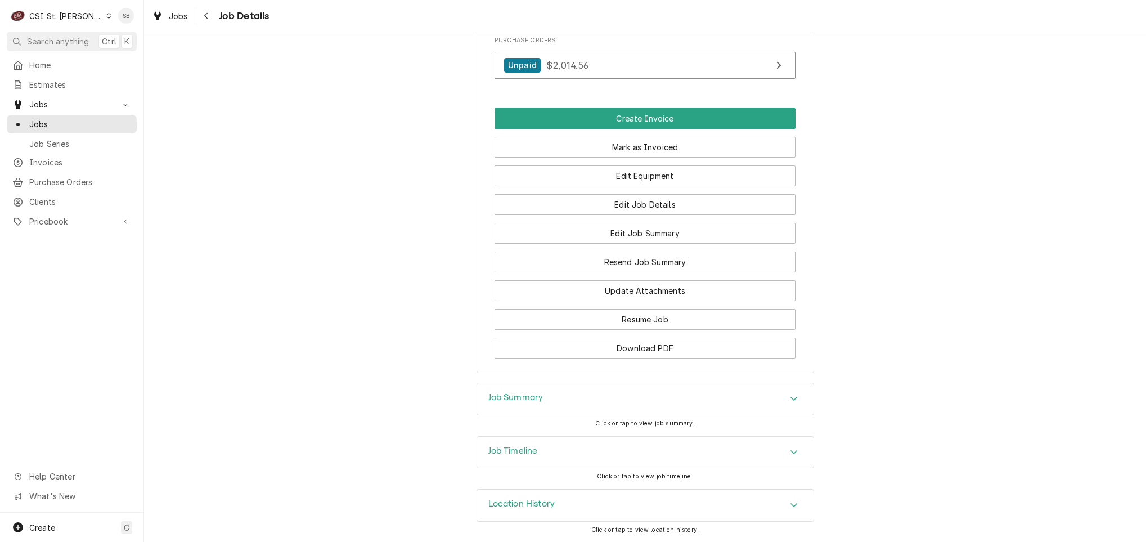
scroll to position [1378, 0]
click at [542, 398] on div "Job Summary" at bounding box center [645, 399] width 336 height 32
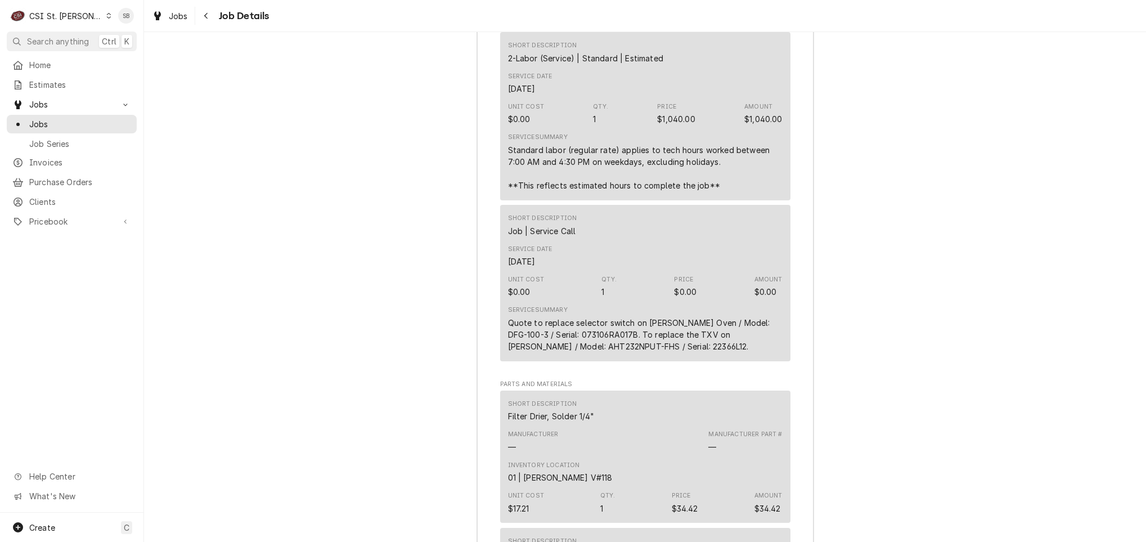
scroll to position [1884, 0]
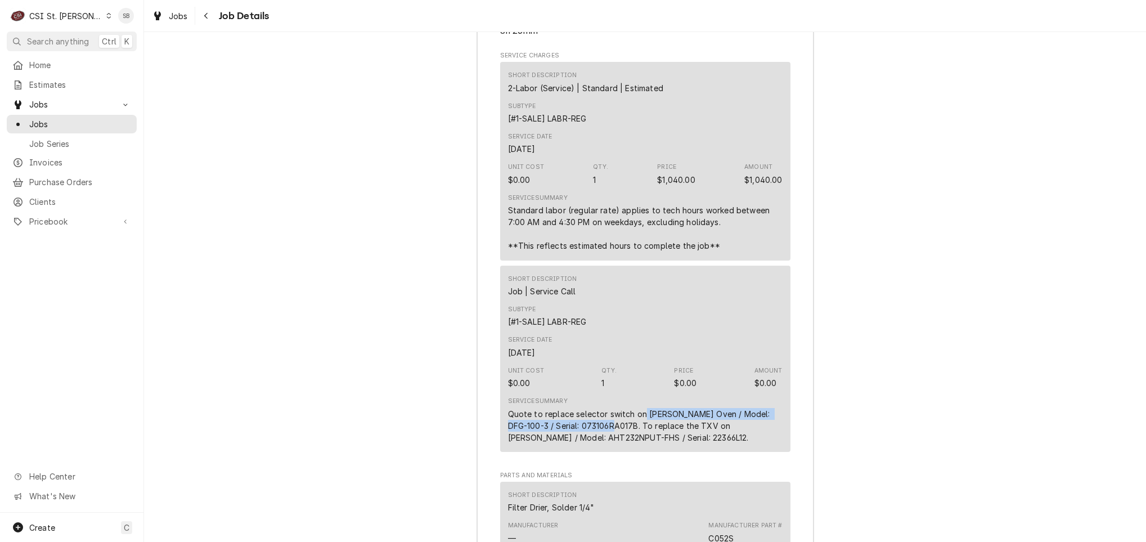
drag, startPoint x: 637, startPoint y: 434, endPoint x: 591, endPoint y: 446, distance: 47.6
click at [591, 443] on div "Quote to replace selector switch on Blodgett Oven / Model: DFG-100-3 / Serial: …" at bounding box center [645, 425] width 275 height 35
copy div "Blodgett Oven / Model: DFG-100-3 / Serial: 073106RA017B"
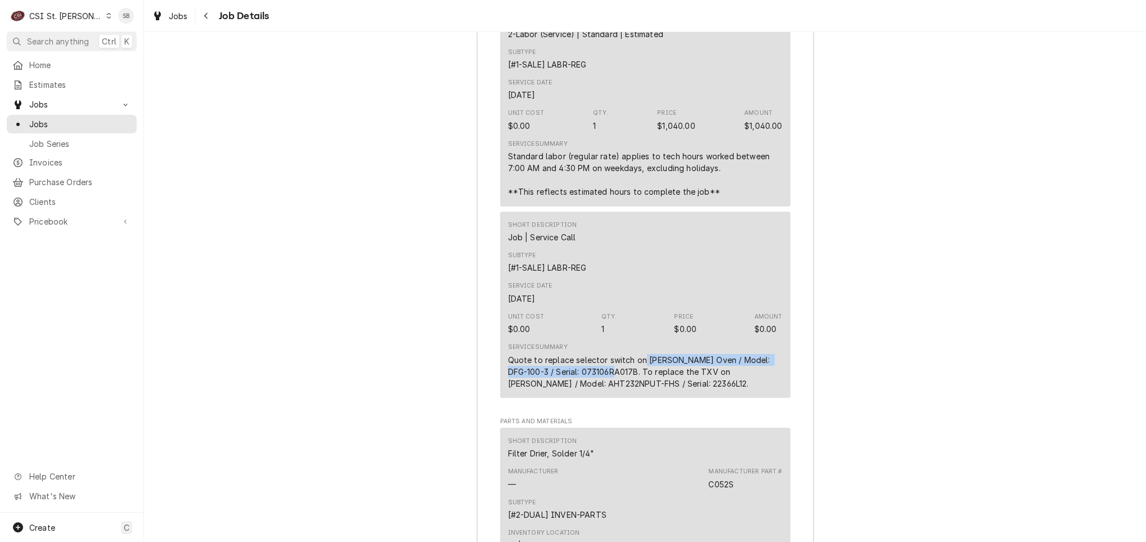
scroll to position [2021, 0]
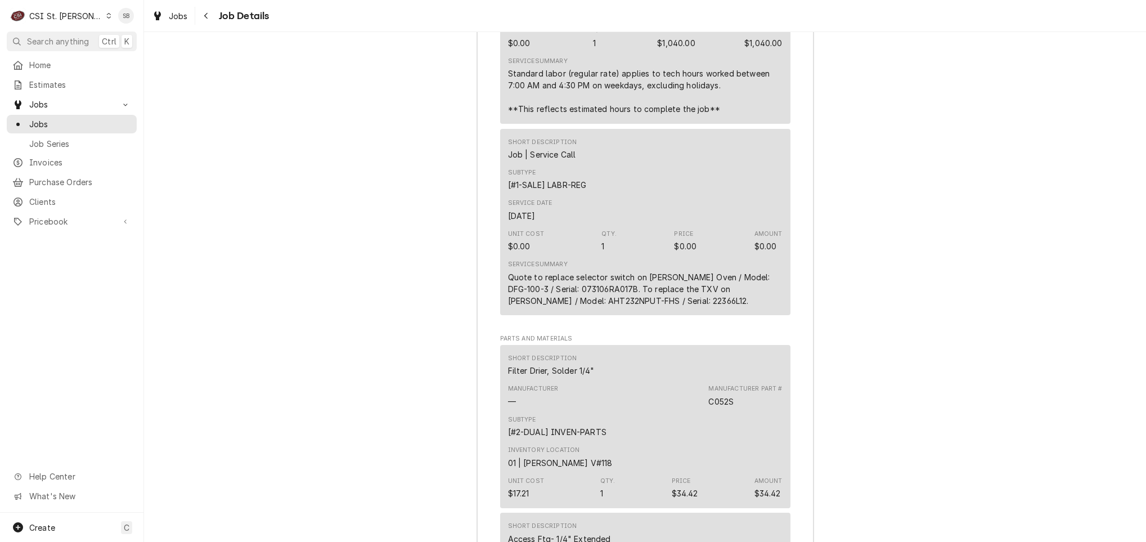
click at [560, 307] on div "Quote to replace selector switch on Blodgett Oven / Model: DFG-100-3 / Serial: …" at bounding box center [645, 288] width 275 height 35
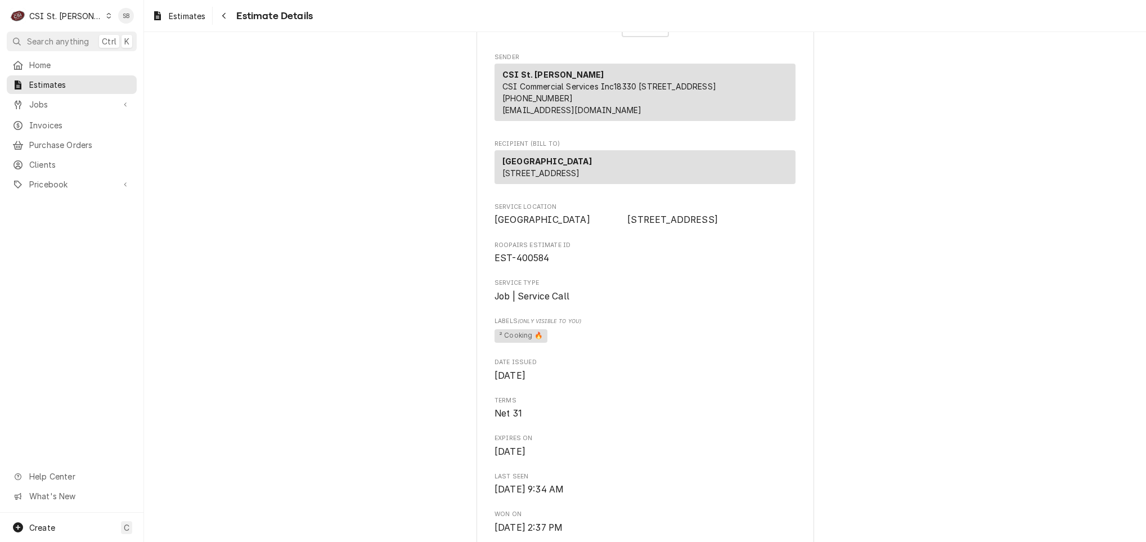
scroll to position [84, 0]
drag, startPoint x: 551, startPoint y: 305, endPoint x: 439, endPoint y: 304, distance: 111.4
copy span "EST-400584"
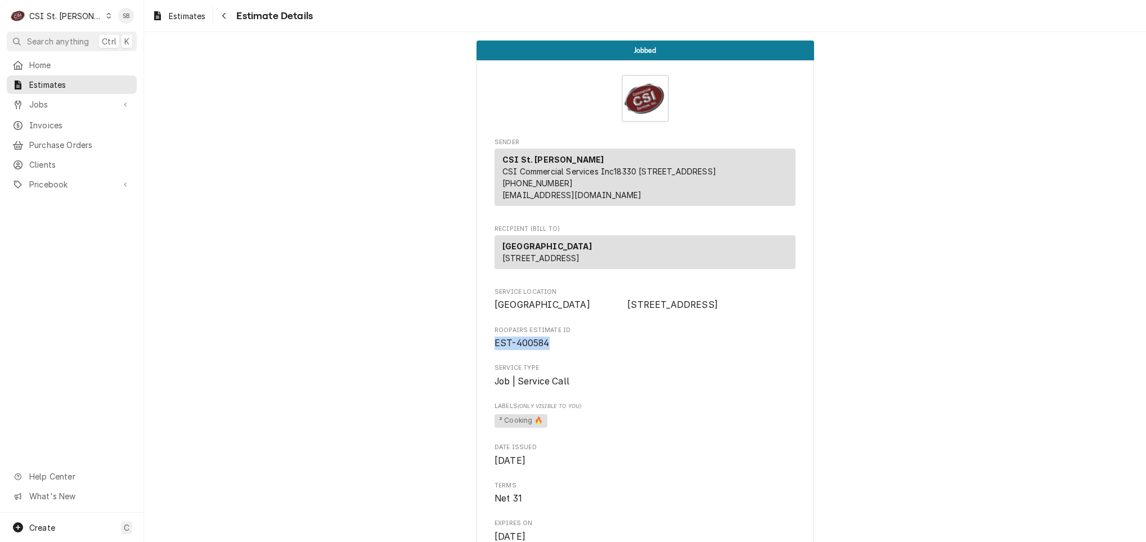
copy span "EST-400584"
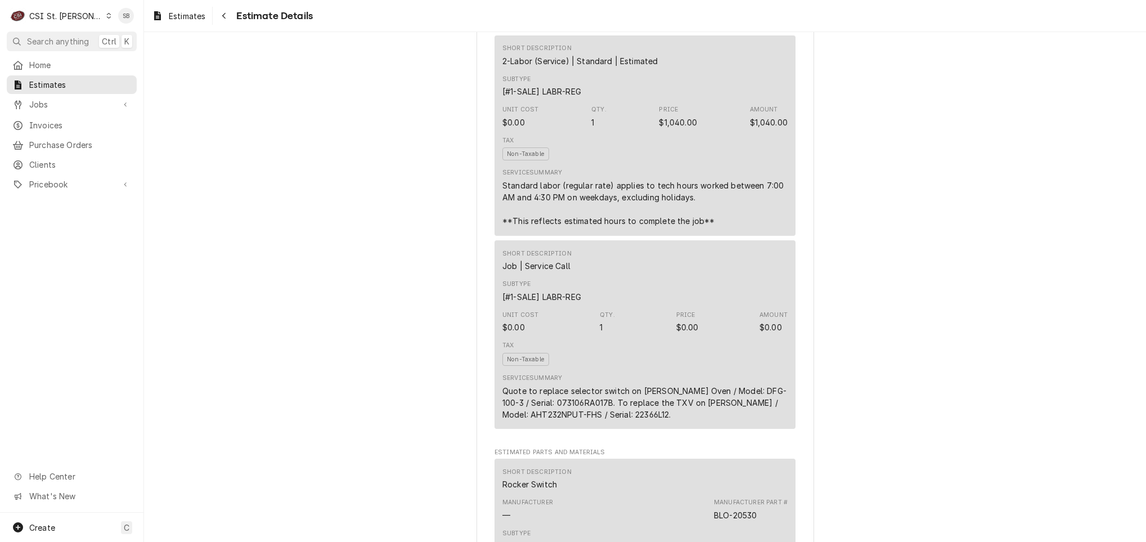
scroll to position [759, 0]
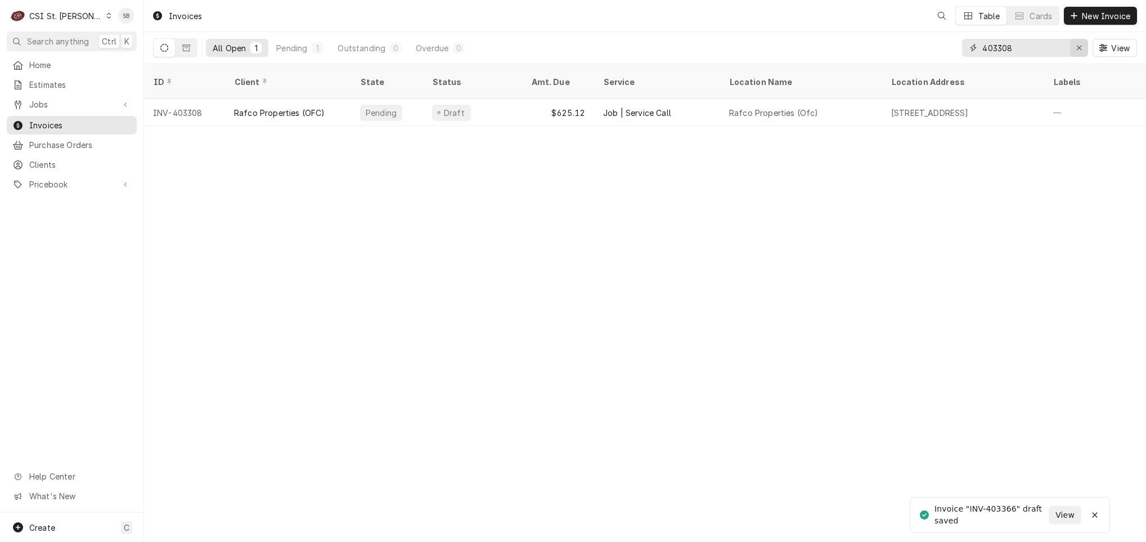
click at [1074, 46] on div "Erase input" at bounding box center [1078, 47] width 11 height 11
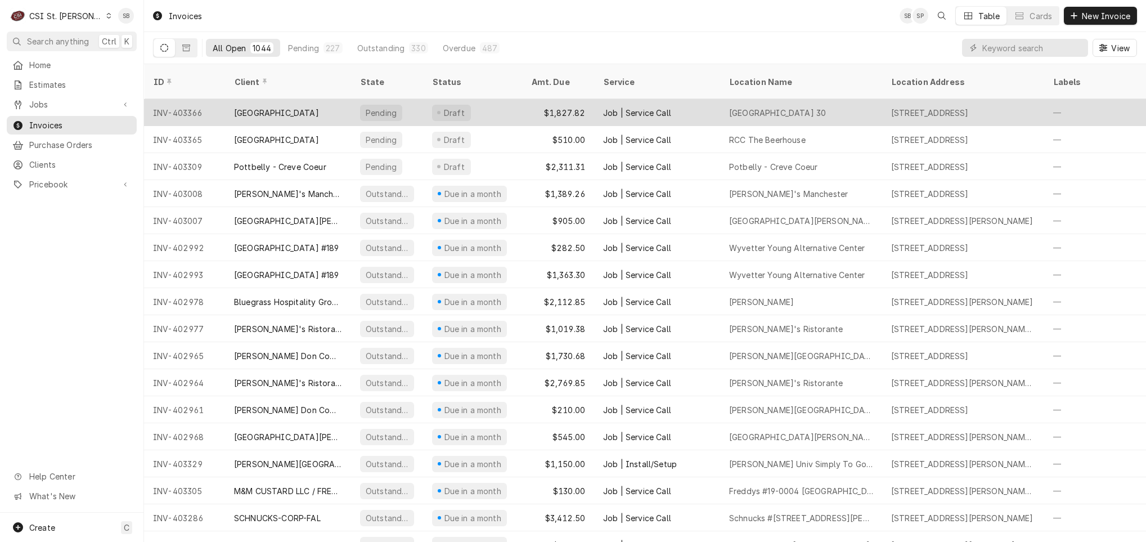
click at [319, 107] on div "[GEOGRAPHIC_DATA]" at bounding box center [276, 113] width 85 height 12
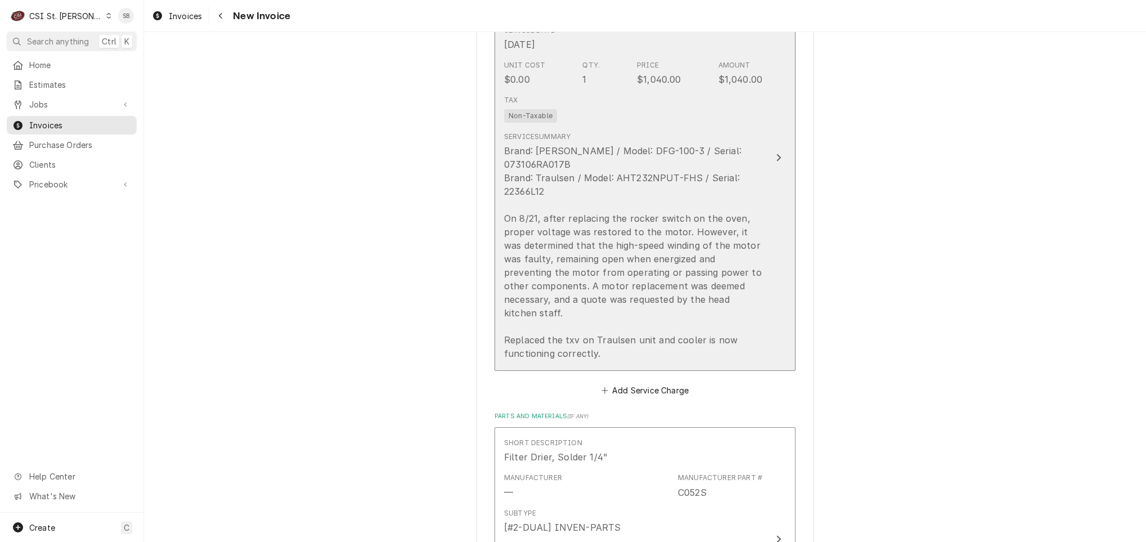
click at [573, 230] on div "Brand: Blodgett / Model: DFG-100-3 / Serial: 073106RA017B Brand: Traulsen / Mod…" at bounding box center [633, 252] width 258 height 216
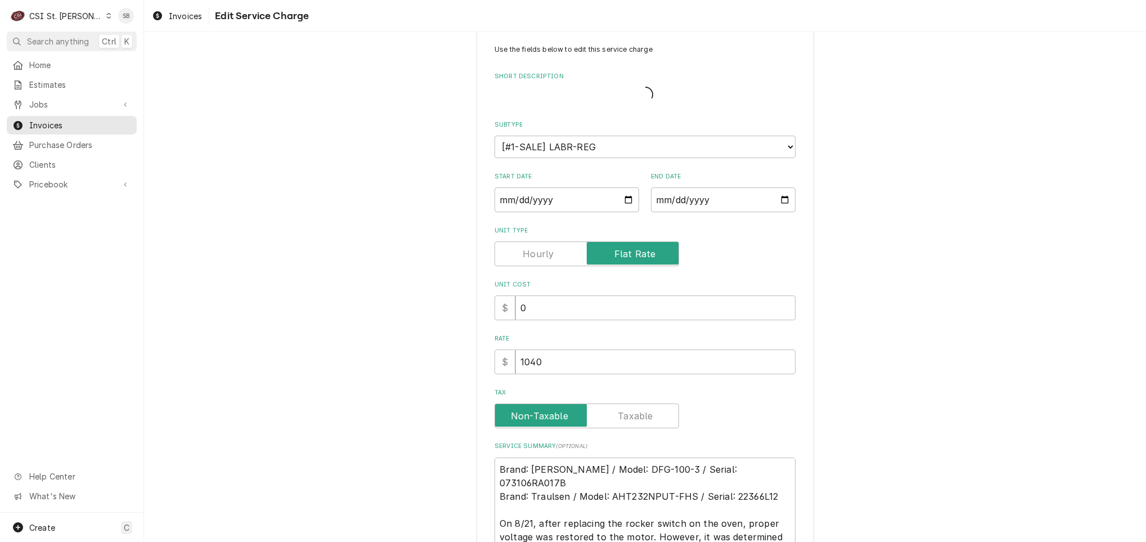
scroll to position [289, 0]
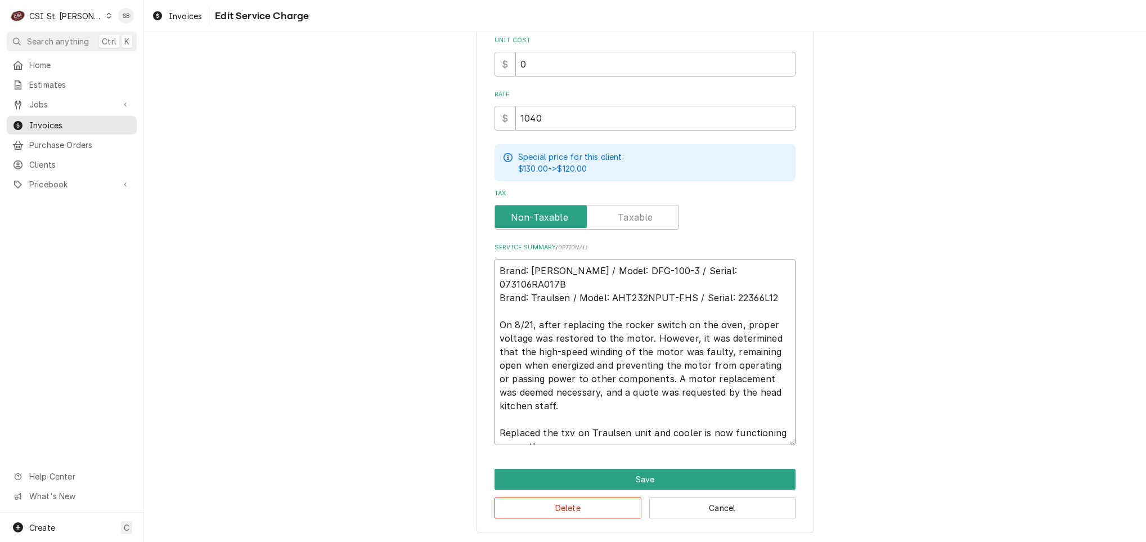
drag, startPoint x: 493, startPoint y: 307, endPoint x: 660, endPoint y: 449, distance: 219.5
click at [660, 449] on div "Use the fields below to edit this service charge Short Description 1-Labor (Ser…" at bounding box center [645, 148] width 338 height 767
click at [692, 503] on button "Cancel" at bounding box center [722, 507] width 147 height 21
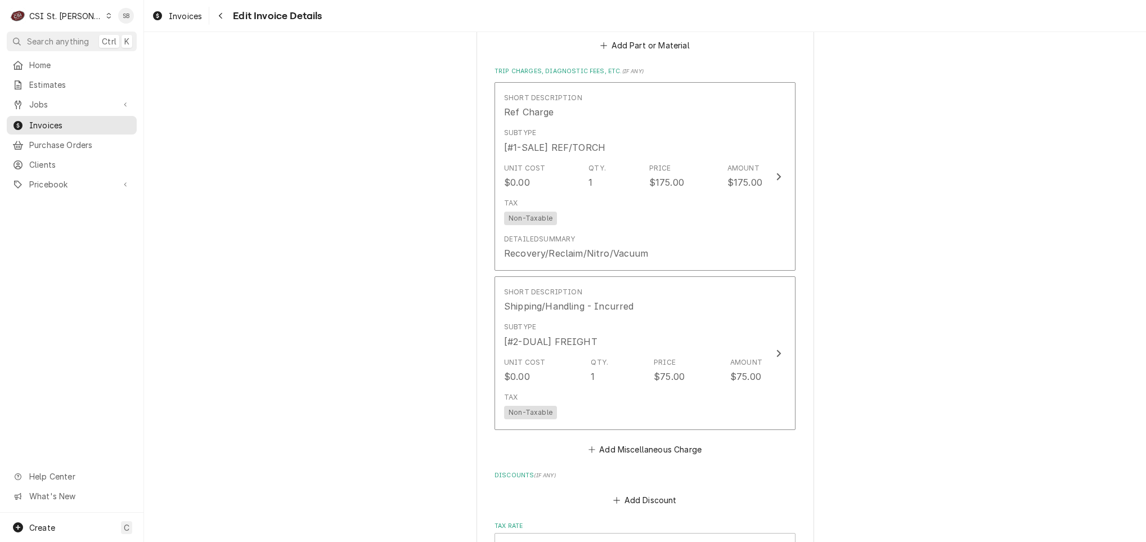
scroll to position [3292, 0]
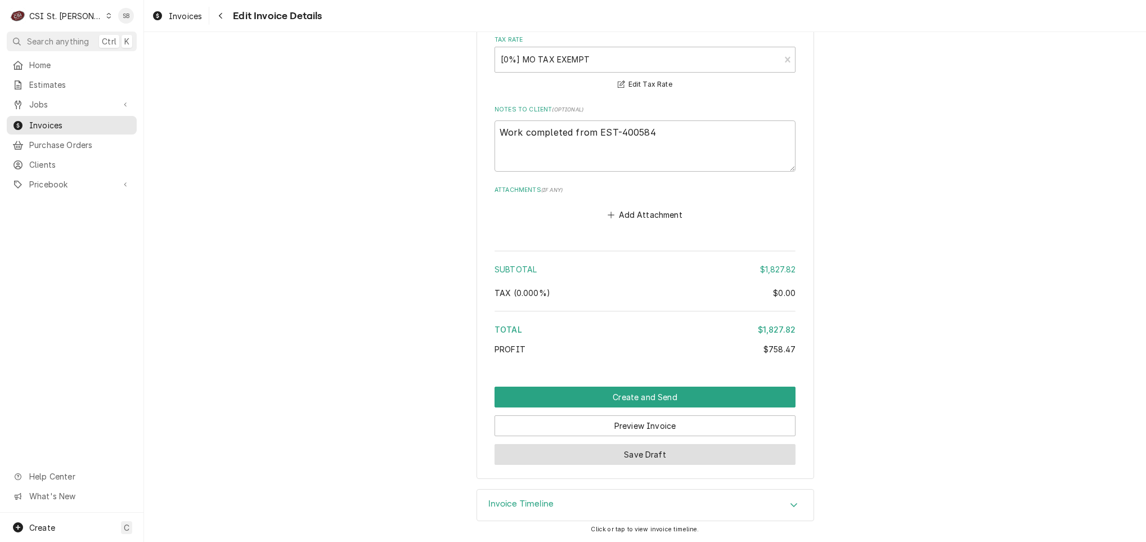
click at [651, 460] on button "Save Draft" at bounding box center [644, 454] width 301 height 21
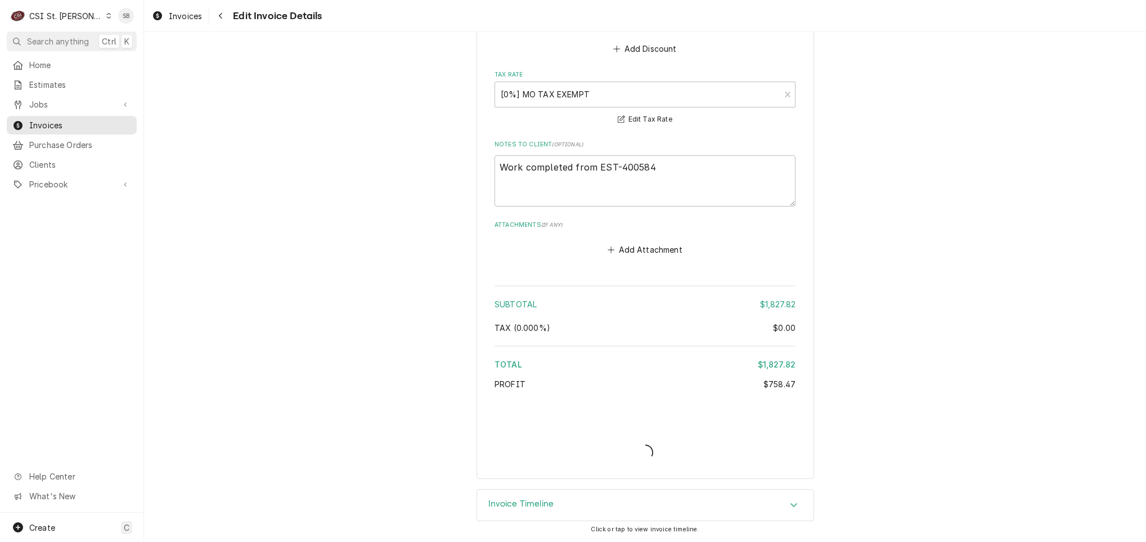
scroll to position [3256, 0]
type textarea "x"
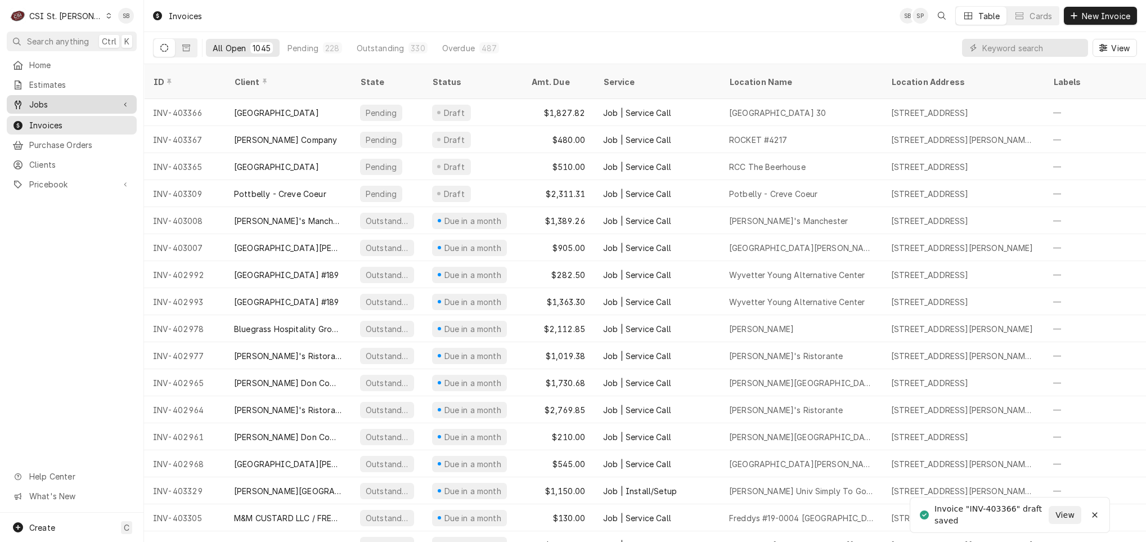
click at [51, 107] on div "Jobs" at bounding box center [71, 104] width 125 height 14
click at [55, 122] on span "Jobs" at bounding box center [80, 124] width 102 height 12
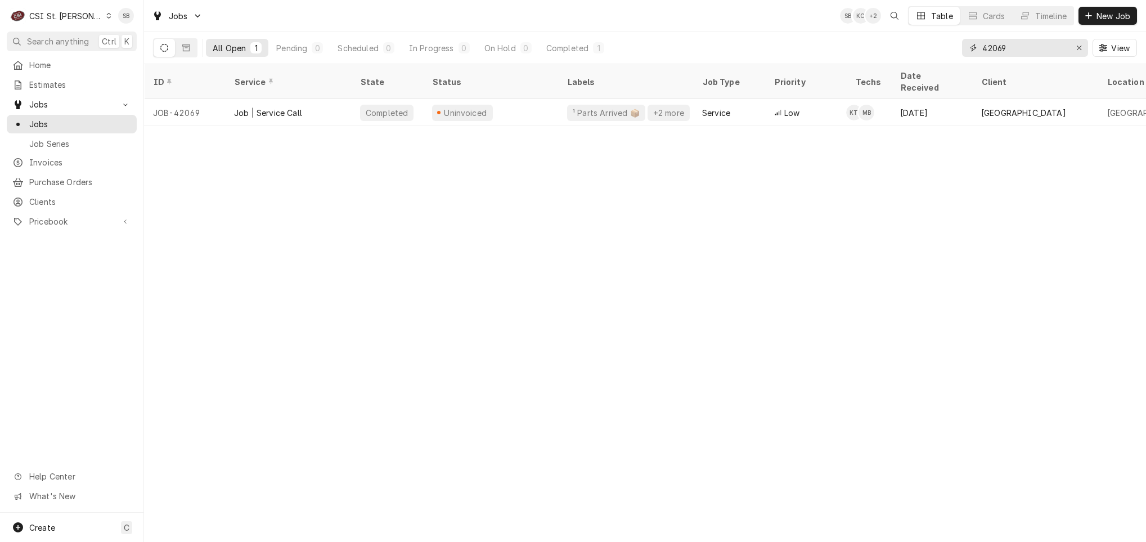
click at [993, 51] on input "42069" at bounding box center [1024, 48] width 84 height 18
paste input "170"
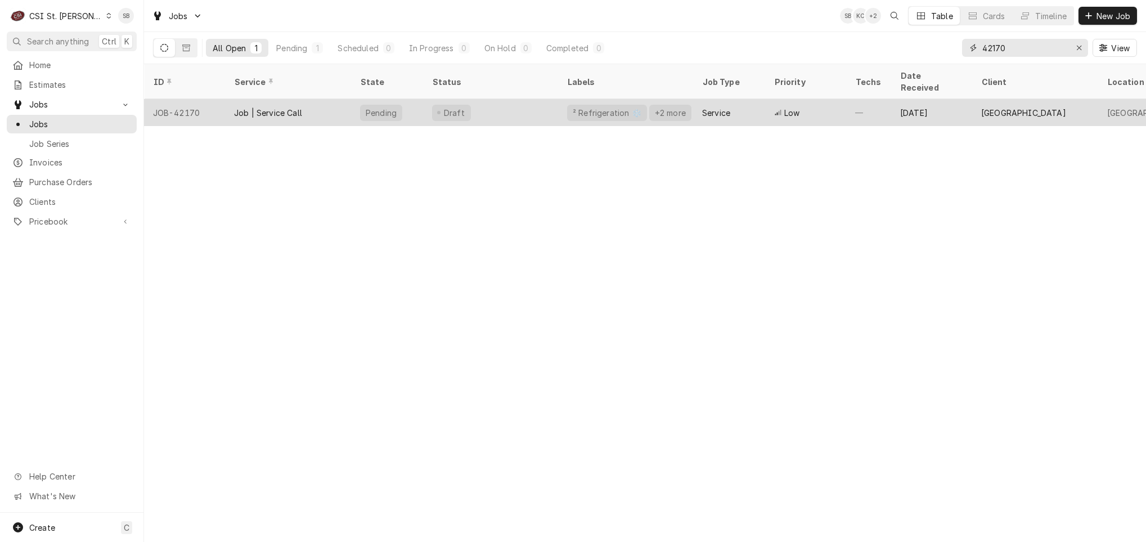
type input "42170"
click at [279, 107] on div "Job | Service Call" at bounding box center [288, 112] width 126 height 27
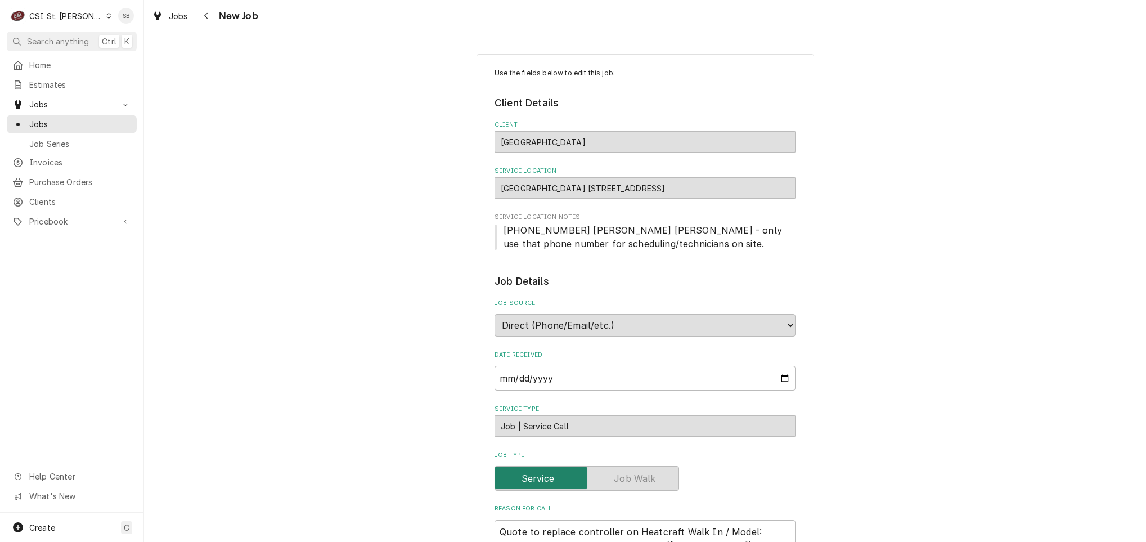
type textarea "x"
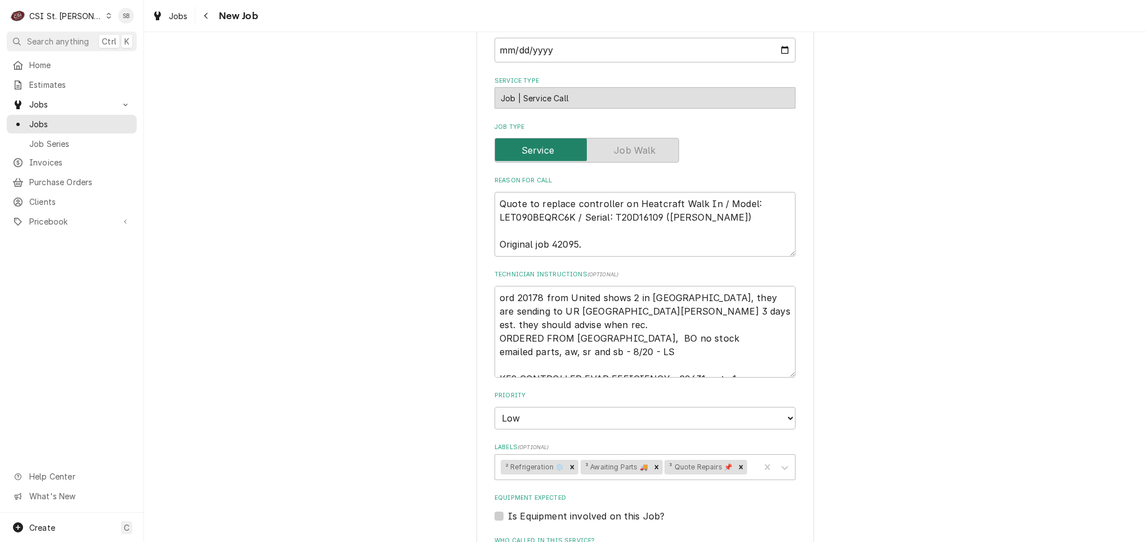
scroll to position [749, 0]
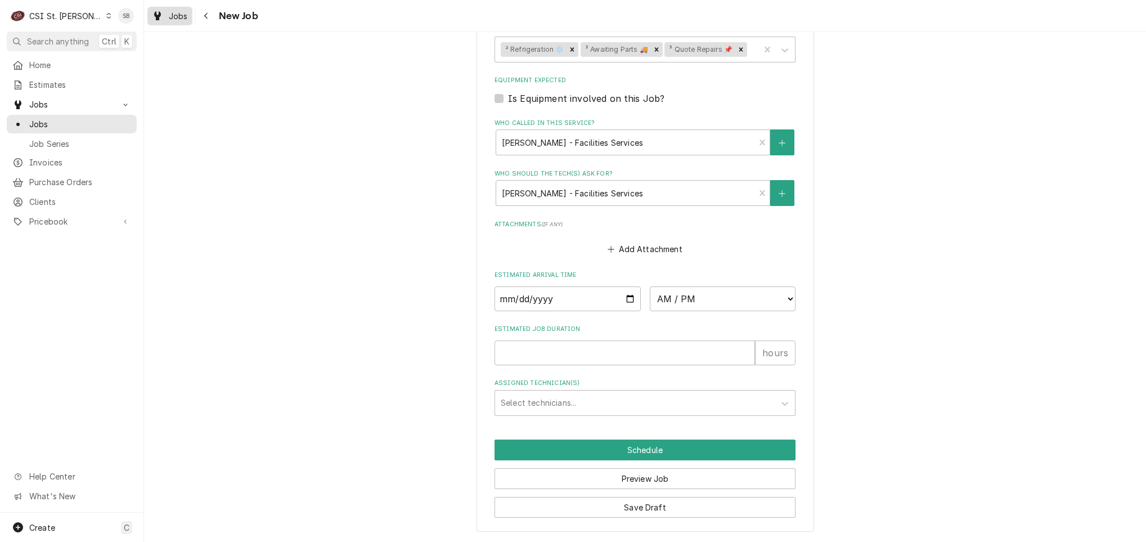
click at [174, 10] on span "Jobs" at bounding box center [178, 16] width 19 height 12
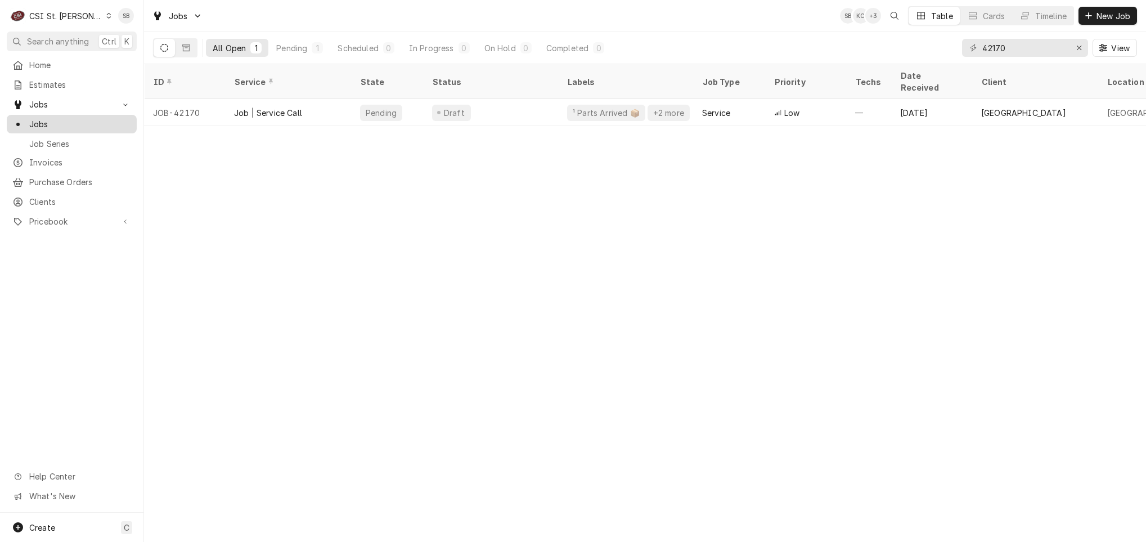
click at [44, 120] on span "Jobs" at bounding box center [80, 124] width 102 height 12
click at [54, 118] on span "Jobs" at bounding box center [80, 124] width 102 height 12
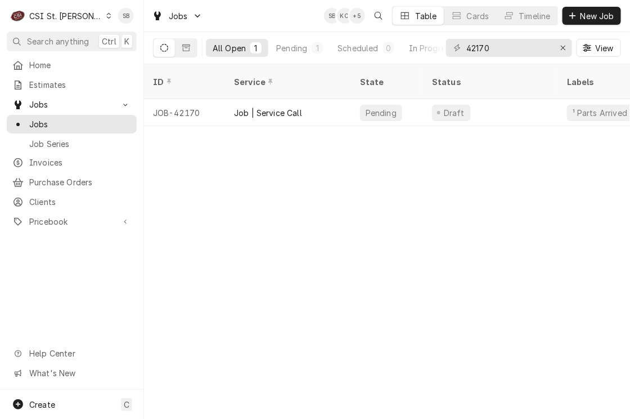
drag, startPoint x: 429, startPoint y: 264, endPoint x: 513, endPoint y: 282, distance: 86.3
click at [429, 264] on div "ID Service State Status Labels Job Type Priority Techs Date Received Client Loc…" at bounding box center [387, 241] width 486 height 354
click at [630, 419] on html "C CSI [GEOGRAPHIC_DATA] SB Search anything Ctrl K Home Estimates Jobs Jobs Job …" at bounding box center [315, 209] width 630 height 419
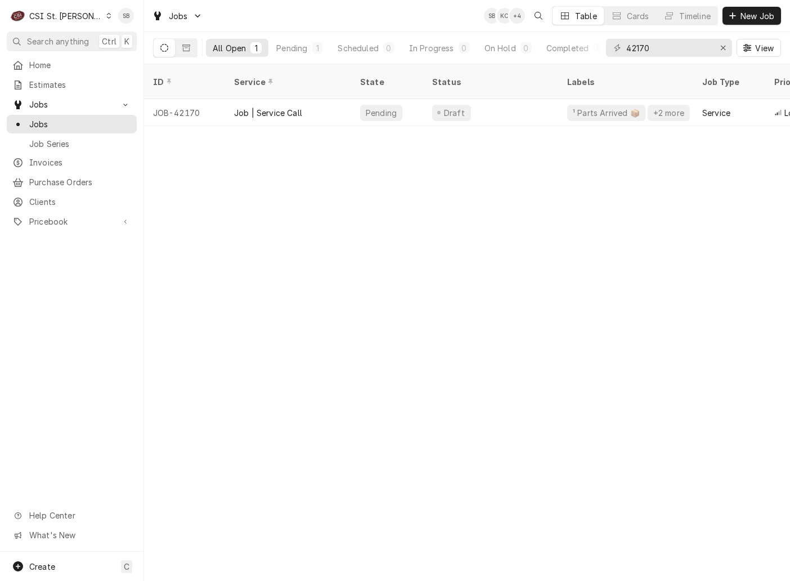
click at [596, 492] on div "ID Service State Status Labels Job Type Priority Techs Date Received Client Loc…" at bounding box center [467, 322] width 646 height 516
drag, startPoint x: 494, startPoint y: 451, endPoint x: 508, endPoint y: 414, distance: 39.0
click at [494, 451] on div "ID Service State Status Labels Job Type Priority Techs Date Received Client Loc…" at bounding box center [467, 322] width 646 height 516
click at [80, 156] on span "Invoices" at bounding box center [80, 162] width 102 height 12
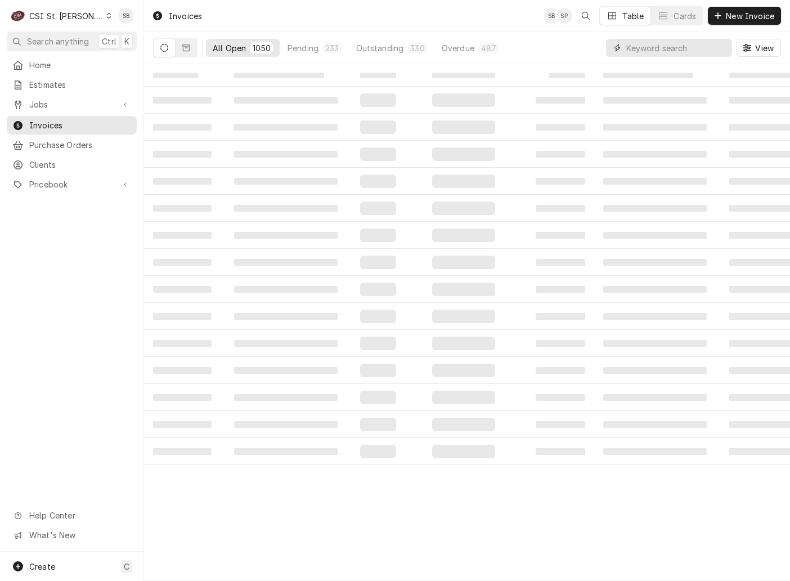
click at [658, 49] on input "Dynamic Content Wrapper" at bounding box center [676, 48] width 100 height 18
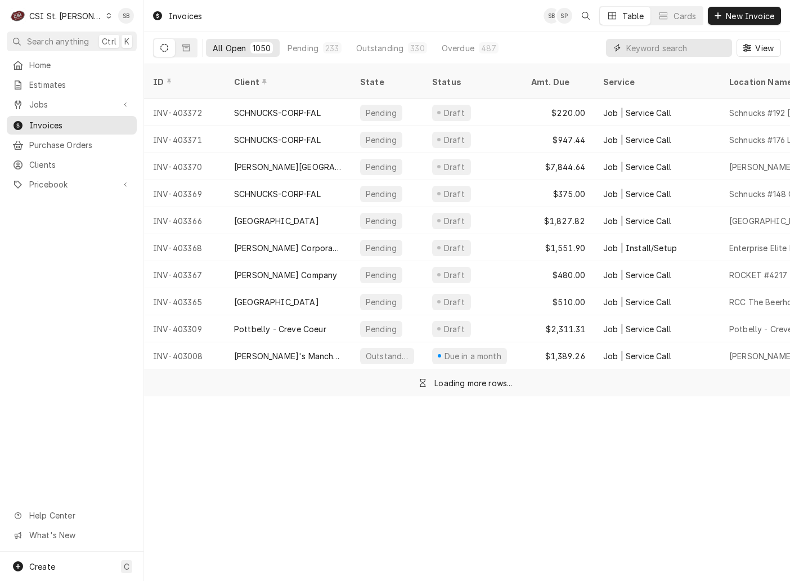
paste input "403178"
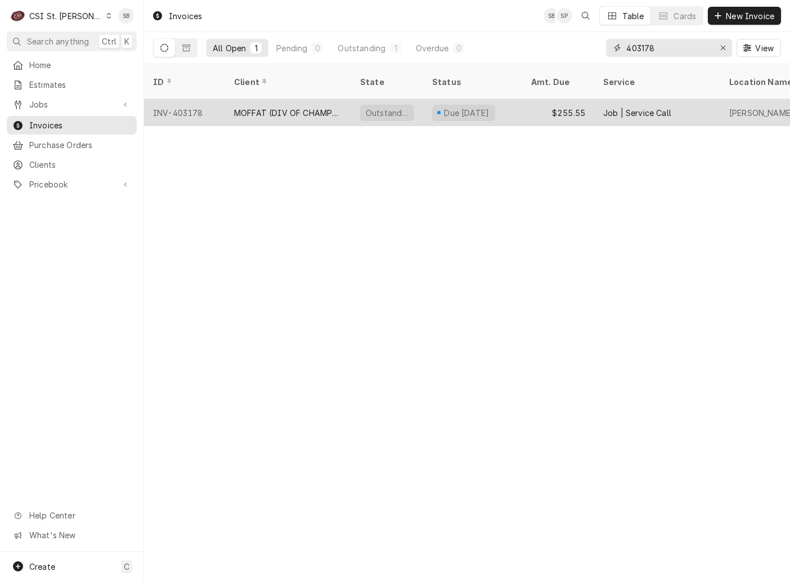
type input "403178"
click at [269, 105] on div "MOFFAT (DIV OF CHAMPION)" at bounding box center [288, 112] width 126 height 27
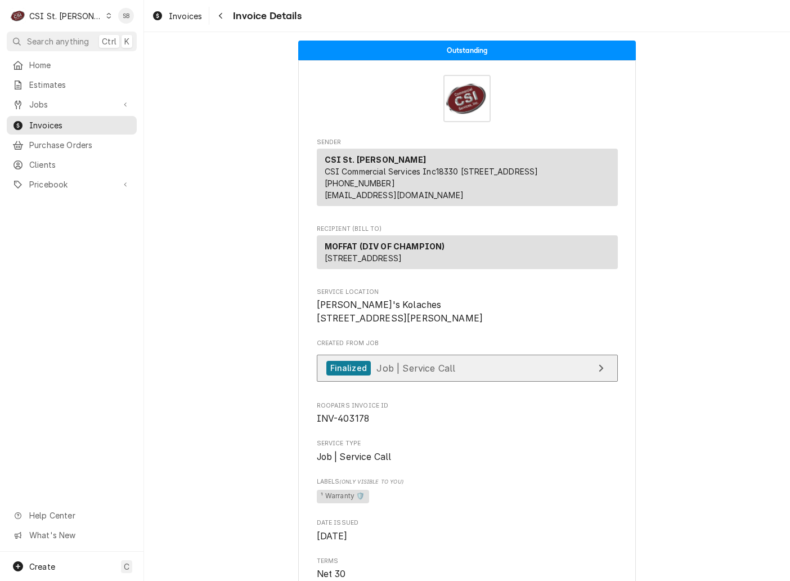
click at [446, 382] on link "Finalized Job | Service Call" at bounding box center [467, 368] width 301 height 28
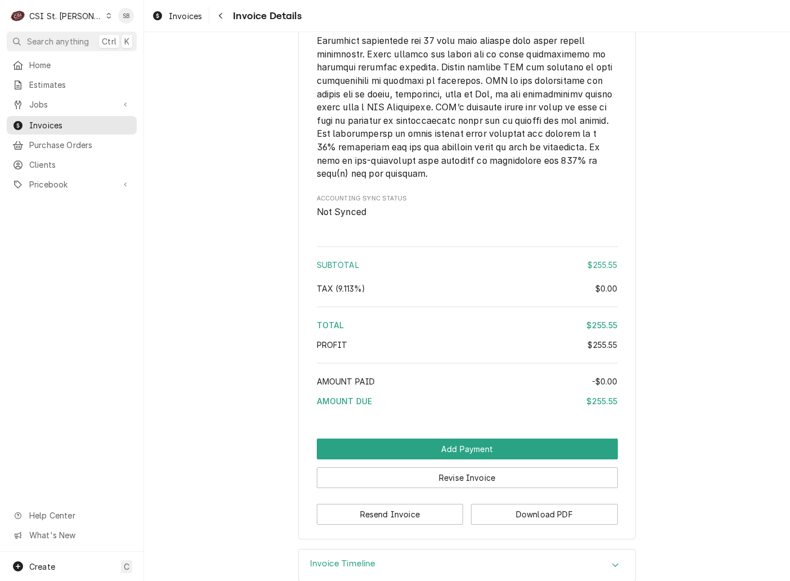
scroll to position [1811, 0]
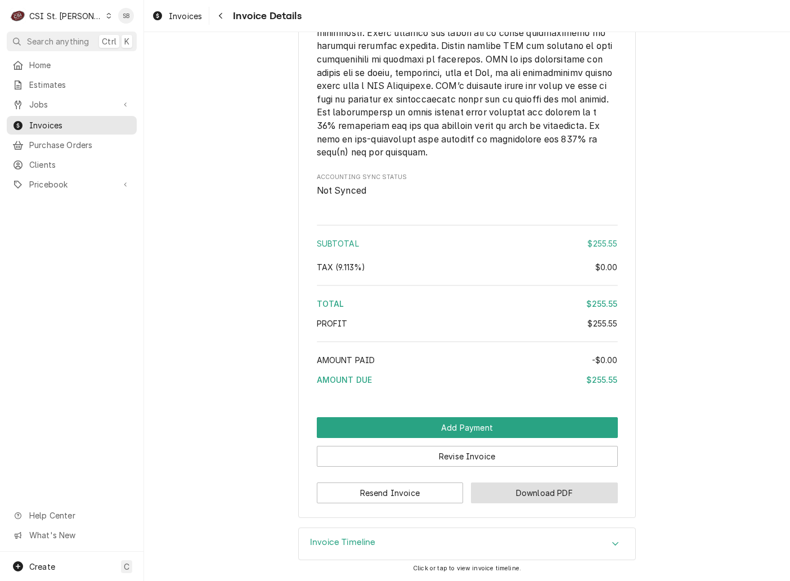
click at [559, 501] on button "Download PDF" at bounding box center [544, 492] width 147 height 21
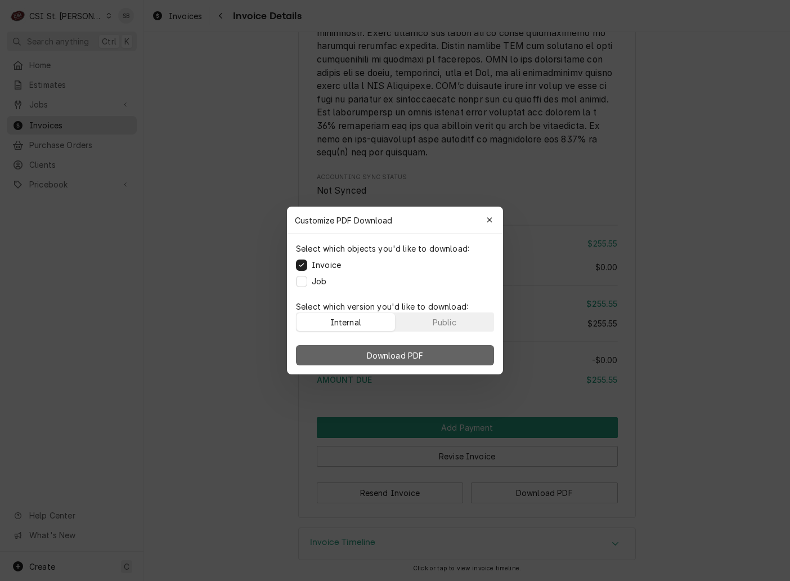
click at [417, 349] on span "Download PDF" at bounding box center [395, 355] width 61 height 12
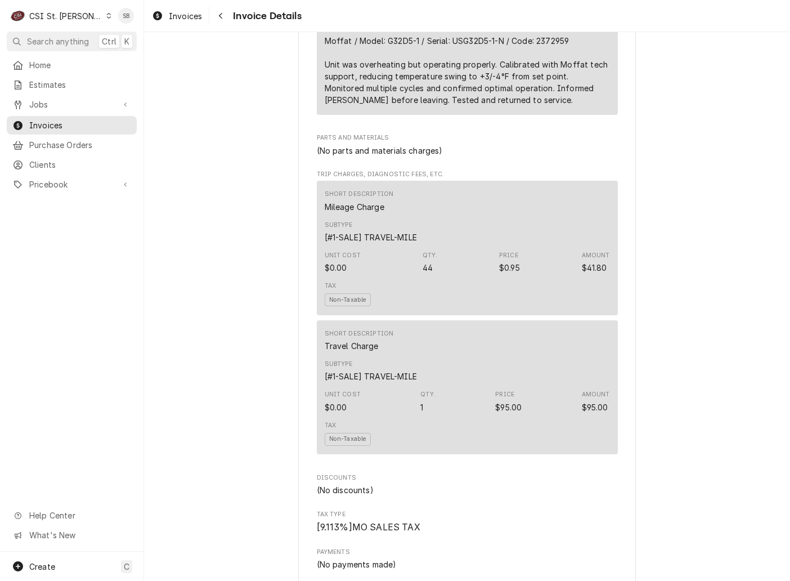
scroll to position [800, 0]
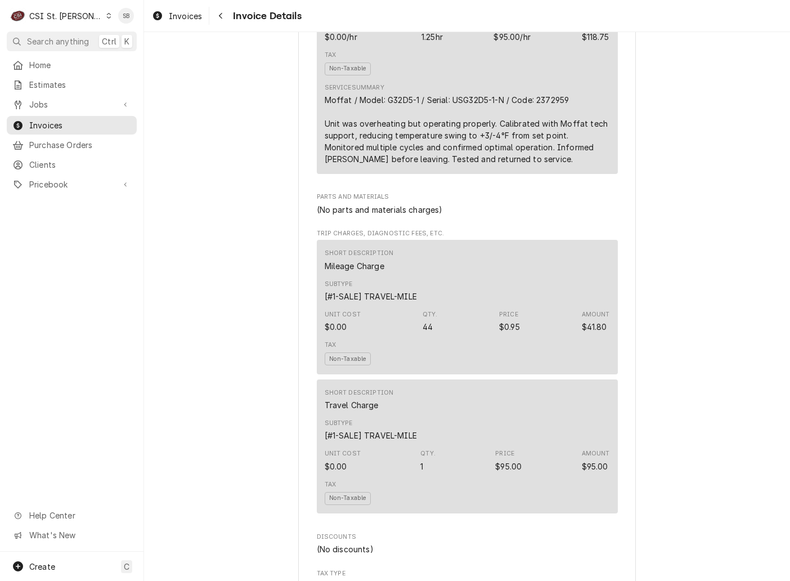
click at [618, 414] on div "Sender CSI St. Louis CSI Commercial Services Inc18330 Edison Ave Chesterfield, …" at bounding box center [467, 375] width 338 height 2230
click at [453, 165] on div "Moffat / Model: G32D5-1 / Serial: USG32D5-1-N / Code: 2372959 Unit was overheat…" at bounding box center [467, 129] width 285 height 71
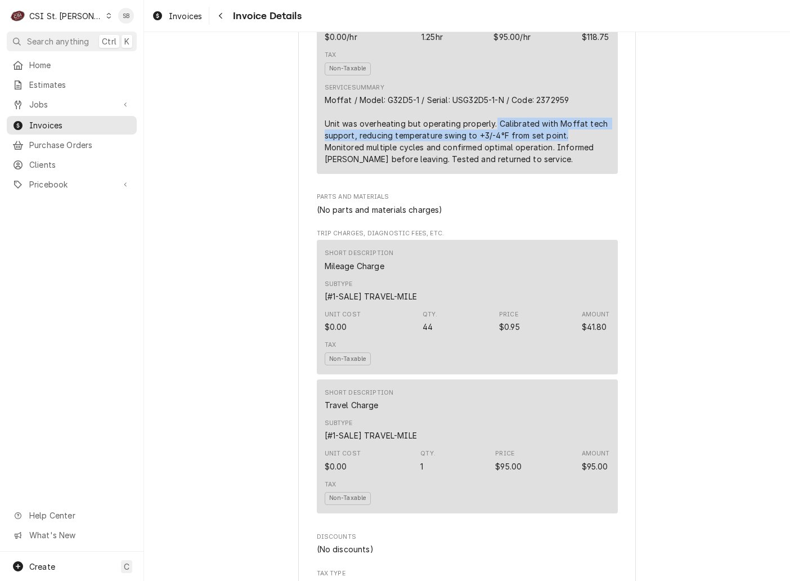
drag, startPoint x: 489, startPoint y: 160, endPoint x: 559, endPoint y: 176, distance: 70.8
click at [559, 165] on div "Moffat / Model: G32D5-1 / Serial: USG32D5-1-N / Code: 2372959 Unit was overheat…" at bounding box center [467, 129] width 285 height 71
copy div "Calibrated with Moffat tech support, reducing temperature swing to +3/-4°F from…"
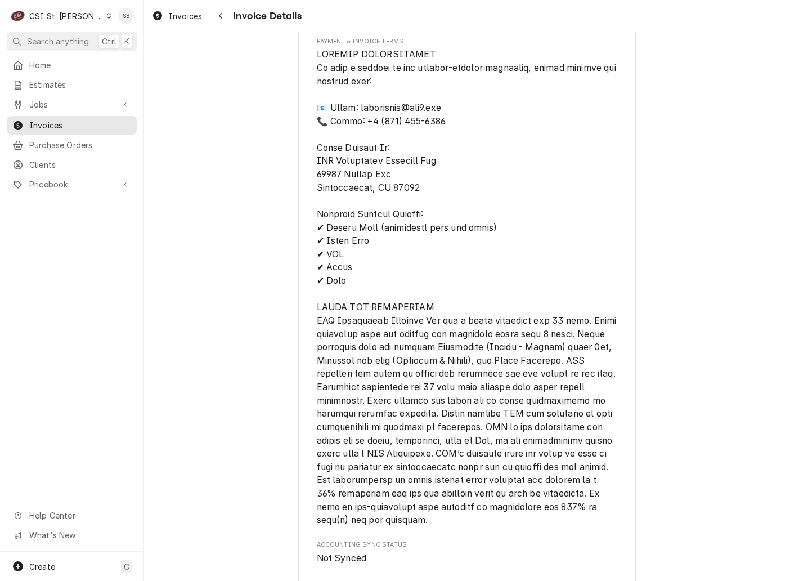
scroll to position [1305, 0]
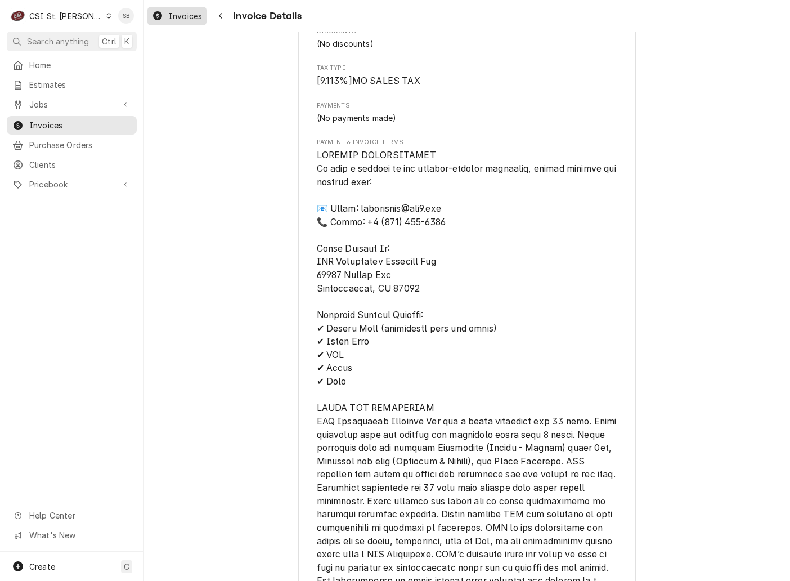
click at [186, 23] on link "Invoices" at bounding box center [176, 16] width 59 height 19
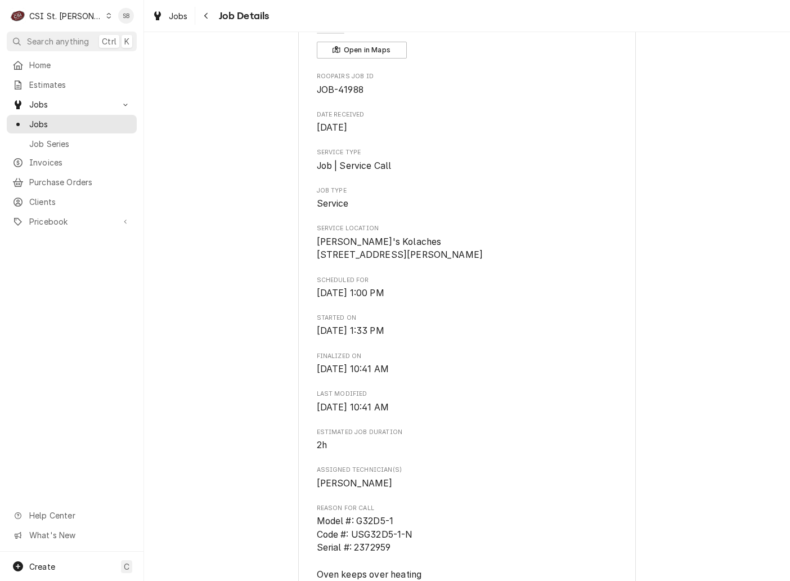
scroll to position [422, 0]
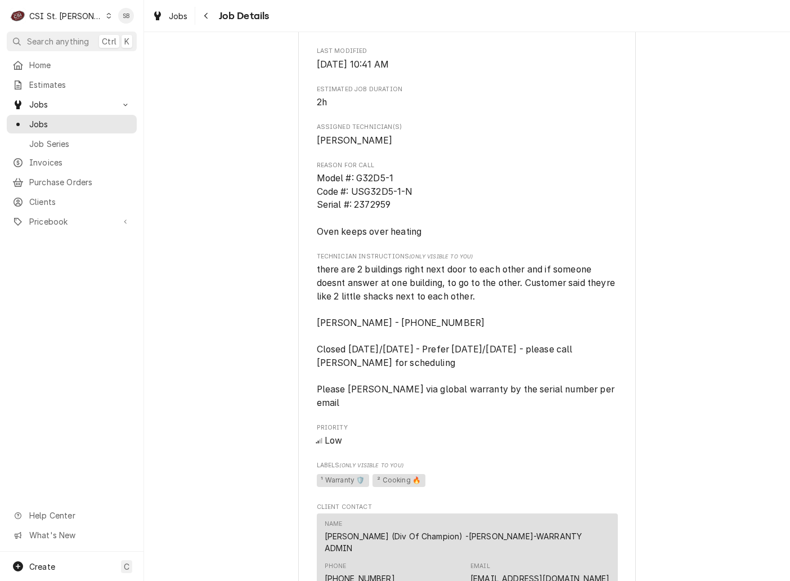
click at [377, 219] on span "Model #: G32D5-1 Code #: USG32D5-1-N Serial #: 2372959 Oven keeps over heating" at bounding box center [369, 205] width 105 height 64
copy span "2372959"
drag, startPoint x: 659, startPoint y: 448, endPoint x: 655, endPoint y: 464, distance: 16.8
click at [659, 449] on div "Completed and Invoiced MOFFAT (DIV OF CHAMPION) [PERSON_NAME]'s Kolaches / [STR…" at bounding box center [467, 261] width 646 height 1279
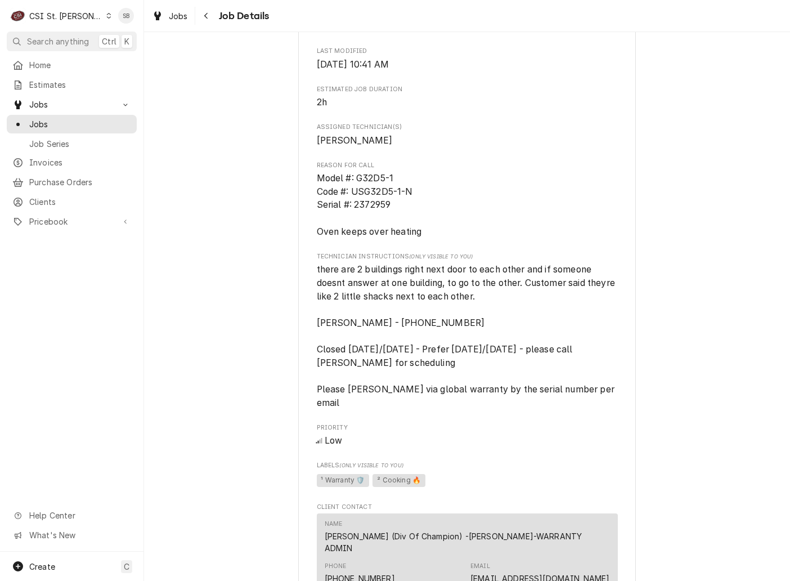
scroll to position [894, 0]
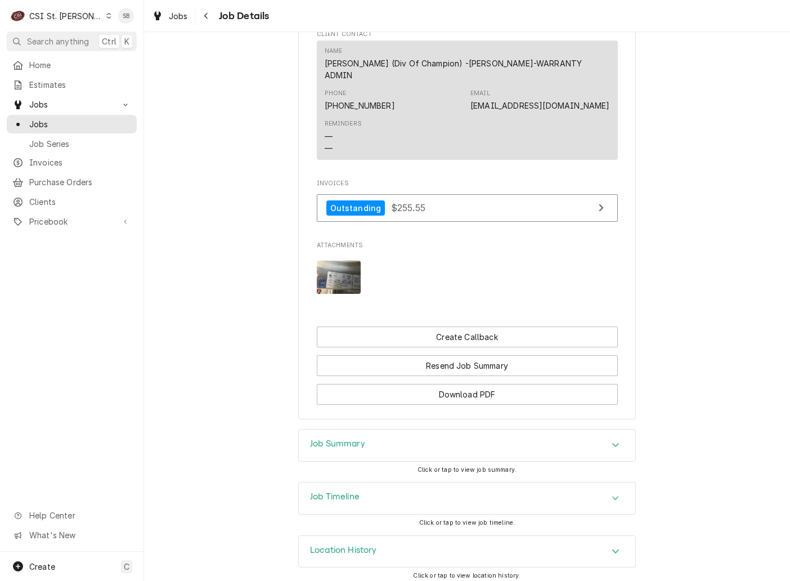
click at [377, 452] on div "Job Summary" at bounding box center [467, 445] width 338 height 33
click at [380, 439] on div "Job Summary" at bounding box center [467, 445] width 336 height 32
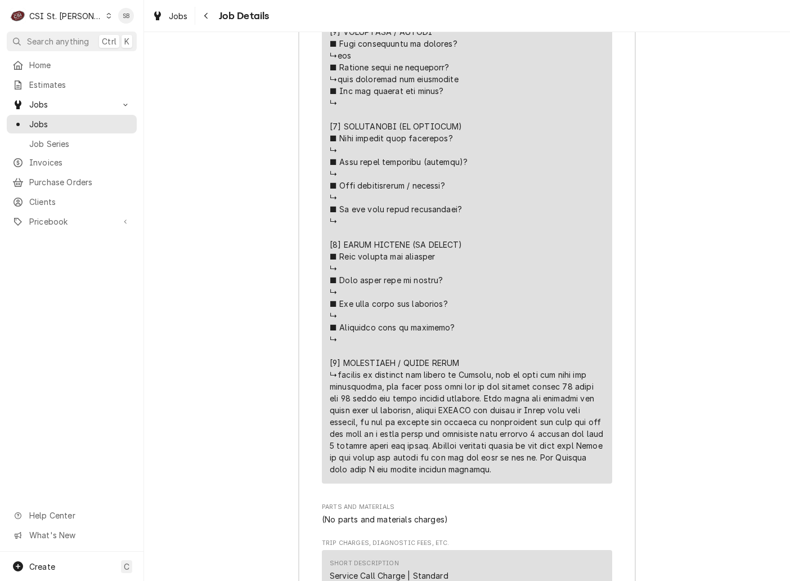
scroll to position [2329, 0]
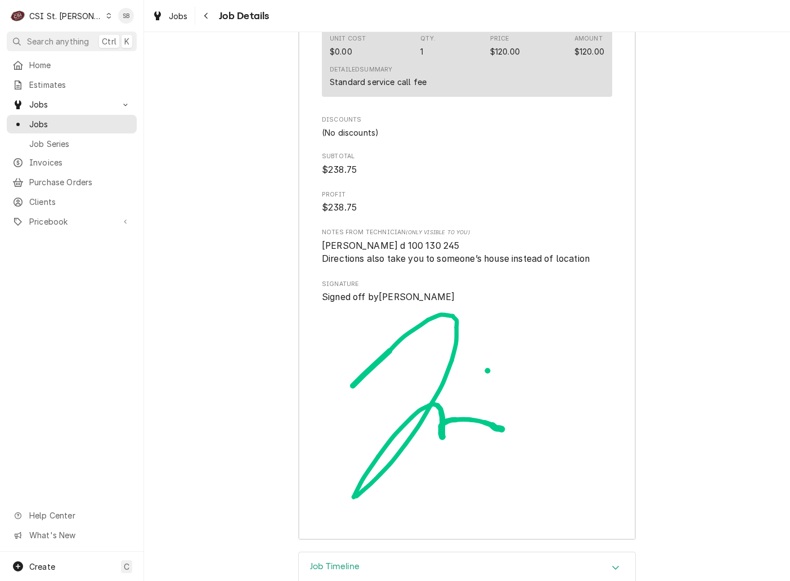
scroll to position [2798, 0]
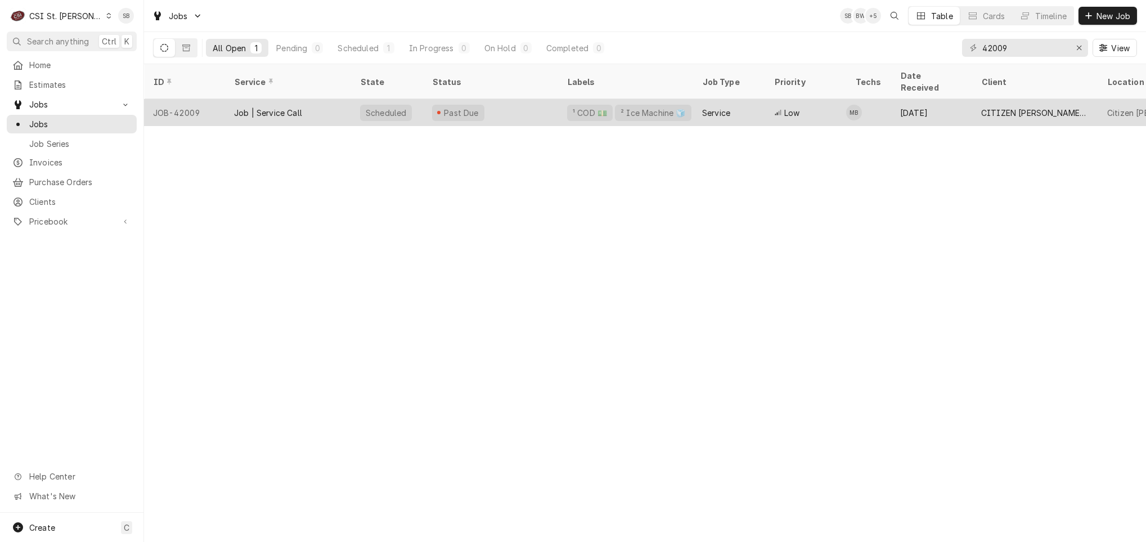
type input "42009"
click at [259, 107] on div "Job | Service Call" at bounding box center [268, 113] width 68 height 12
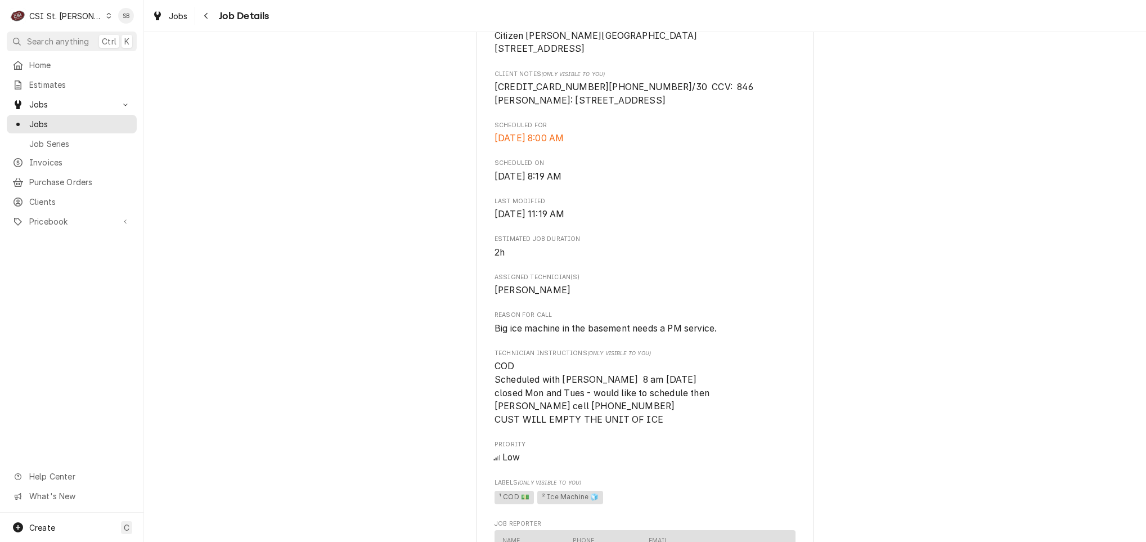
scroll to position [506, 0]
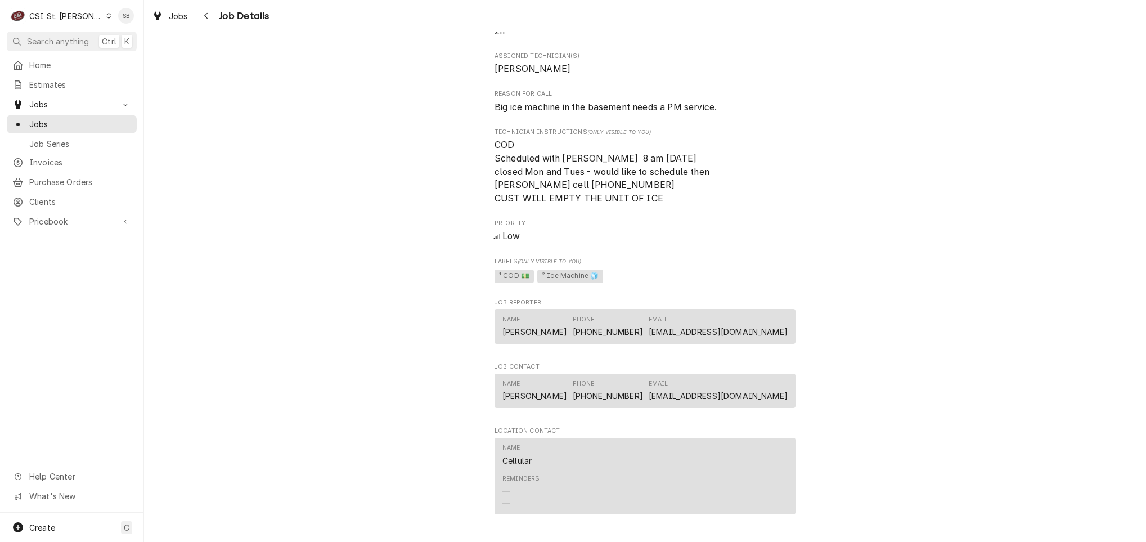
click at [42, 15] on div "CSI St. [PERSON_NAME]" at bounding box center [65, 16] width 73 height 12
click at [114, 30] on div "CSI Kansas City" at bounding box center [173, 23] width 160 height 19
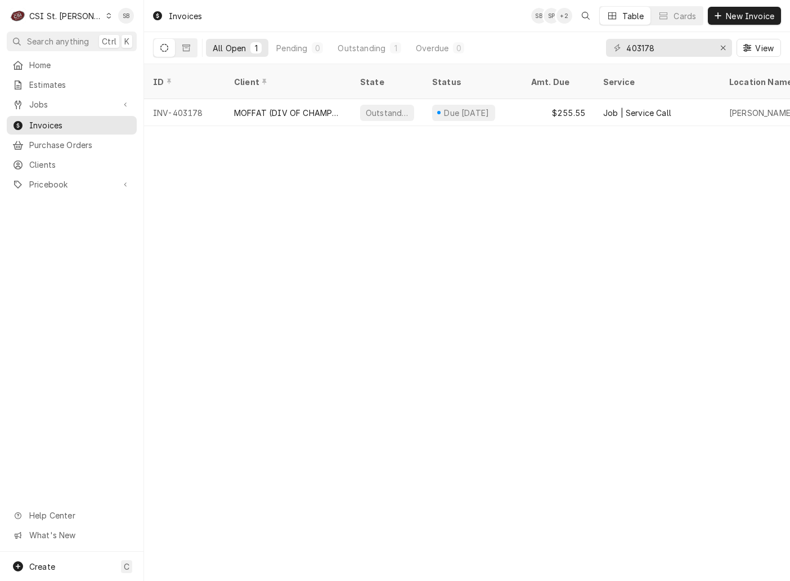
click at [563, 467] on div "Invoices SB SP + 2 Table Cards New Invoice All Open 1 Pending 0 Outstanding 1 O…" at bounding box center [467, 290] width 646 height 581
click at [61, 14] on div "CSI St. [PERSON_NAME]" at bounding box center [65, 16] width 73 height 12
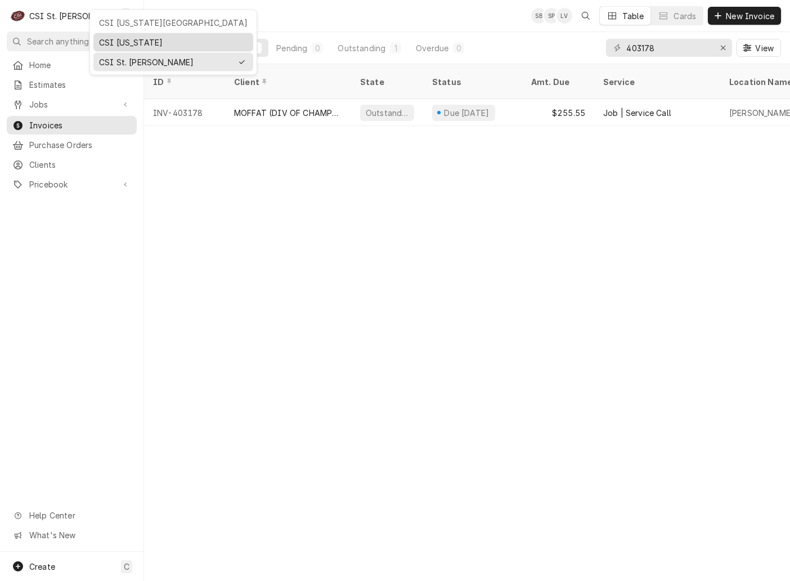
click at [123, 44] on div "CSI Kentucky" at bounding box center [173, 43] width 149 height 12
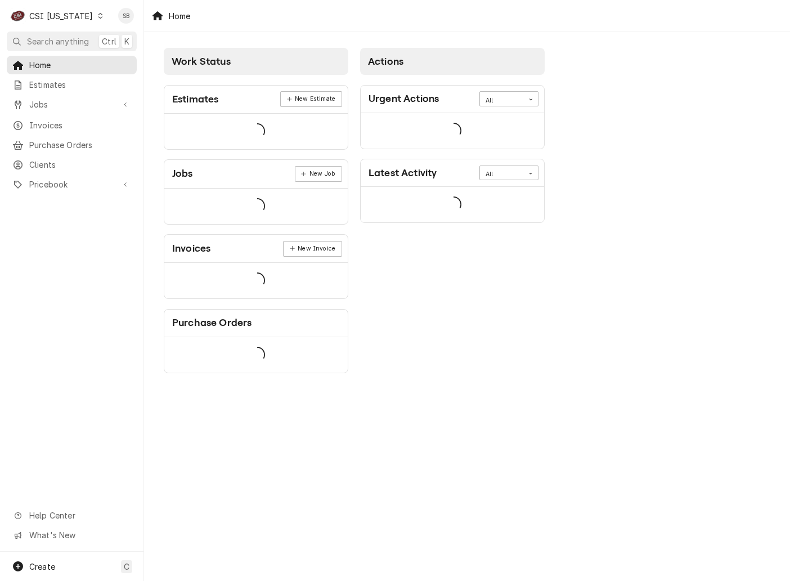
click at [64, 15] on div "CSI Kentucky" at bounding box center [61, 16] width 64 height 12
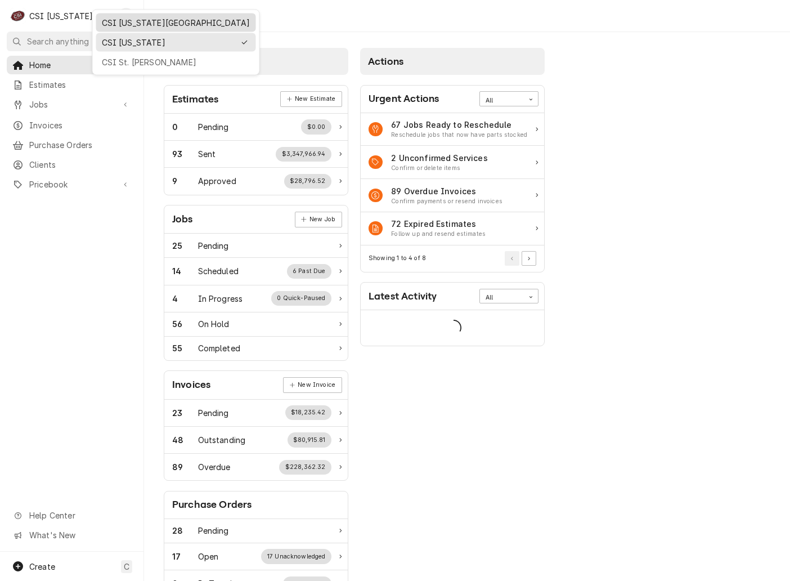
click at [116, 22] on div "CSI [US_STATE][GEOGRAPHIC_DATA]" at bounding box center [176, 23] width 149 height 12
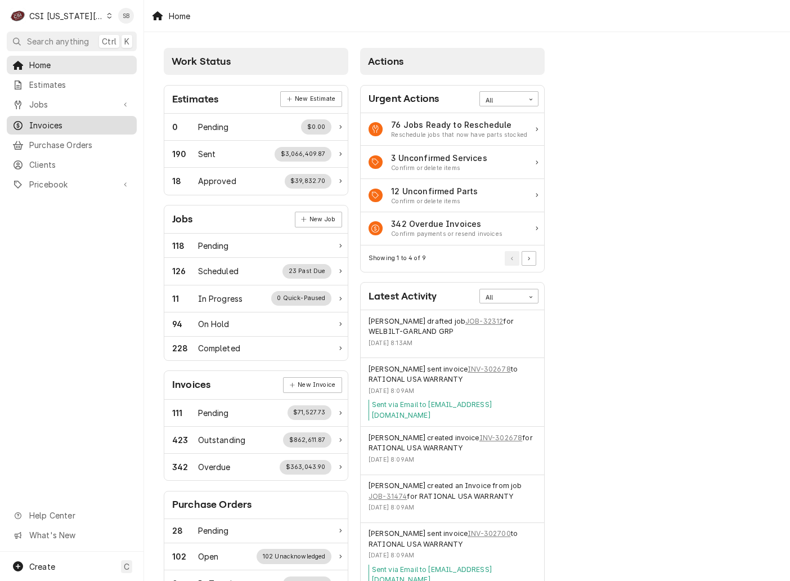
click at [39, 116] on link "Invoices" at bounding box center [72, 125] width 130 height 19
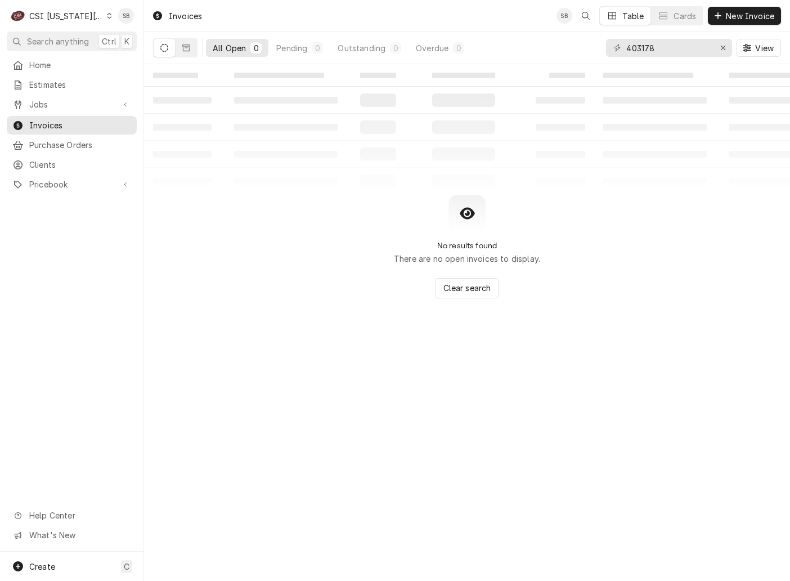
click at [545, 459] on div "Invoices SB Table Cards New Invoice All Open 0 Pending 0 Outstanding 0 Overdue …" at bounding box center [467, 290] width 646 height 581
click at [643, 46] on input "403178" at bounding box center [668, 48] width 84 height 18
paste input "302541"
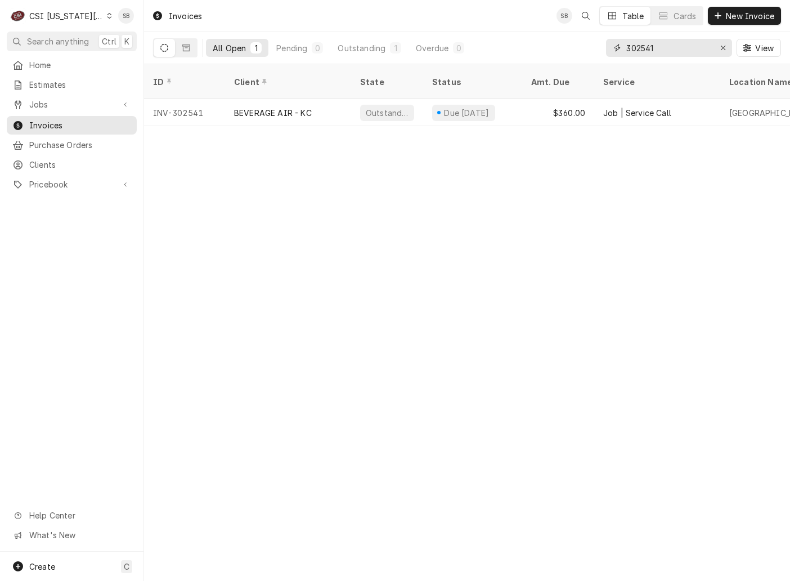
type input "302541"
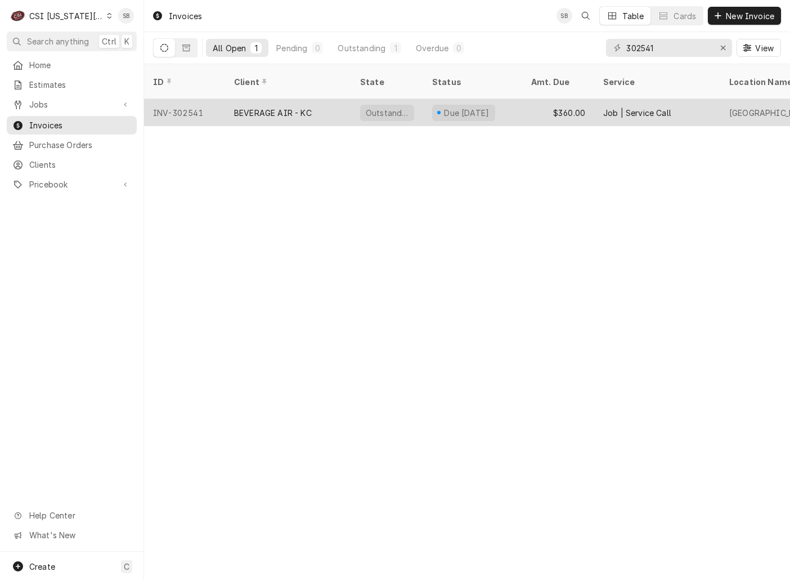
click at [273, 107] on div "BEVERAGE AIR - KC" at bounding box center [273, 113] width 78 height 12
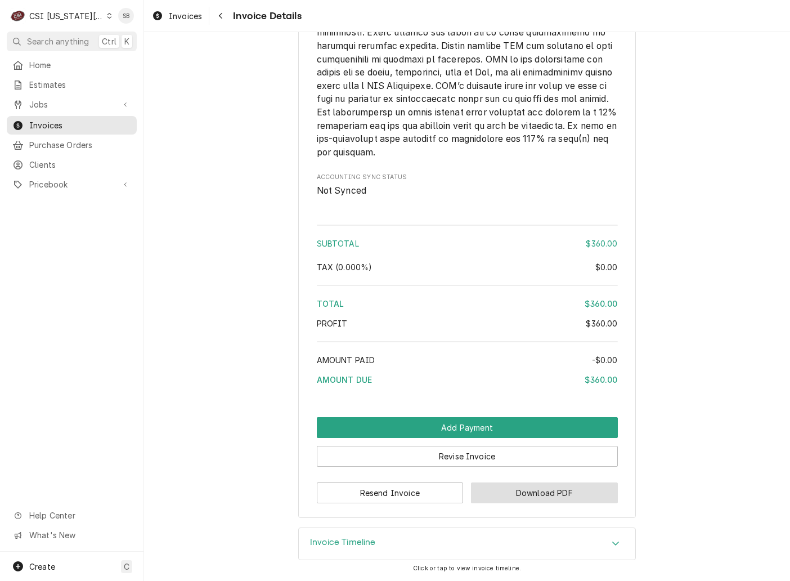
scroll to position [1720, 0]
click at [547, 482] on button "Download PDF" at bounding box center [544, 492] width 147 height 21
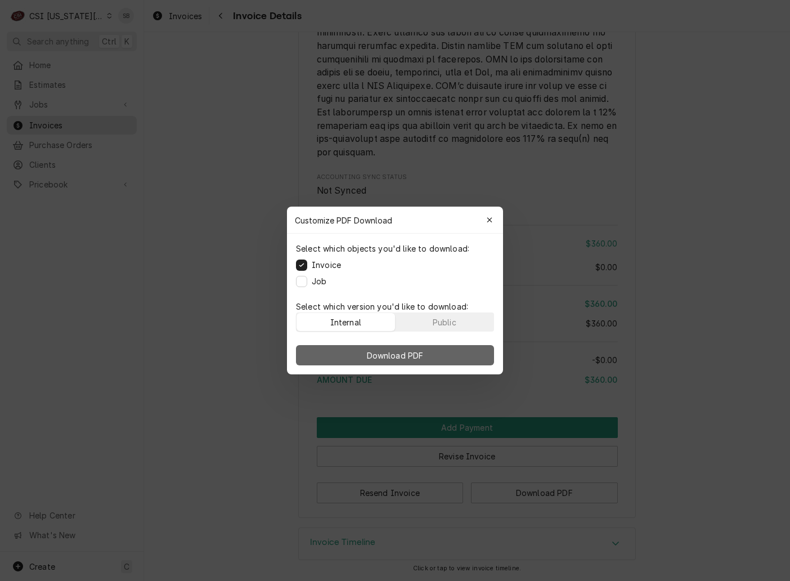
click at [385, 351] on span "Download PDF" at bounding box center [395, 355] width 61 height 12
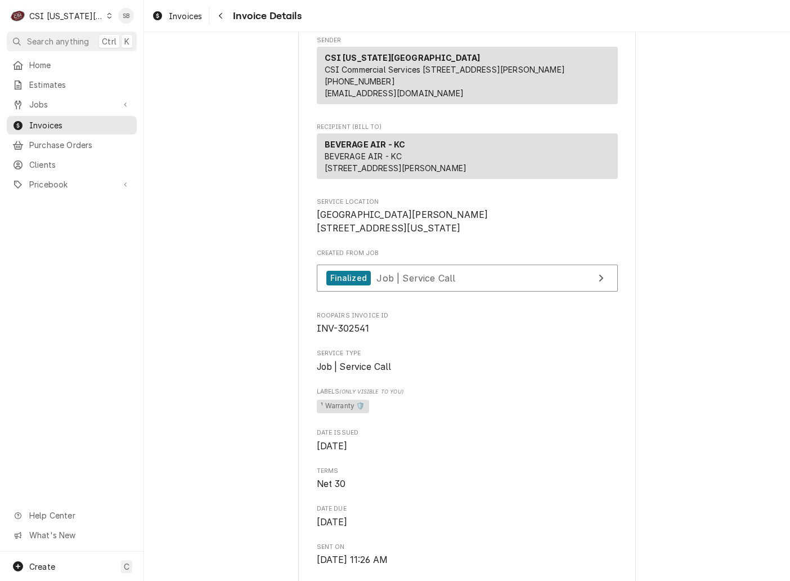
scroll to position [0, 0]
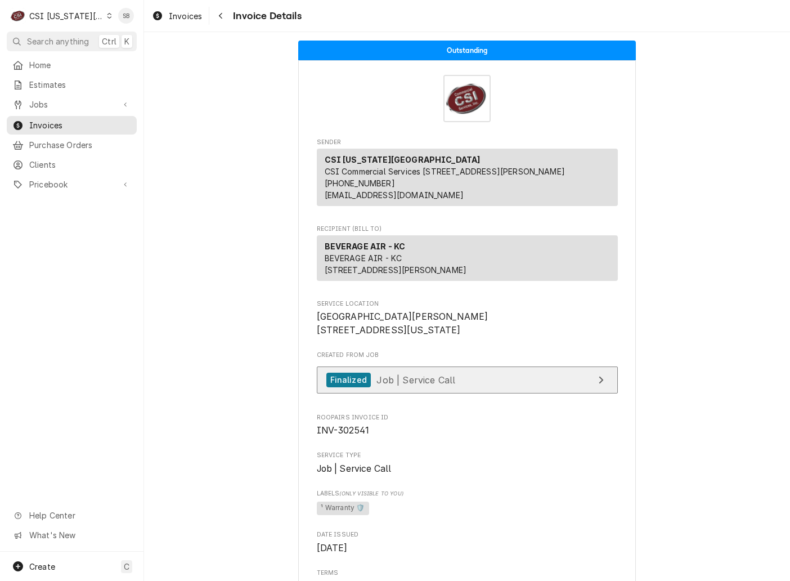
click at [406, 385] on span "Job | Service Call" at bounding box center [415, 379] width 79 height 11
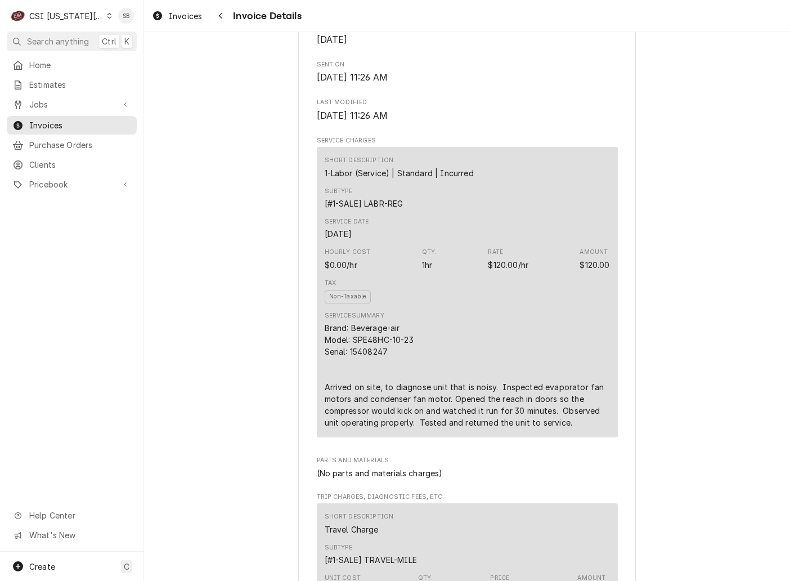
scroll to position [591, 0]
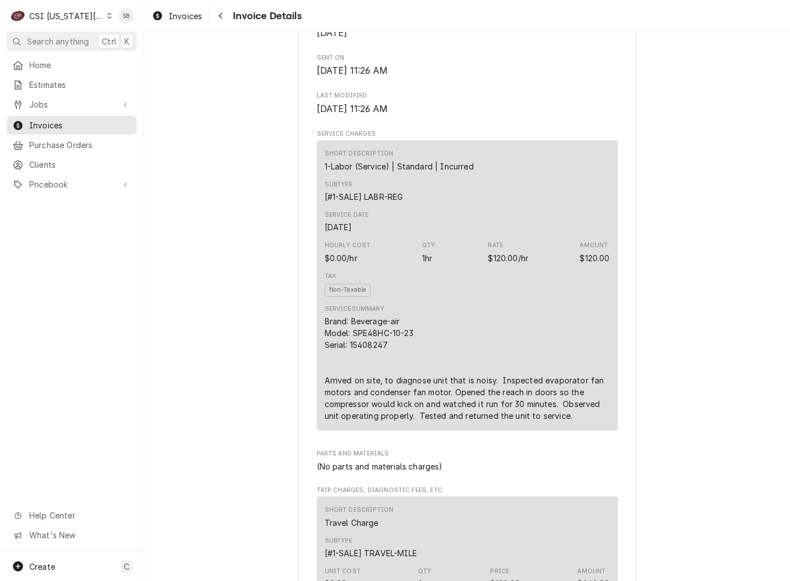
click at [370, 385] on div "Brand: Beverage-air Model: SPE48HC-10-23 Serial: 15408247 Arrived on site, to d…" at bounding box center [467, 368] width 285 height 106
drag, startPoint x: 368, startPoint y: 389, endPoint x: 348, endPoint y: 378, distance: 22.9
click at [338, 383] on div "Brand: Beverage-air Model: SPE48HC-10-23 Serial: 15408247 Arrived on site, to d…" at bounding box center [467, 368] width 285 height 106
click at [363, 383] on div "Brand: Beverage-air Model: SPE48HC-10-23 Serial: 15408247 Arrived on site, to d…" at bounding box center [467, 368] width 285 height 106
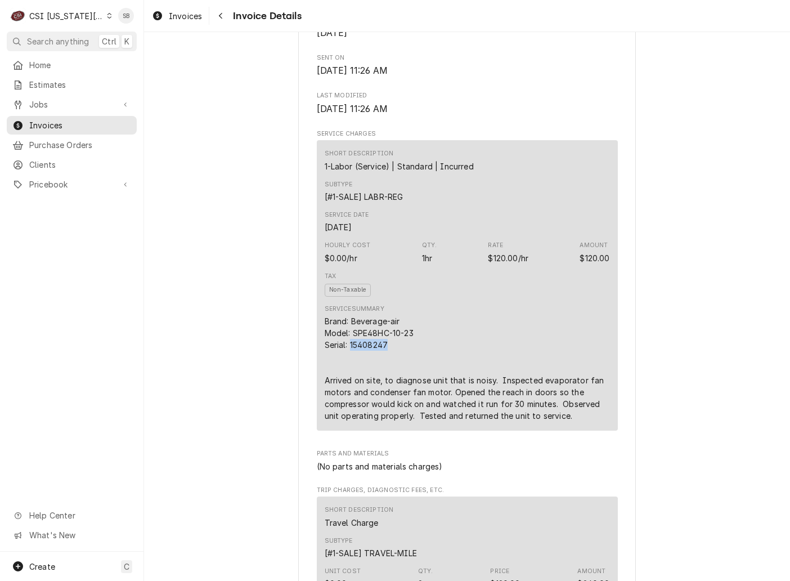
click at [363, 382] on div "Brand: Beverage-air Model: SPE48HC-10-23 Serial: 15408247 Arrived on site, to d…" at bounding box center [467, 368] width 285 height 106
copy div "15408247"
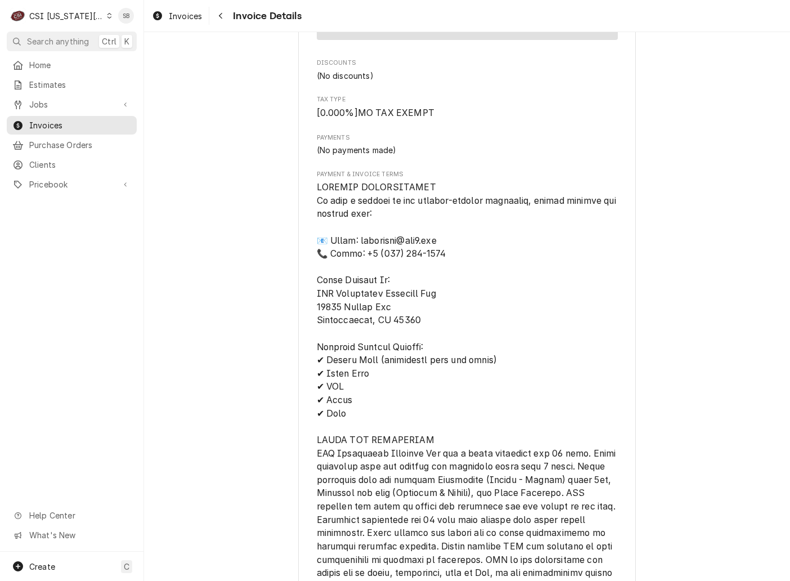
scroll to position [759, 0]
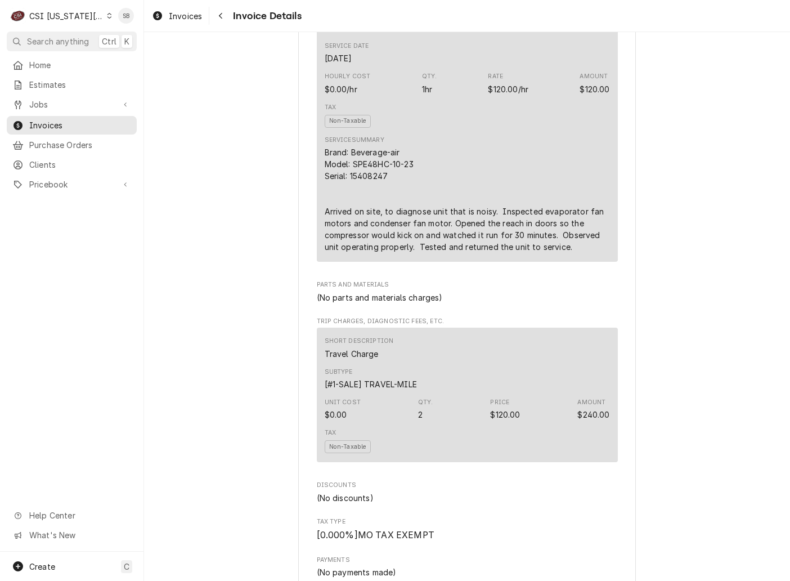
click at [414, 253] on div "Brand: Beverage-air Model: SPE48HC-10-23 Serial: 15408247 Arrived on site, to d…" at bounding box center [467, 199] width 285 height 106
drag, startPoint x: 557, startPoint y: 268, endPoint x: 565, endPoint y: 268, distance: 7.9
click at [565, 253] on div "Brand: Beverage-air Model: SPE48HC-10-23 Serial: 15408247 Arrived on site, to d…" at bounding box center [467, 199] width 285 height 106
click at [564, 253] on div "Brand: Beverage-air Model: SPE48HC-10-23 Serial: 15408247 Arrived on site, to d…" at bounding box center [467, 199] width 285 height 106
click at [557, 253] on div "Brand: Beverage-air Model: SPE48HC-10-23 Serial: 15408247 Arrived on site, to d…" at bounding box center [467, 199] width 285 height 106
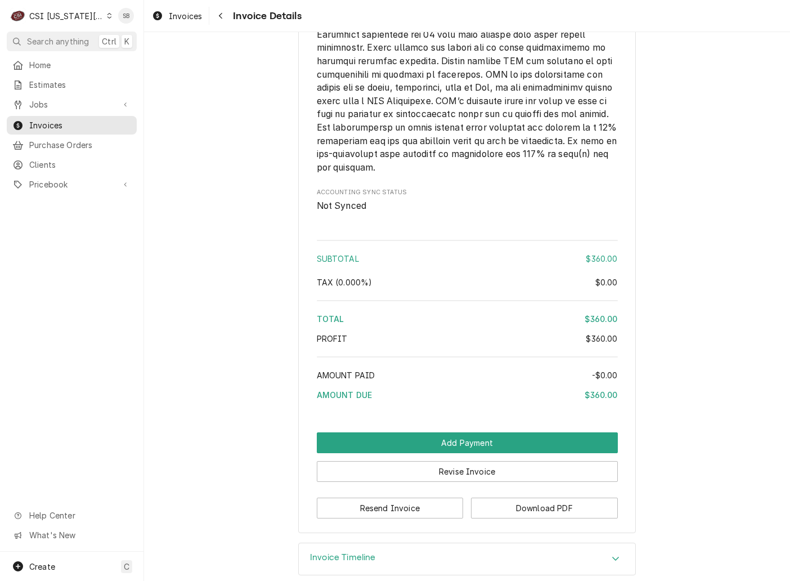
scroll to position [1720, 0]
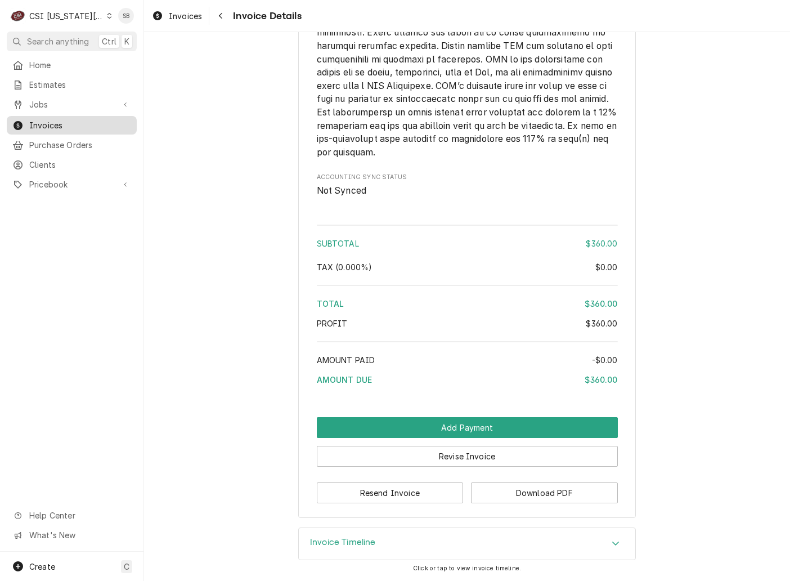
click at [50, 120] on span "Invoices" at bounding box center [80, 125] width 102 height 12
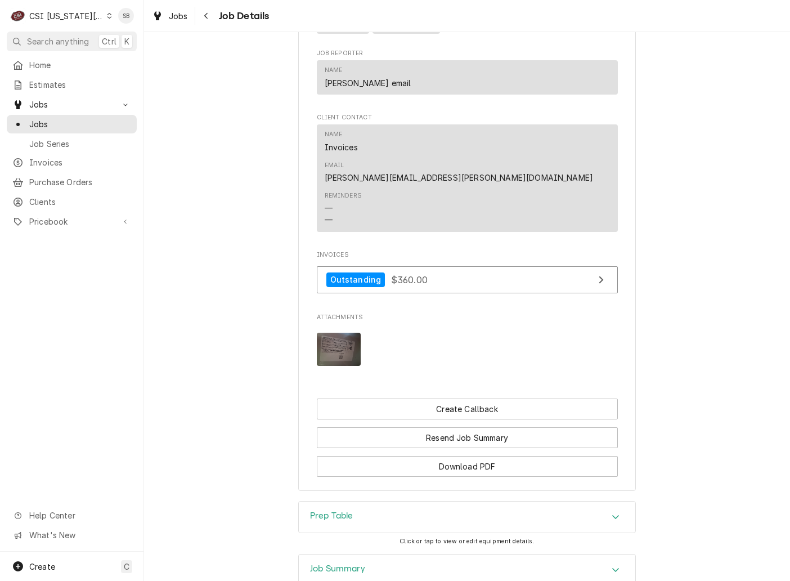
scroll to position [913, 0]
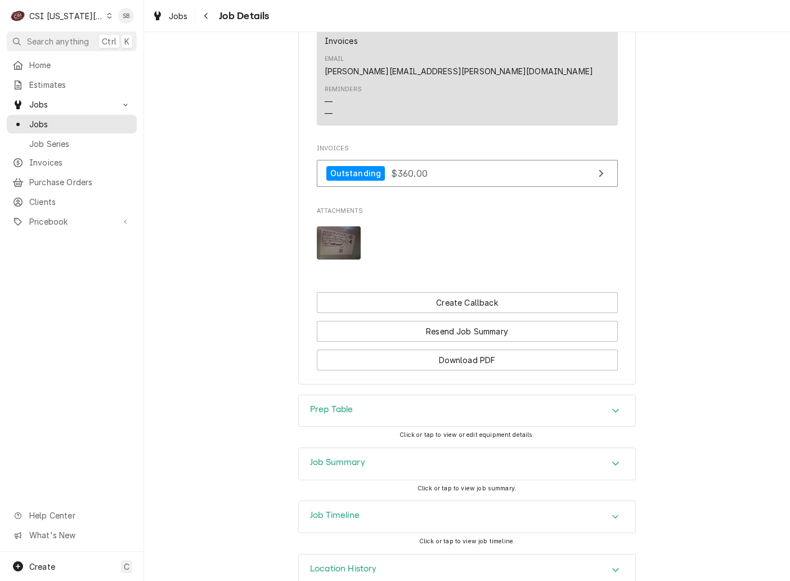
click at [498, 448] on div "Job Summary" at bounding box center [467, 464] width 336 height 32
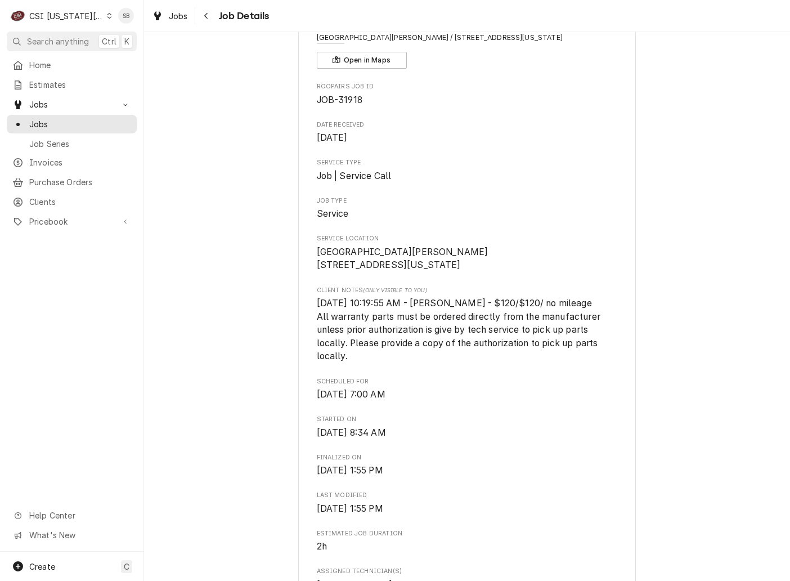
scroll to position [0, 0]
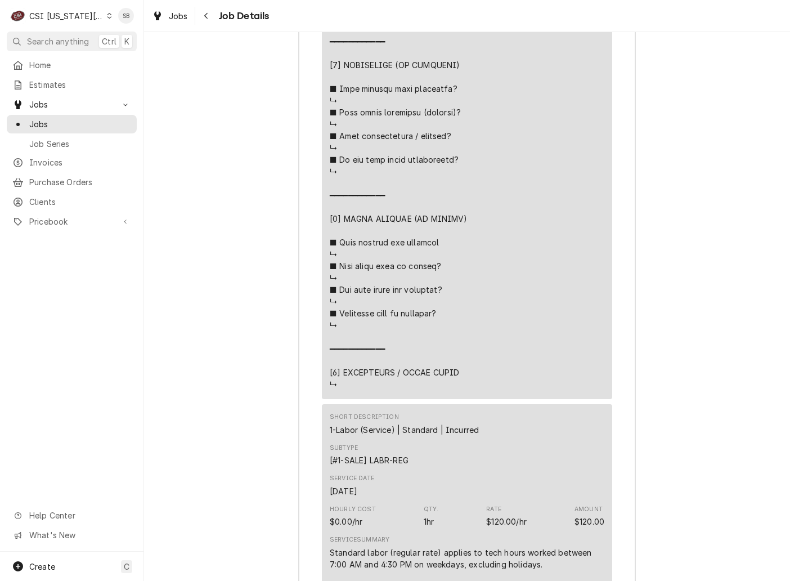
scroll to position [1856, 0]
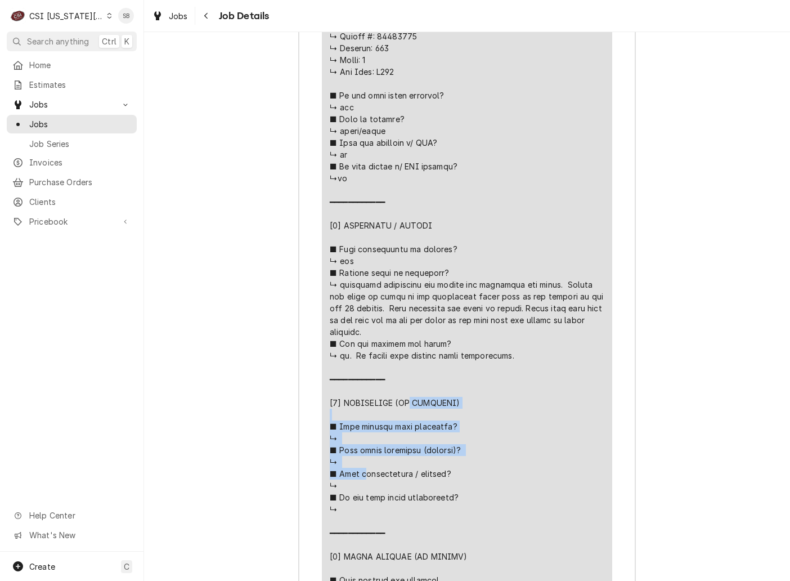
drag, startPoint x: 565, startPoint y: 258, endPoint x: 380, endPoint y: 279, distance: 186.2
click at [380, 279] on div "Line Item" at bounding box center [467, 290] width 275 height 874
copy div "𝗥𝗘𝗣𝗔𝗜𝗥𝗘𝗗) ■ 𝗪𝗵𝗮𝘁 𝗿𝗲𝗽𝗮𝗶𝗿𝘀 𝘄𝗲𝗿𝗲 𝗰𝗼𝗺𝗽𝗹𝗲𝘁𝗲𝗱? ↳ ■ 𝗪𝗲𝗿𝗲 𝗽𝗮𝗿𝘁𝘀 𝗶𝗻𝘀𝘁𝗮𝗹𝗹𝗲𝗱 (𝘀𝗽𝗲𝗰𝗶𝗳𝘆)? ↳ …"
drag, startPoint x: 456, startPoint y: 285, endPoint x: 414, endPoint y: 285, distance: 42.2
click at [456, 285] on div "Line Item" at bounding box center [467, 290] width 275 height 874
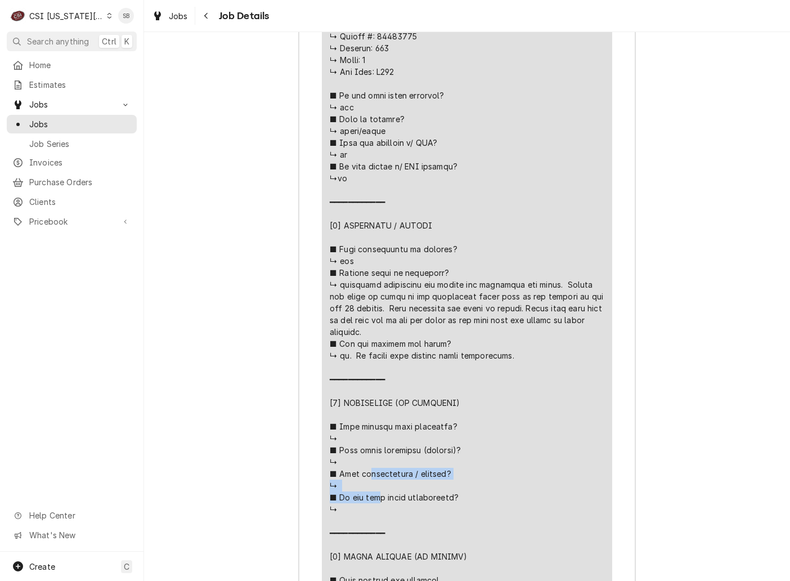
drag, startPoint x: 385, startPoint y: 279, endPoint x: 522, endPoint y: 281, distance: 137.3
click at [522, 281] on div "Line Item" at bounding box center [467, 290] width 275 height 874
copy div "𝗶𝗻𝘁𝗲𝗻𝗮𝗻𝗰𝗲𝗱 / 𝗰𝗹𝗲𝗮𝗻𝗲𝗱? ↳ ■ 𝗜𝘀 𝘁𝗵𝗲 𝘂𝗻𝗶"
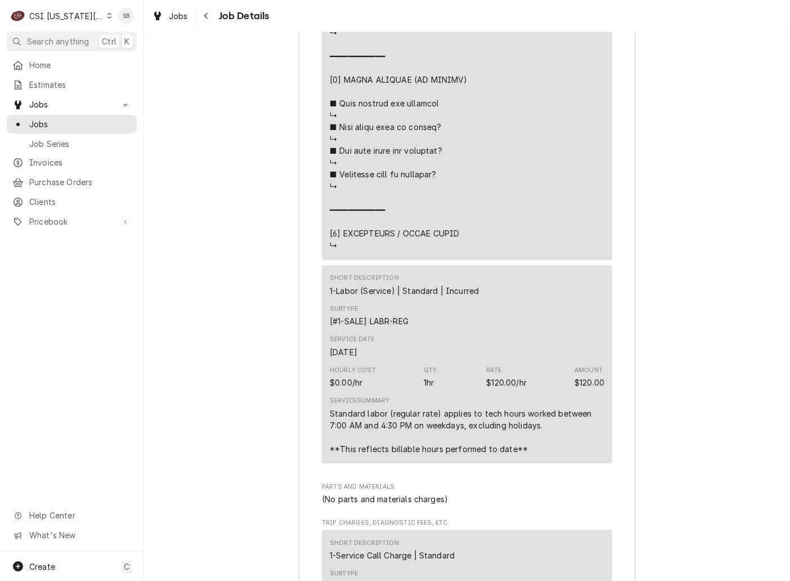
scroll to position [2049, 0]
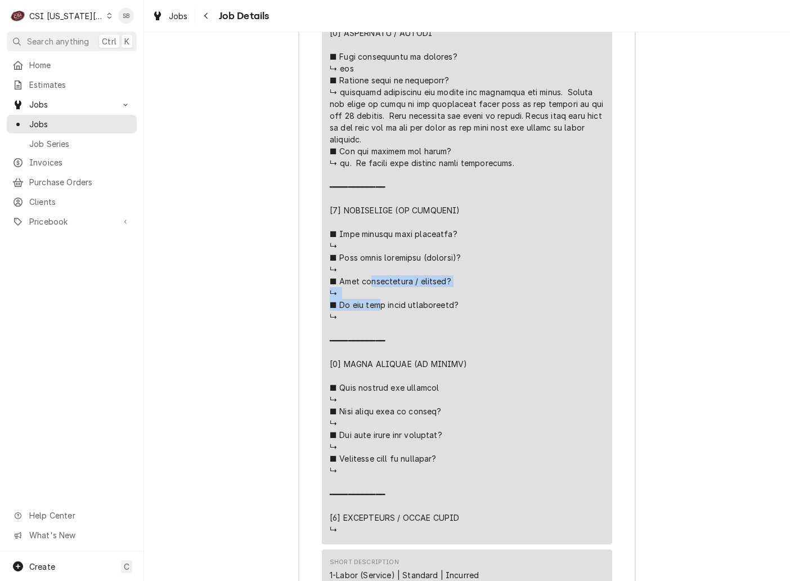
click at [552, 494] on div "Line Item" at bounding box center [467, 98] width 275 height 874
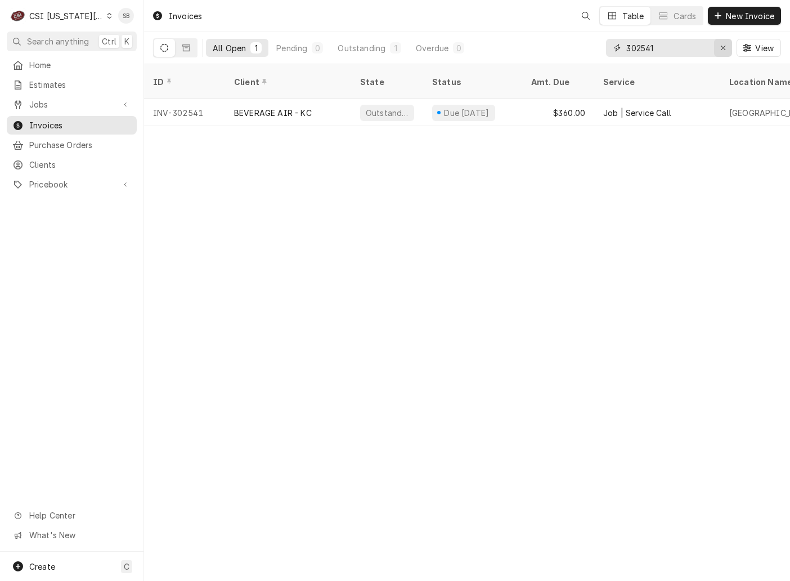
click at [721, 48] on icon "Erase input" at bounding box center [723, 48] width 6 height 8
paste input "302536"
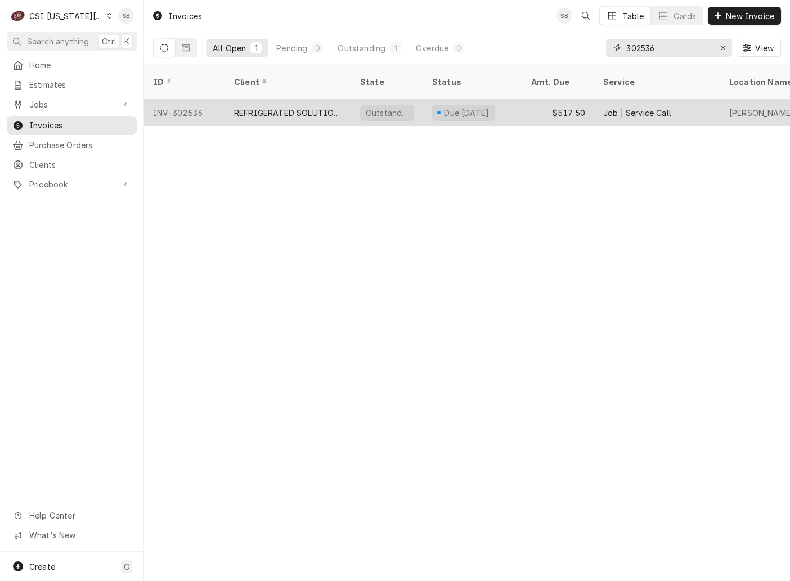
type input "302536"
click at [260, 107] on div "REFRIGERATED SOLUTIONS GROUP (2)" at bounding box center [288, 113] width 108 height 12
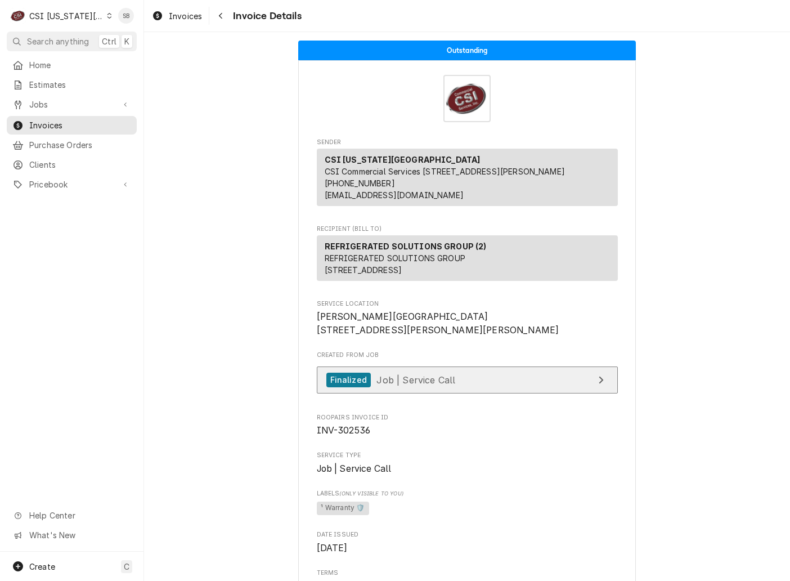
click at [390, 394] on link "Finalized Job | Service Call" at bounding box center [467, 380] width 301 height 28
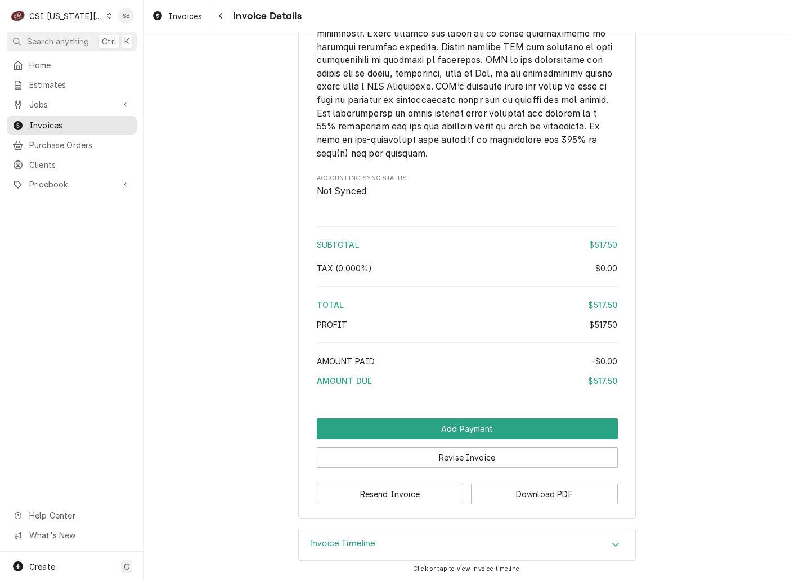
scroll to position [1747, 0]
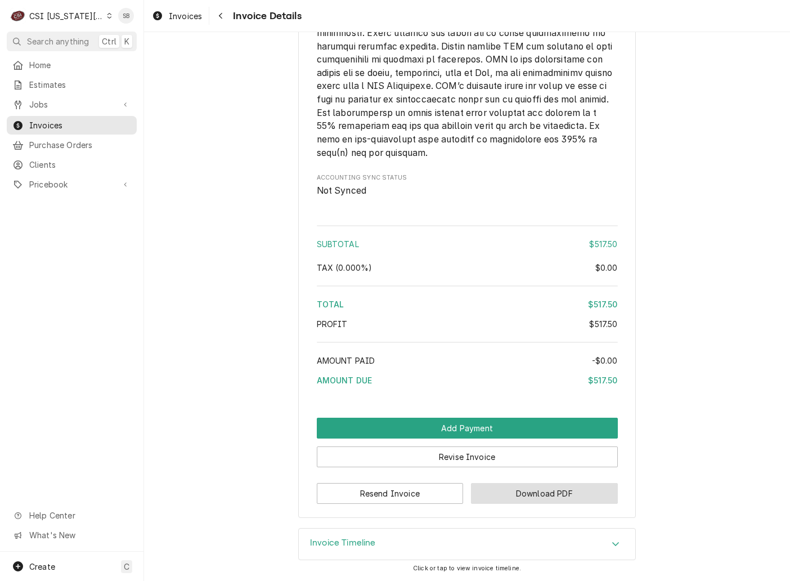
click at [524, 494] on button "Download PDF" at bounding box center [544, 493] width 147 height 21
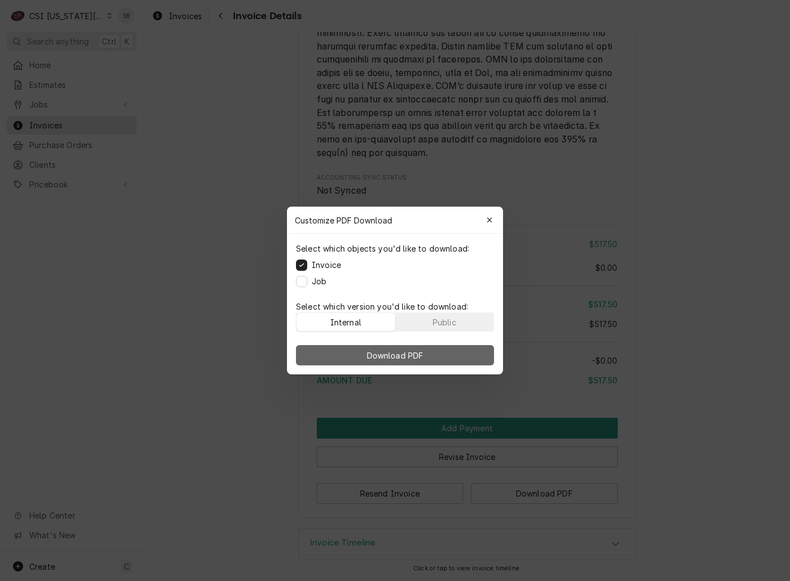
click at [382, 353] on span "Download PDF" at bounding box center [395, 355] width 61 height 12
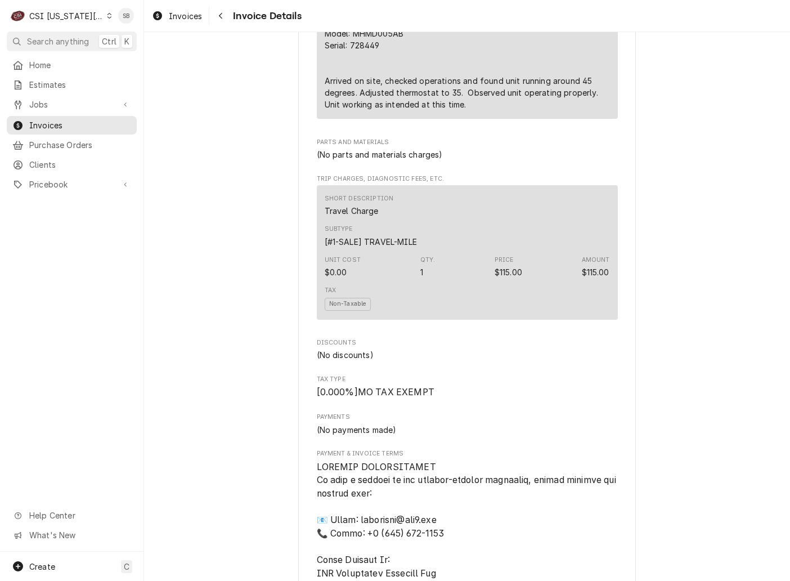
scroll to position [675, 0]
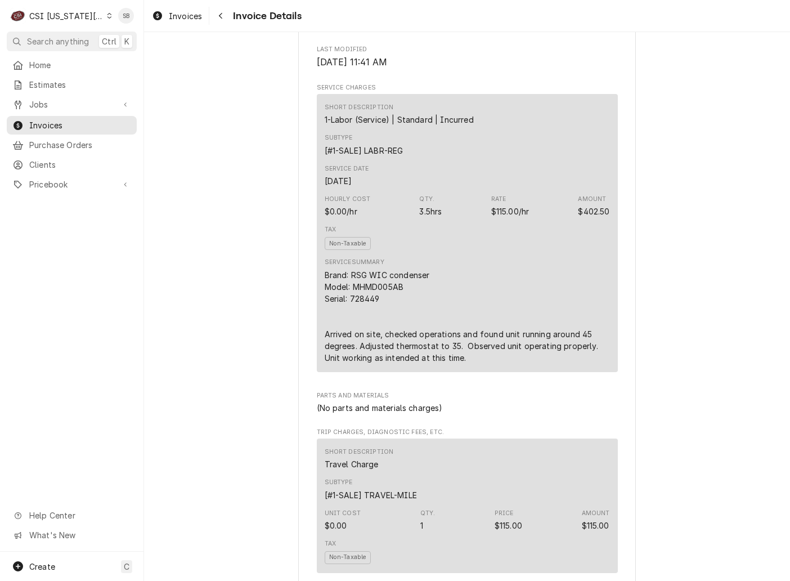
click at [360, 333] on div "Brand: RSG WIC condenser Model: MHMD005AB Serial: 728449 Arrived on site, check…" at bounding box center [467, 316] width 285 height 95
copy div "728449"
click at [417, 160] on div "Subtype [#1-SALE] LABR-REG" at bounding box center [467, 144] width 285 height 30
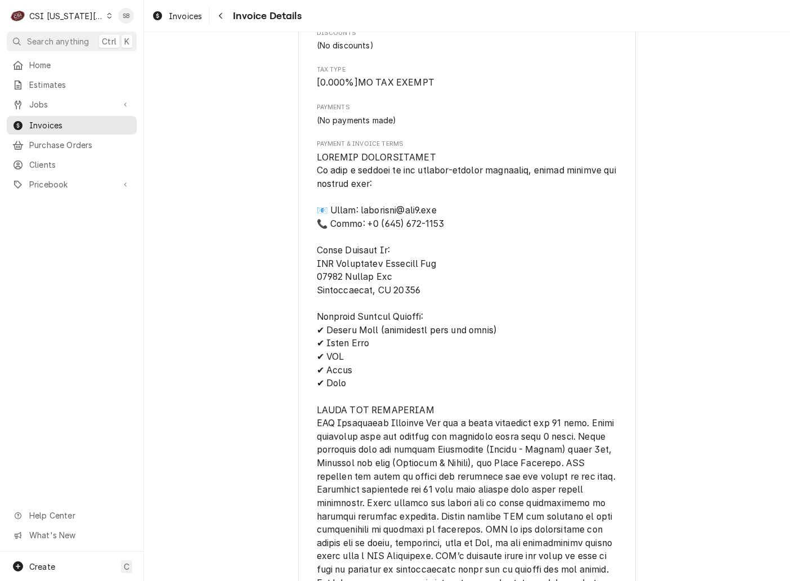
scroll to position [1578, 0]
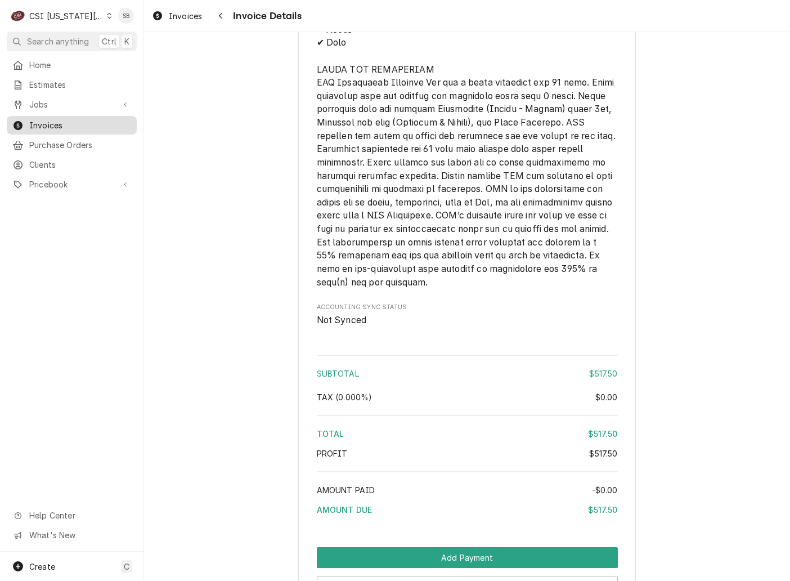
drag, startPoint x: 41, startPoint y: 119, endPoint x: 51, endPoint y: 119, distance: 9.6
click at [41, 119] on span "Invoices" at bounding box center [80, 125] width 102 height 12
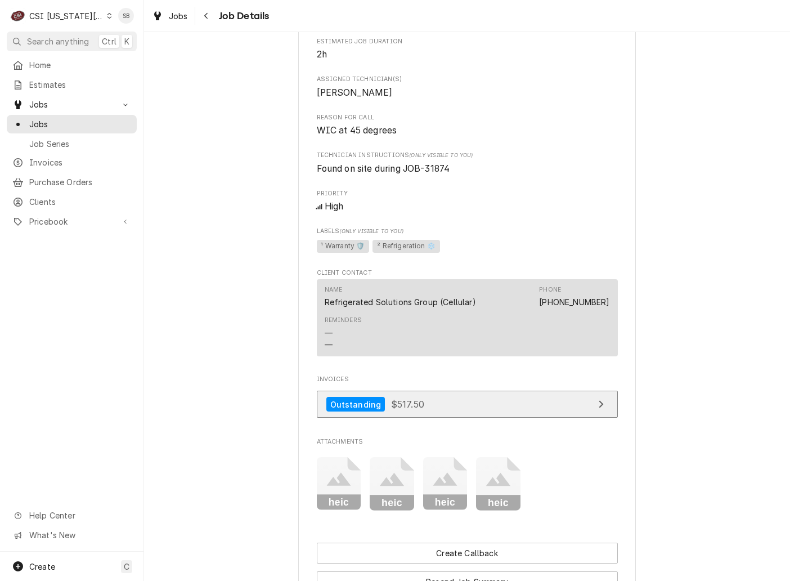
scroll to position [591, 0]
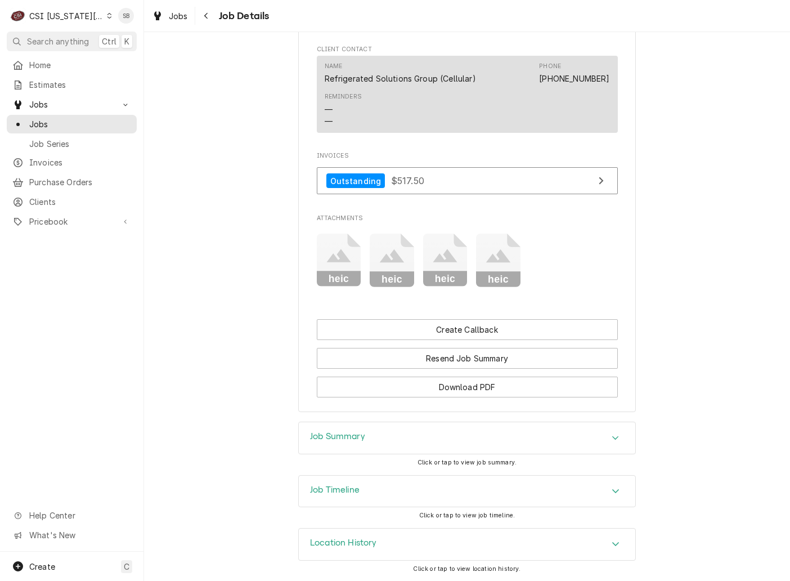
click at [384, 433] on div "Job Summary" at bounding box center [467, 438] width 336 height 32
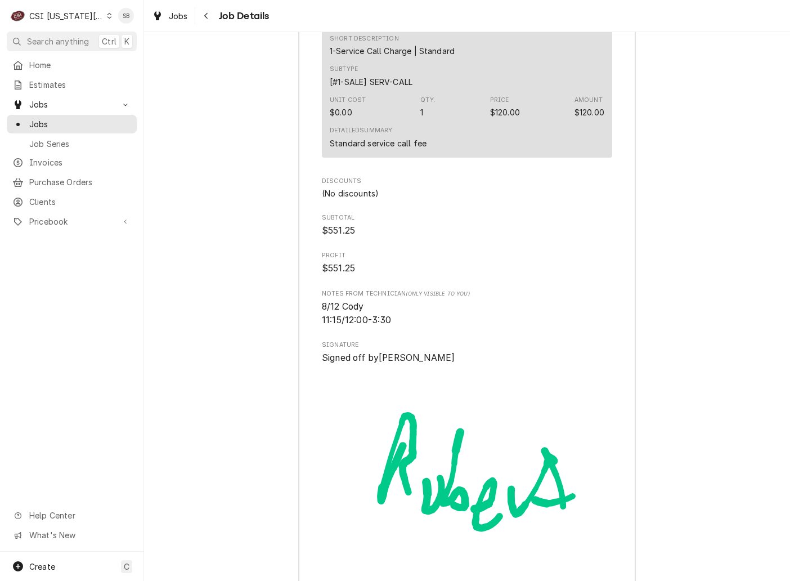
scroll to position [2765, 0]
